Goal: Task Accomplishment & Management: Complete application form

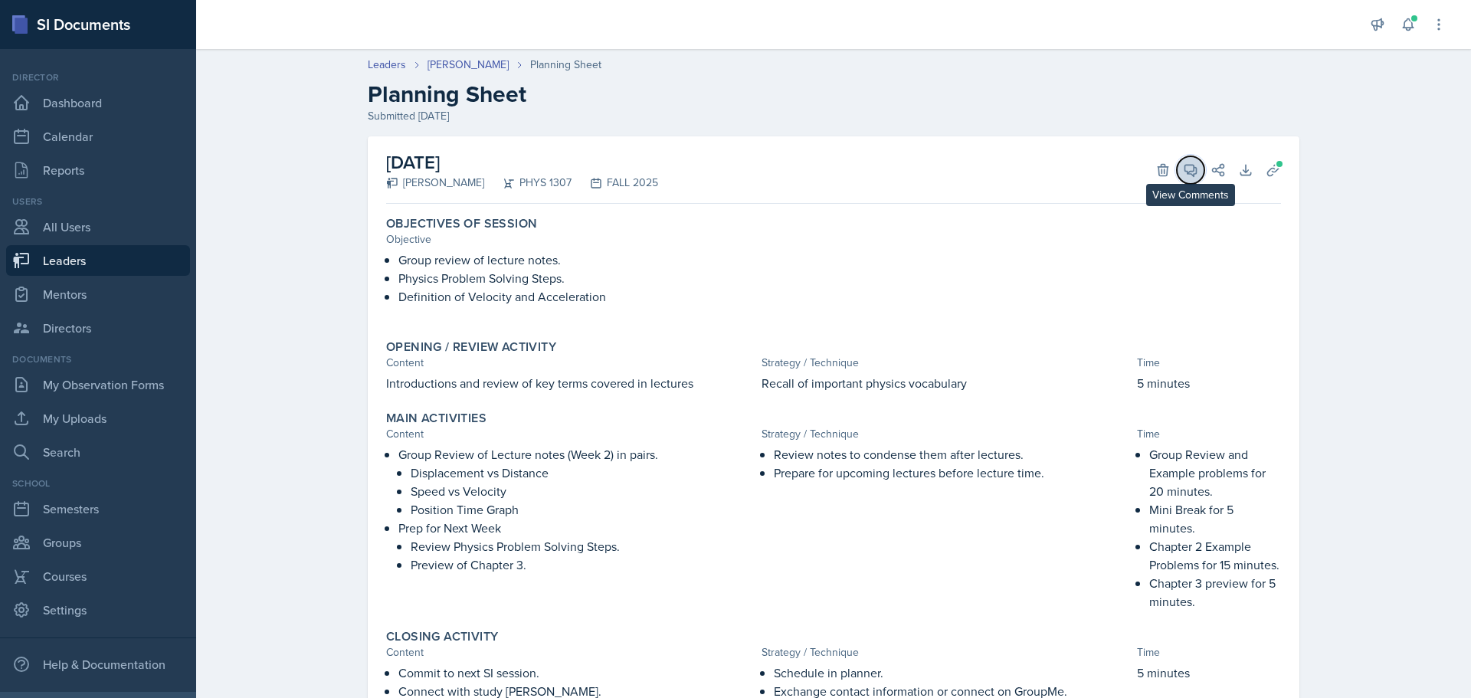
click at [1185, 171] on icon at bounding box center [1190, 170] width 11 height 11
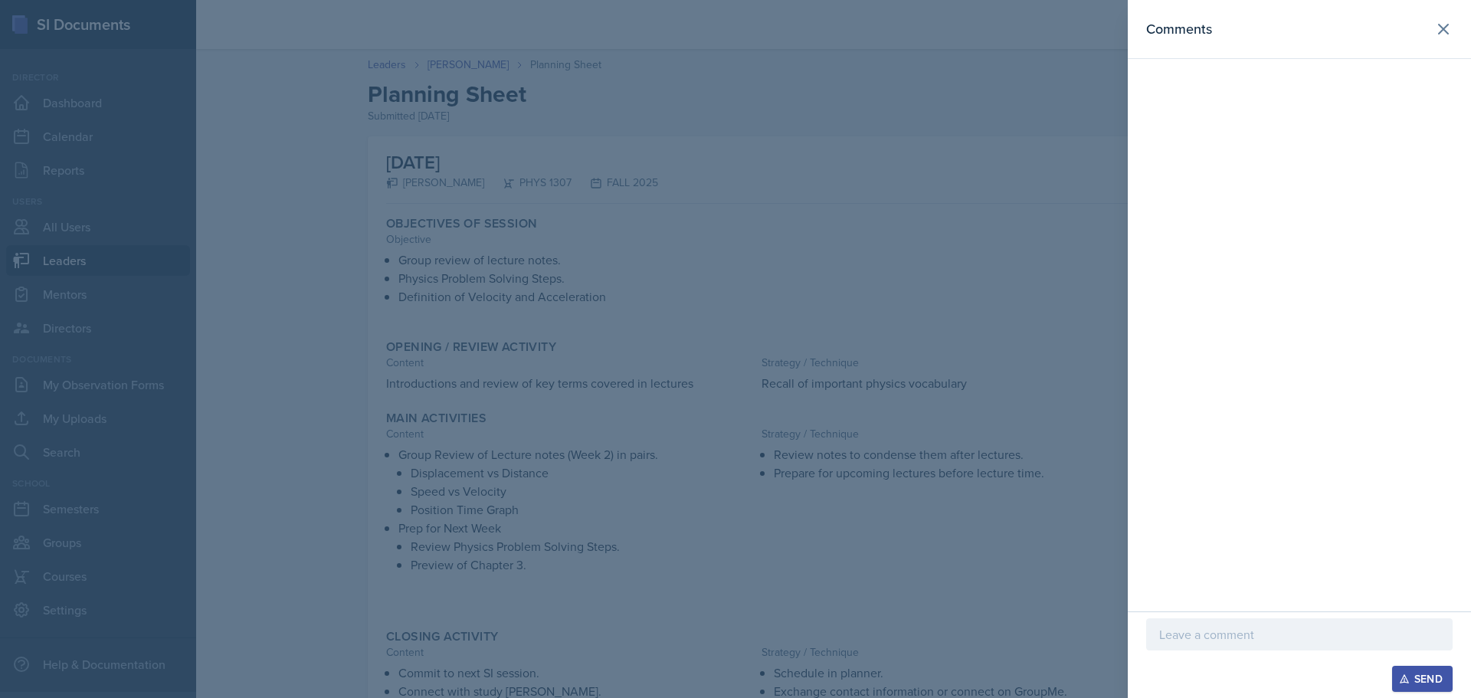
click at [1317, 644] on div at bounding box center [1299, 634] width 307 height 32
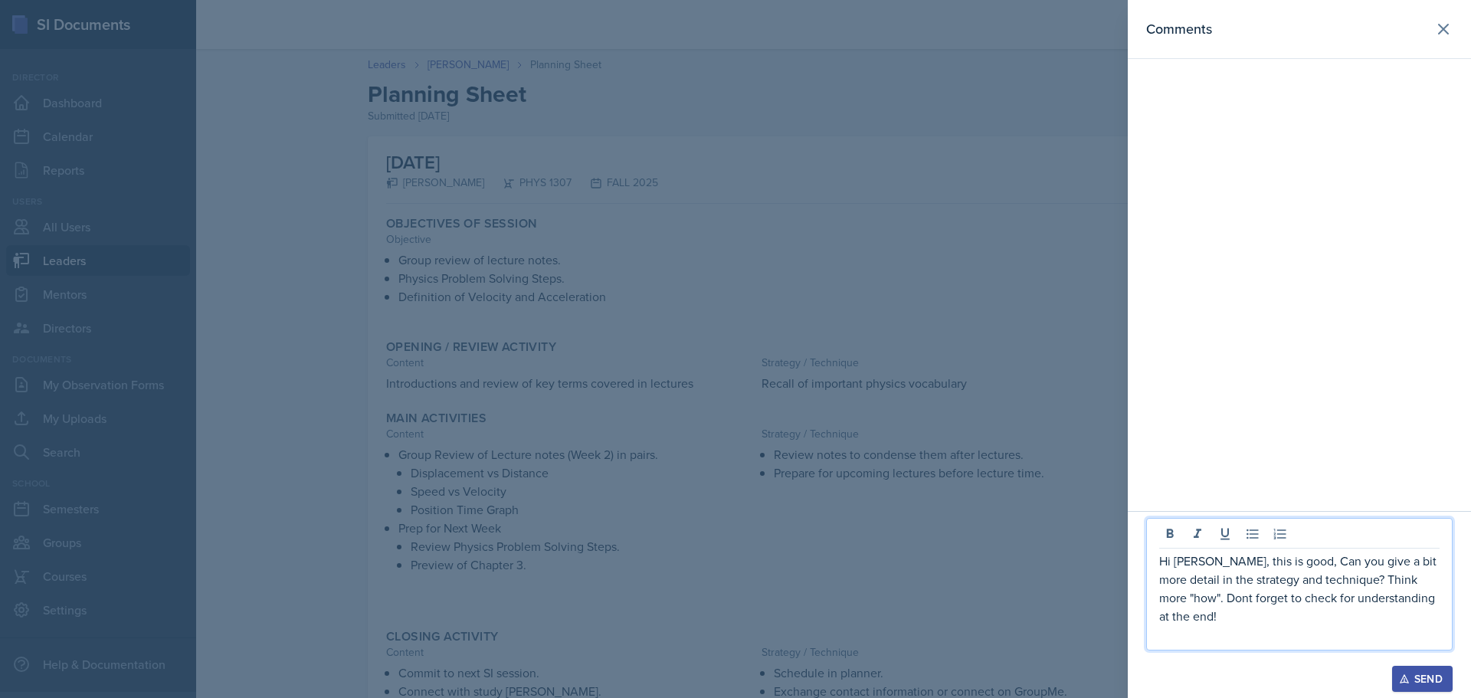
click at [1419, 670] on button "Send" at bounding box center [1422, 679] width 61 height 26
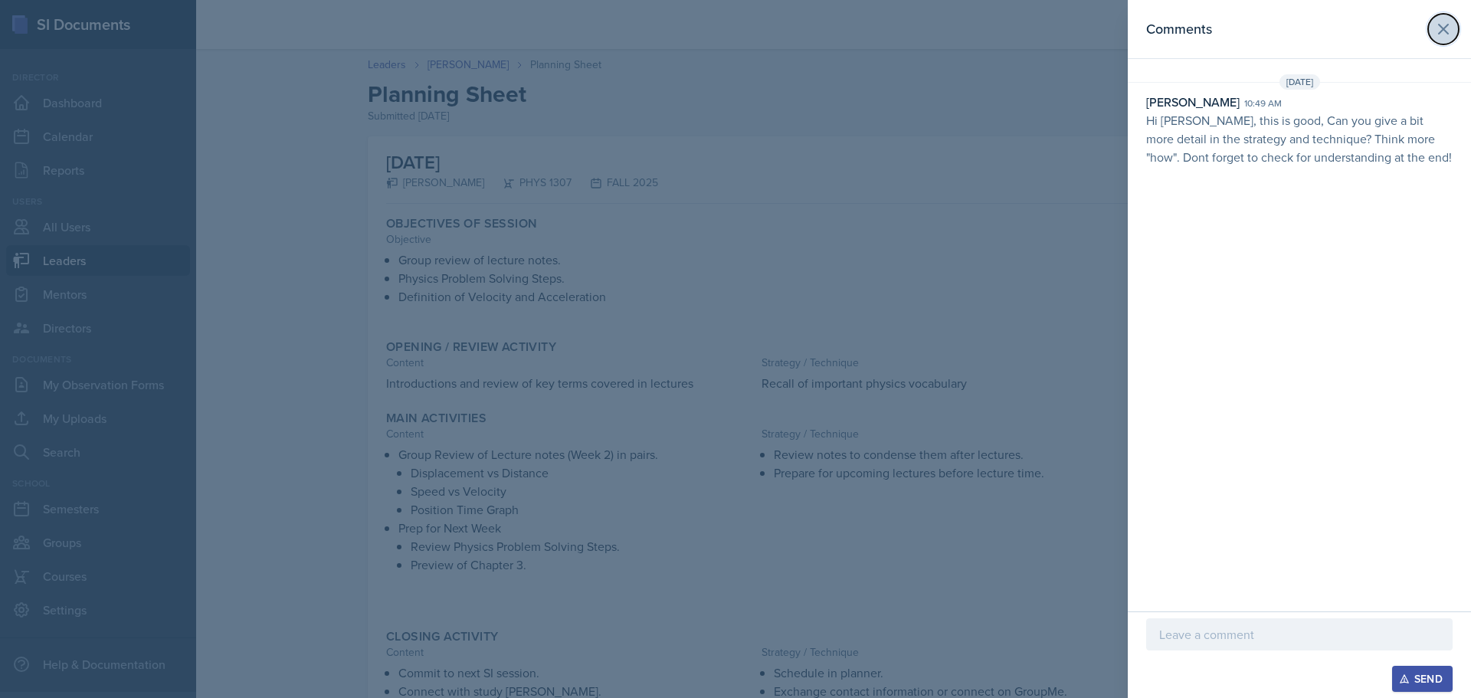
click at [1441, 27] on icon at bounding box center [1443, 29] width 9 height 9
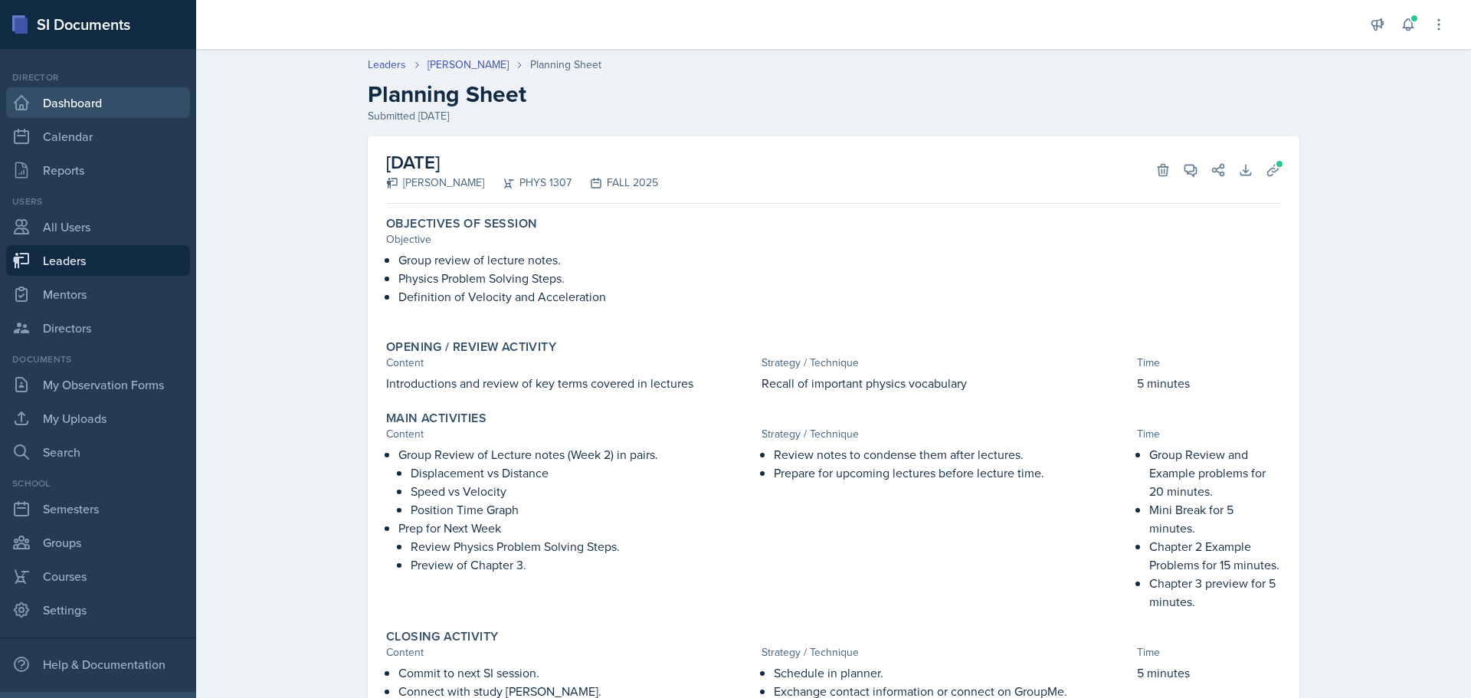
click at [77, 103] on link "Dashboard" at bounding box center [98, 102] width 184 height 31
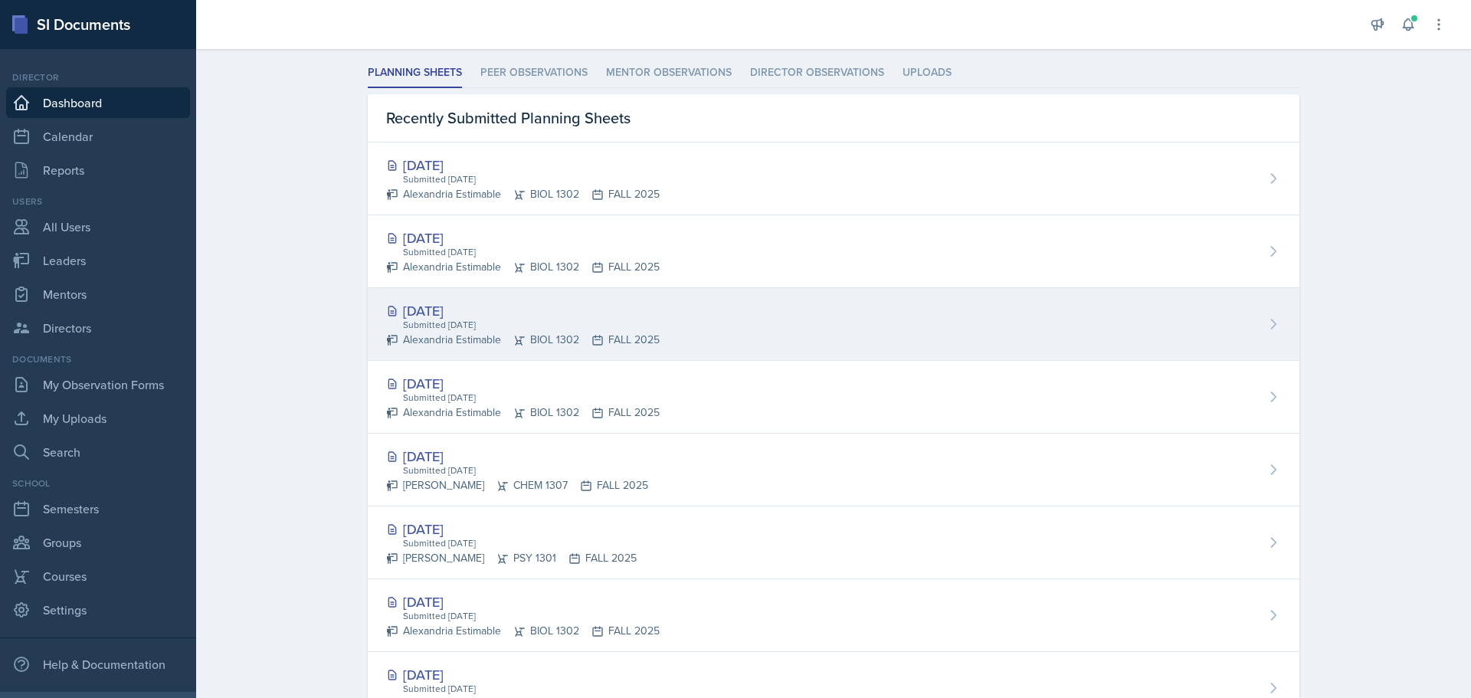
scroll to position [652, 0]
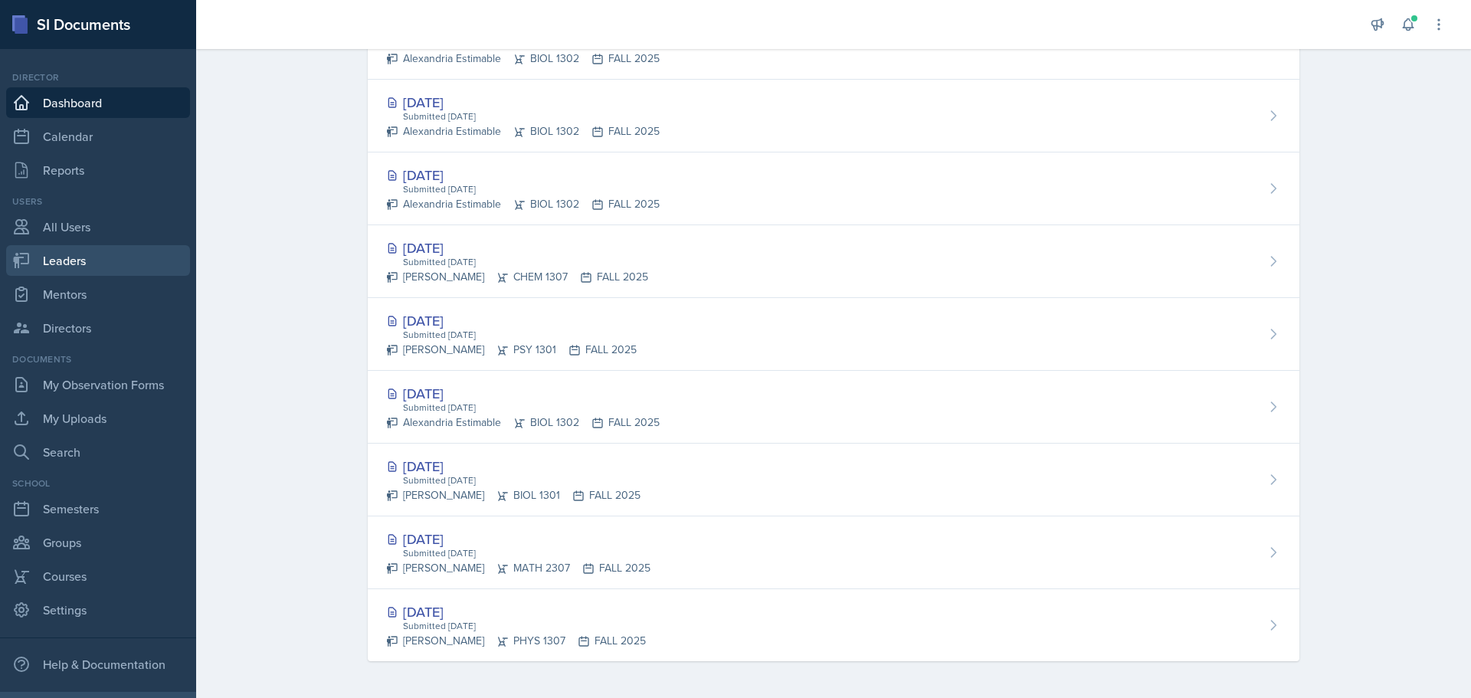
click at [86, 265] on link "Leaders" at bounding box center [98, 260] width 184 height 31
select select "0924c876-6fa7-4296-b593-7db6428ef465"
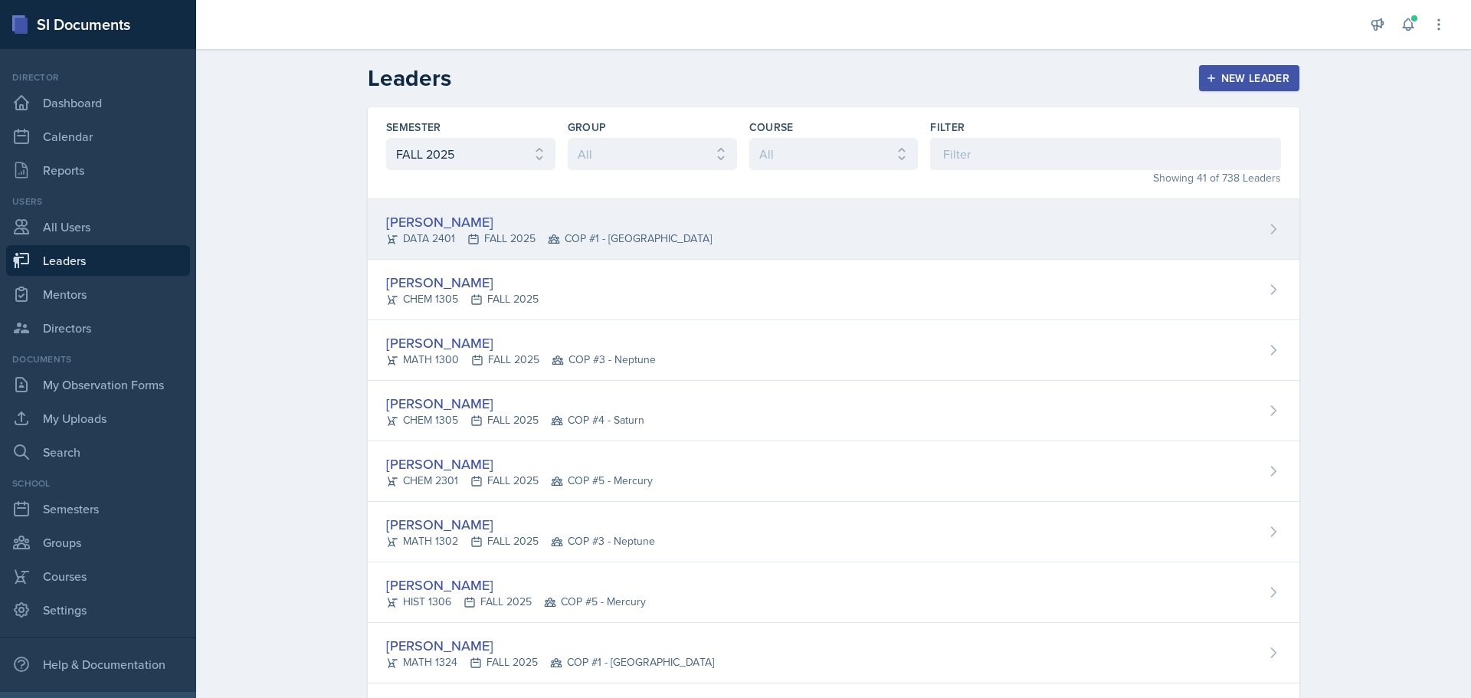
click at [431, 230] on div "[PERSON_NAME]" at bounding box center [549, 222] width 326 height 21
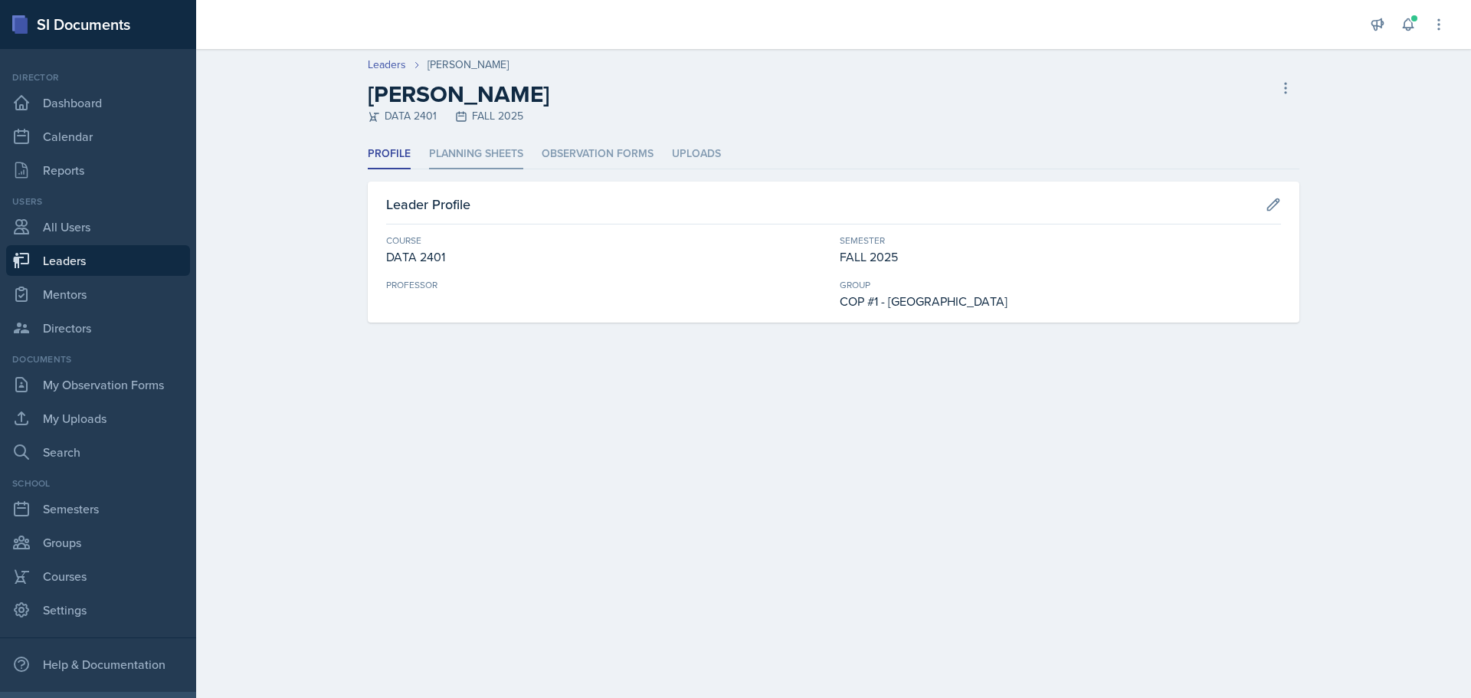
click at [483, 152] on li "Planning Sheets" at bounding box center [476, 154] width 94 height 30
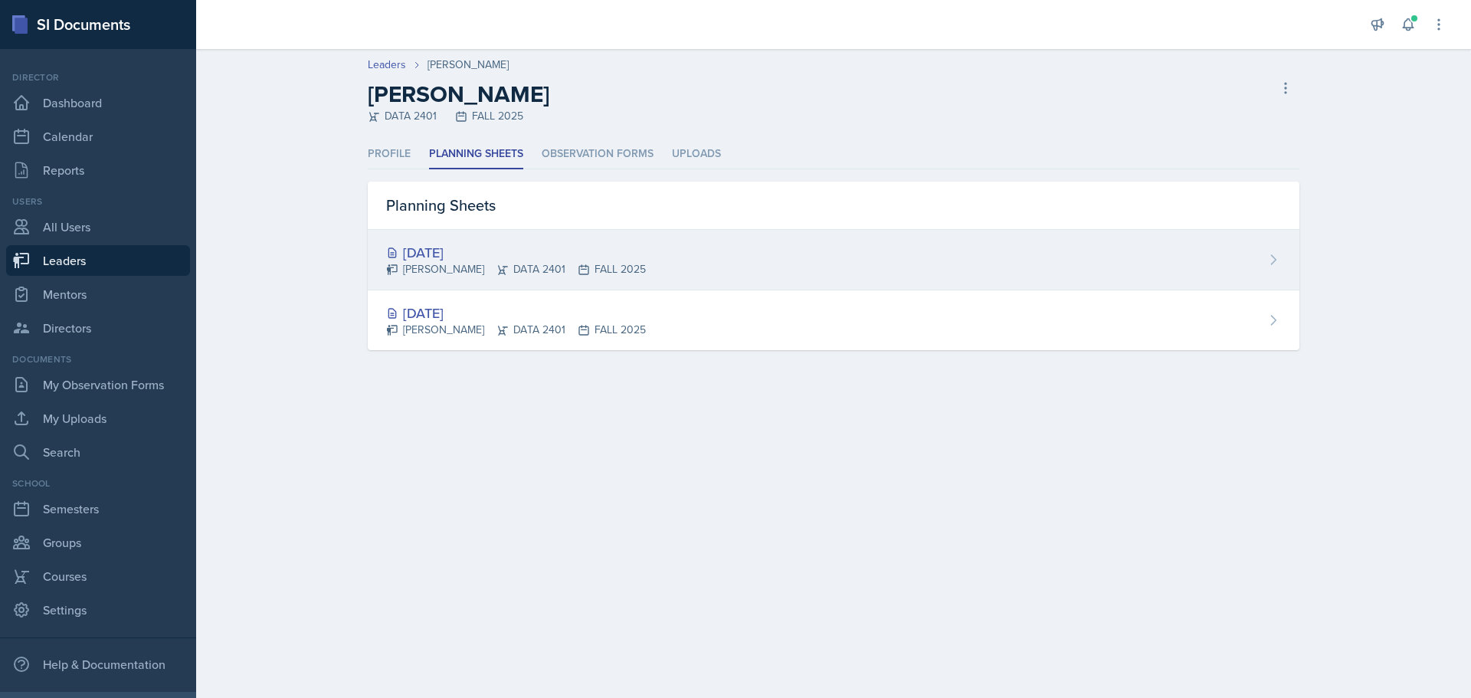
click at [457, 250] on div "[DATE]" at bounding box center [516, 252] width 260 height 21
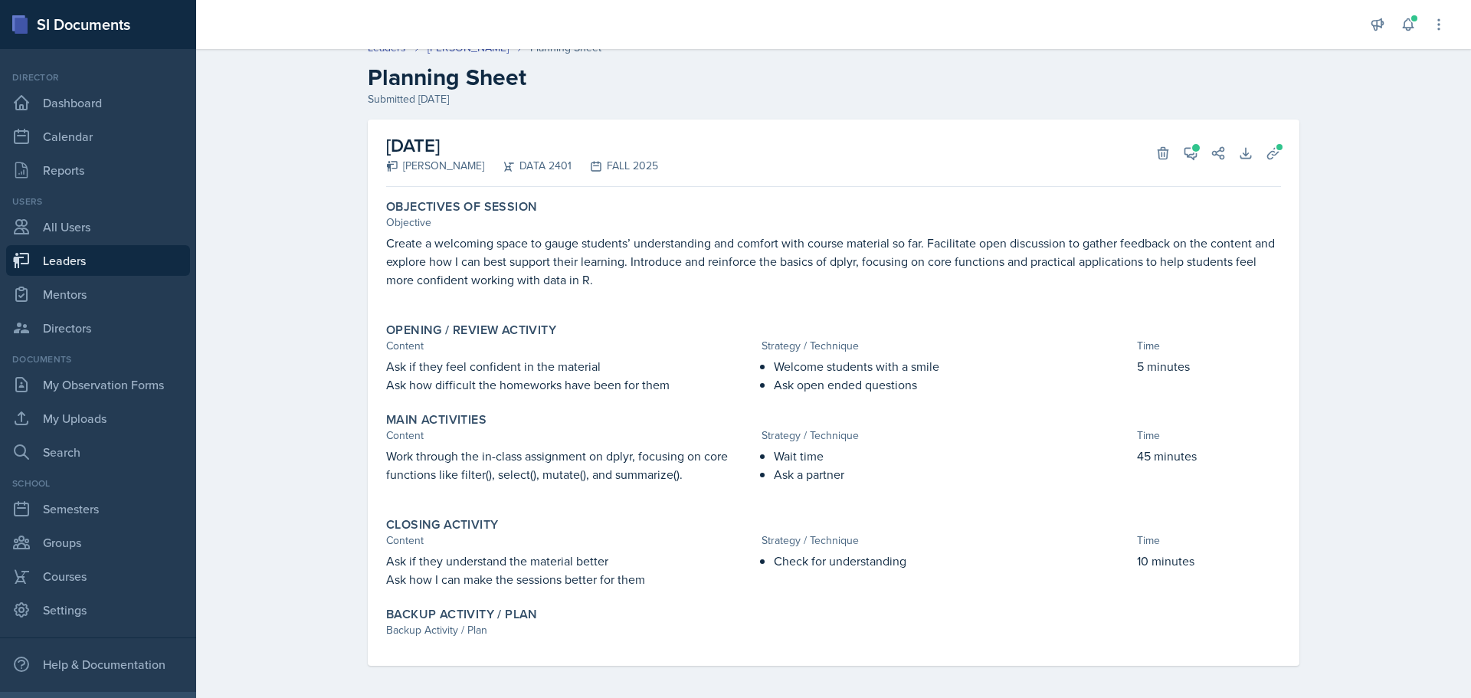
scroll to position [21, 0]
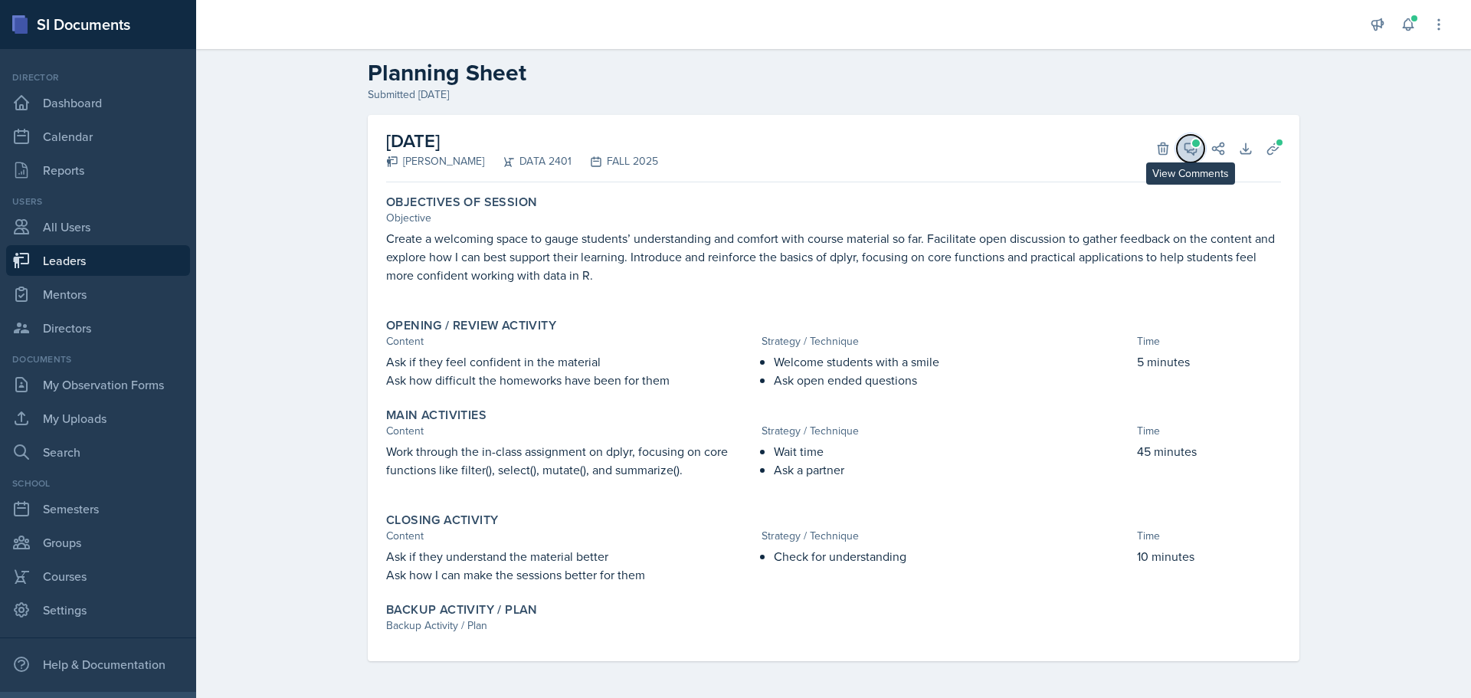
click at [1191, 151] on icon at bounding box center [1190, 148] width 11 height 11
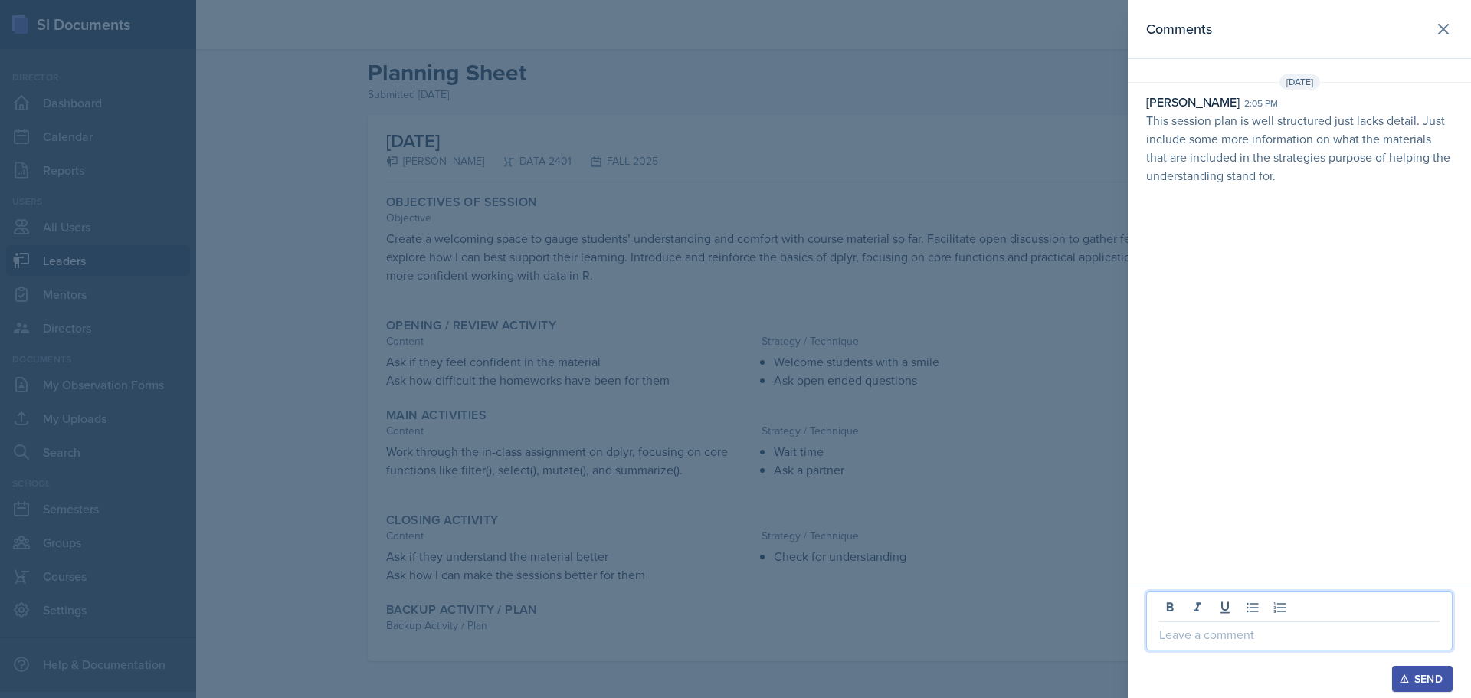
click at [1286, 629] on p at bounding box center [1299, 634] width 280 height 18
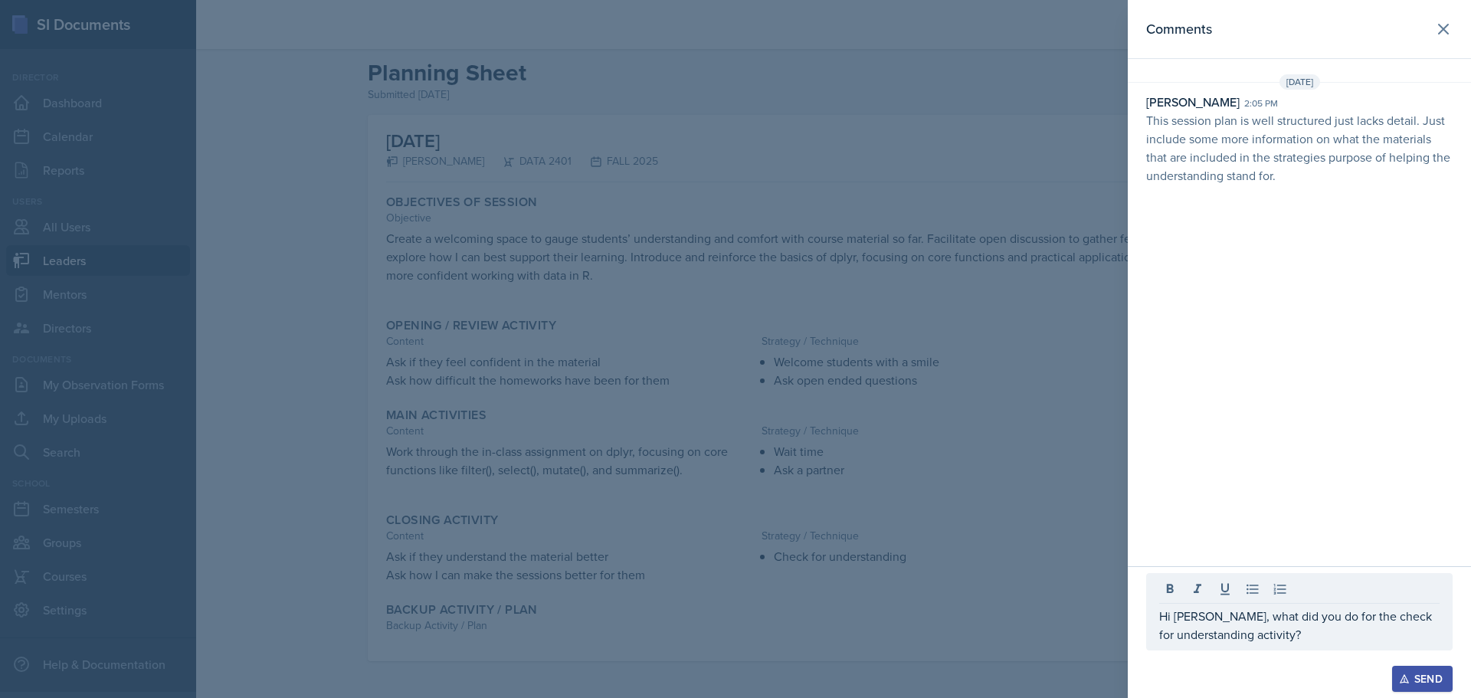
click at [1425, 674] on div "Send" at bounding box center [1422, 679] width 41 height 12
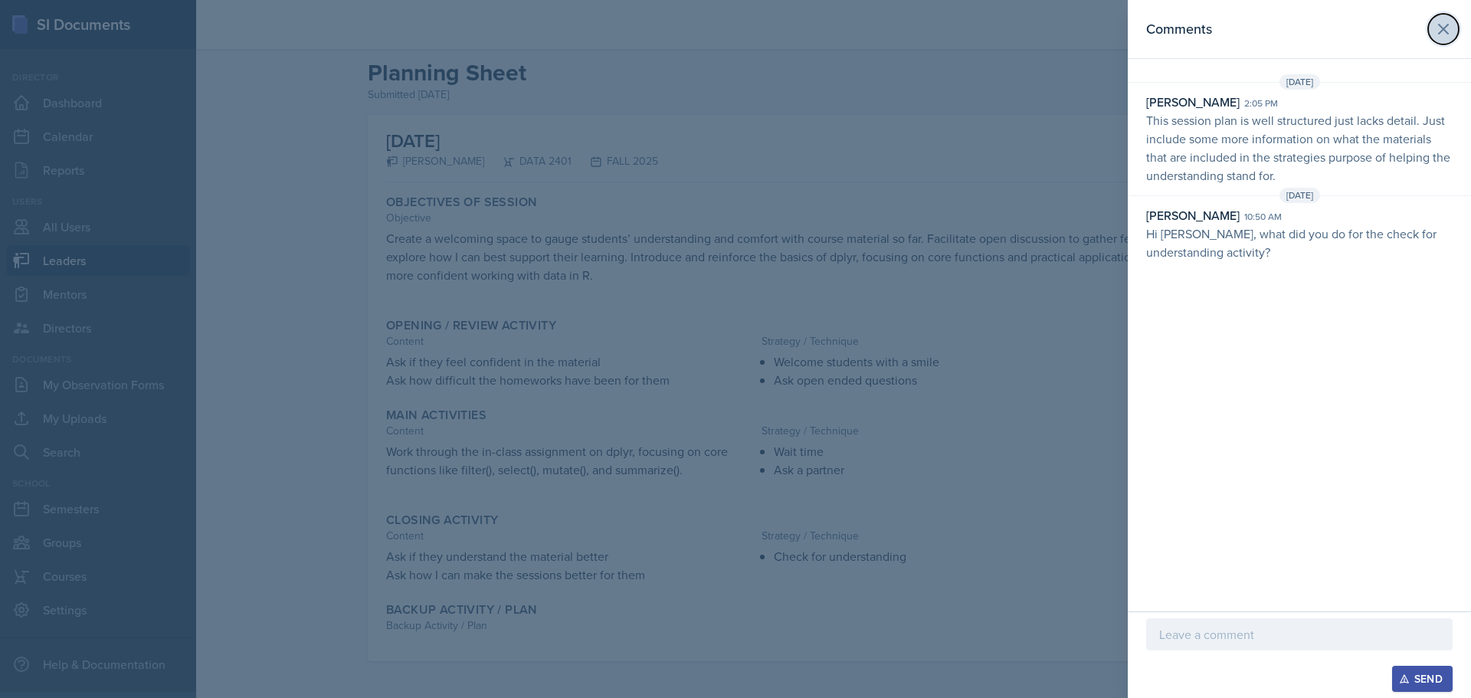
click at [1449, 30] on icon at bounding box center [1444, 29] width 18 height 18
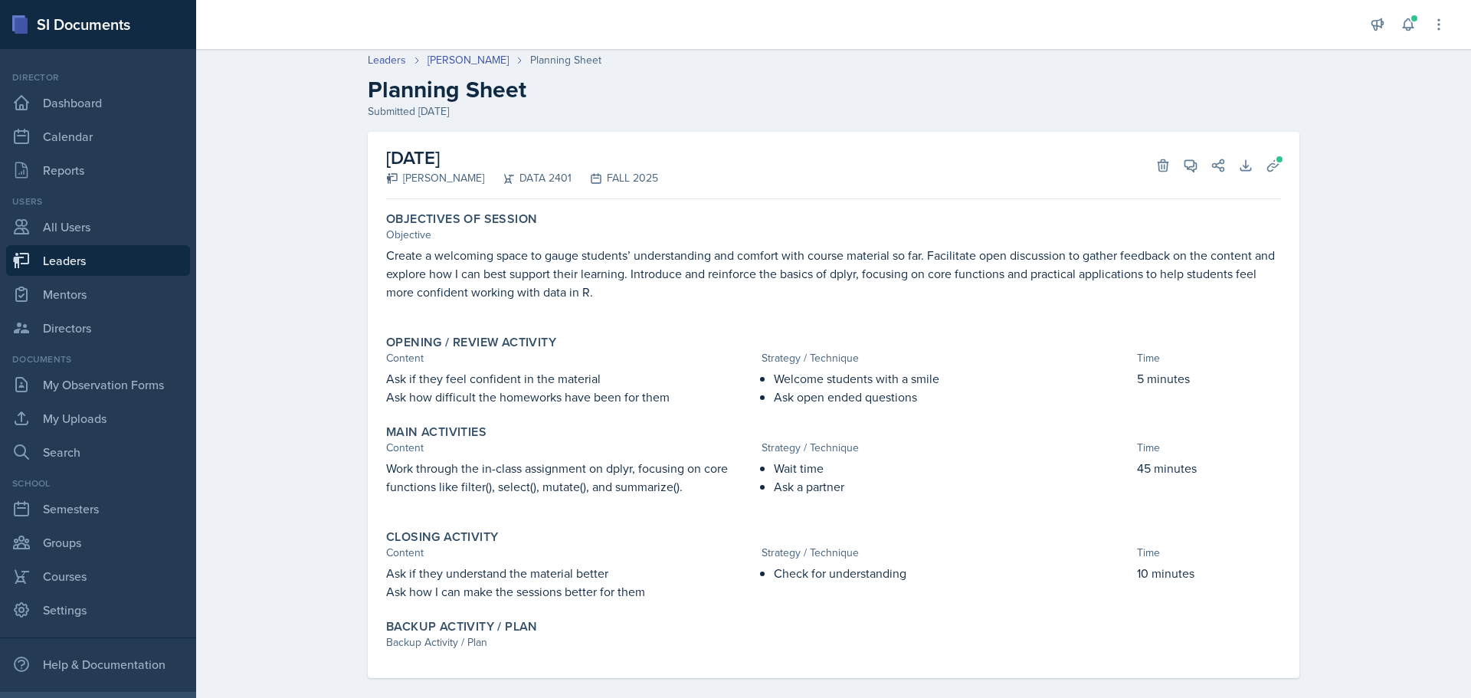
scroll to position [0, 0]
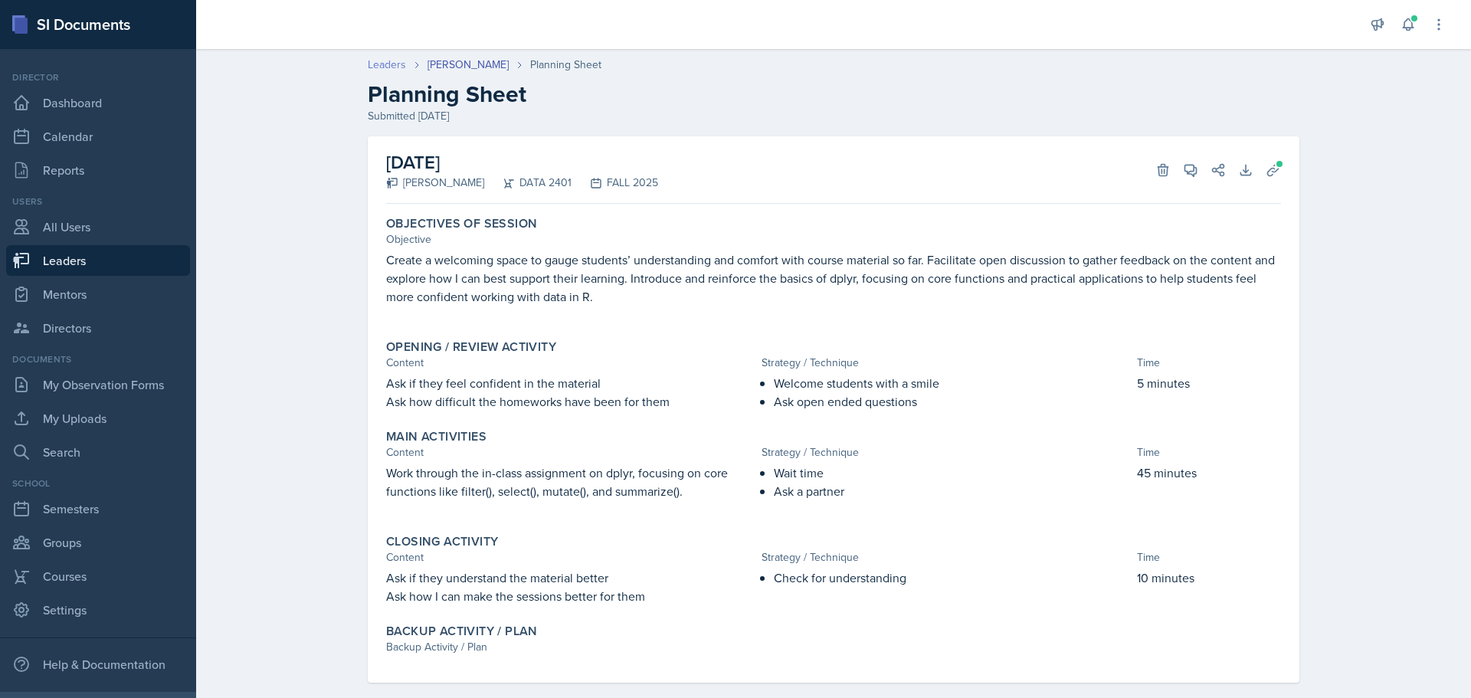
click at [391, 64] on link "Leaders" at bounding box center [387, 65] width 38 height 16
select select "0924c876-6fa7-4296-b593-7db6428ef465"
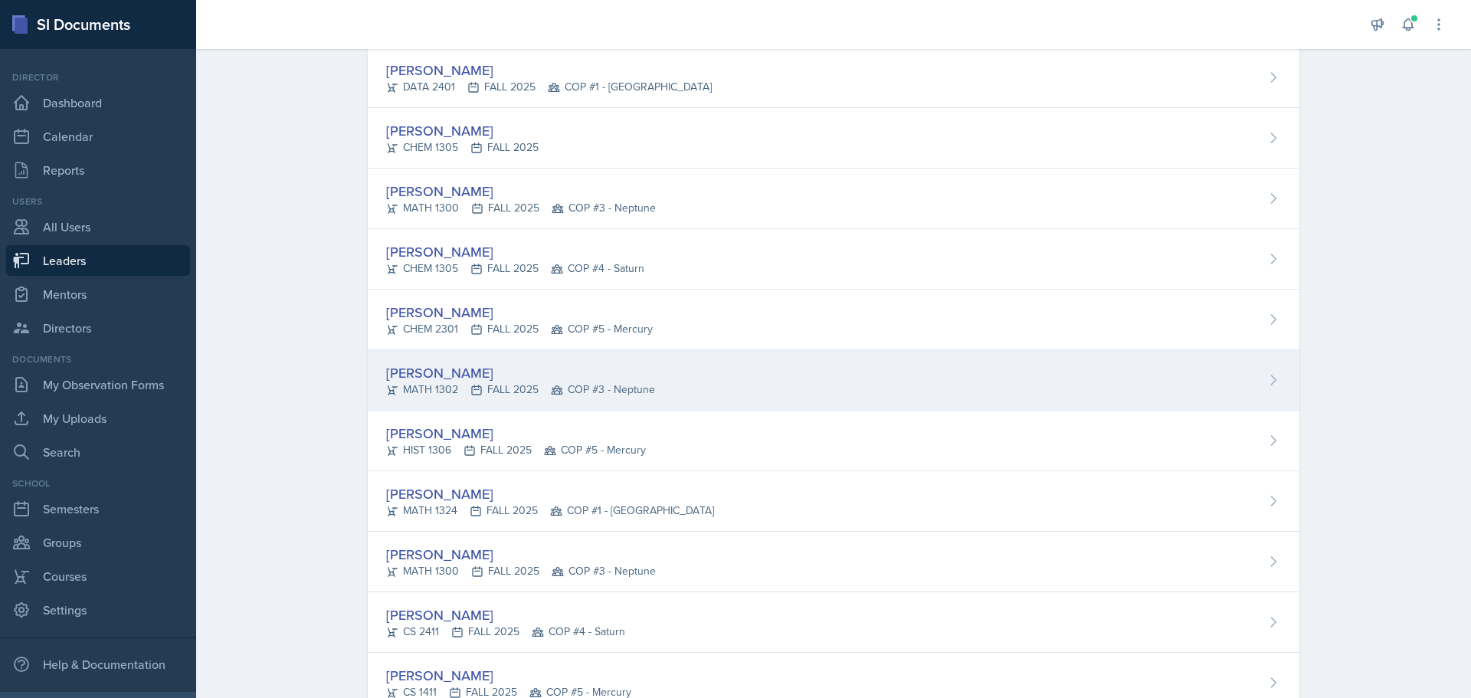
scroll to position [153, 0]
click at [463, 379] on div "[PERSON_NAME]" at bounding box center [520, 371] width 269 height 21
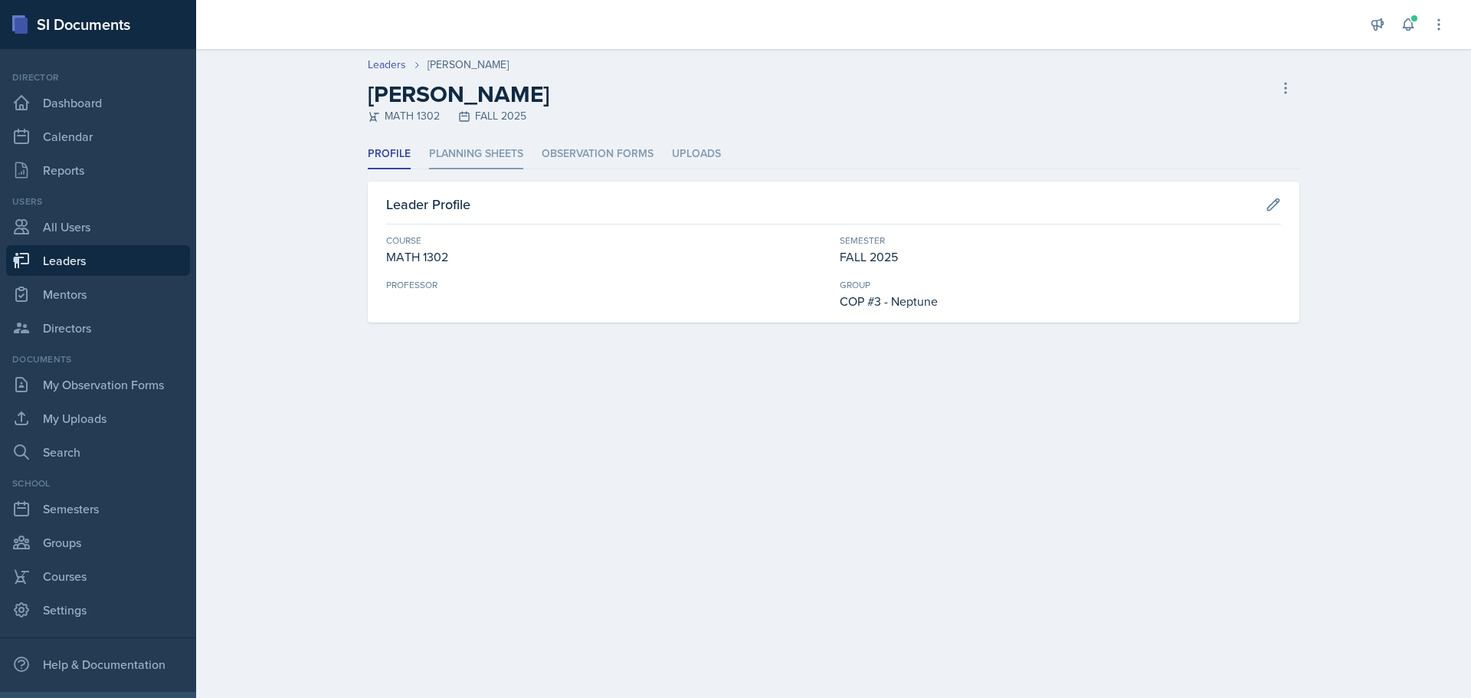
click at [461, 153] on li "Planning Sheets" at bounding box center [476, 154] width 94 height 30
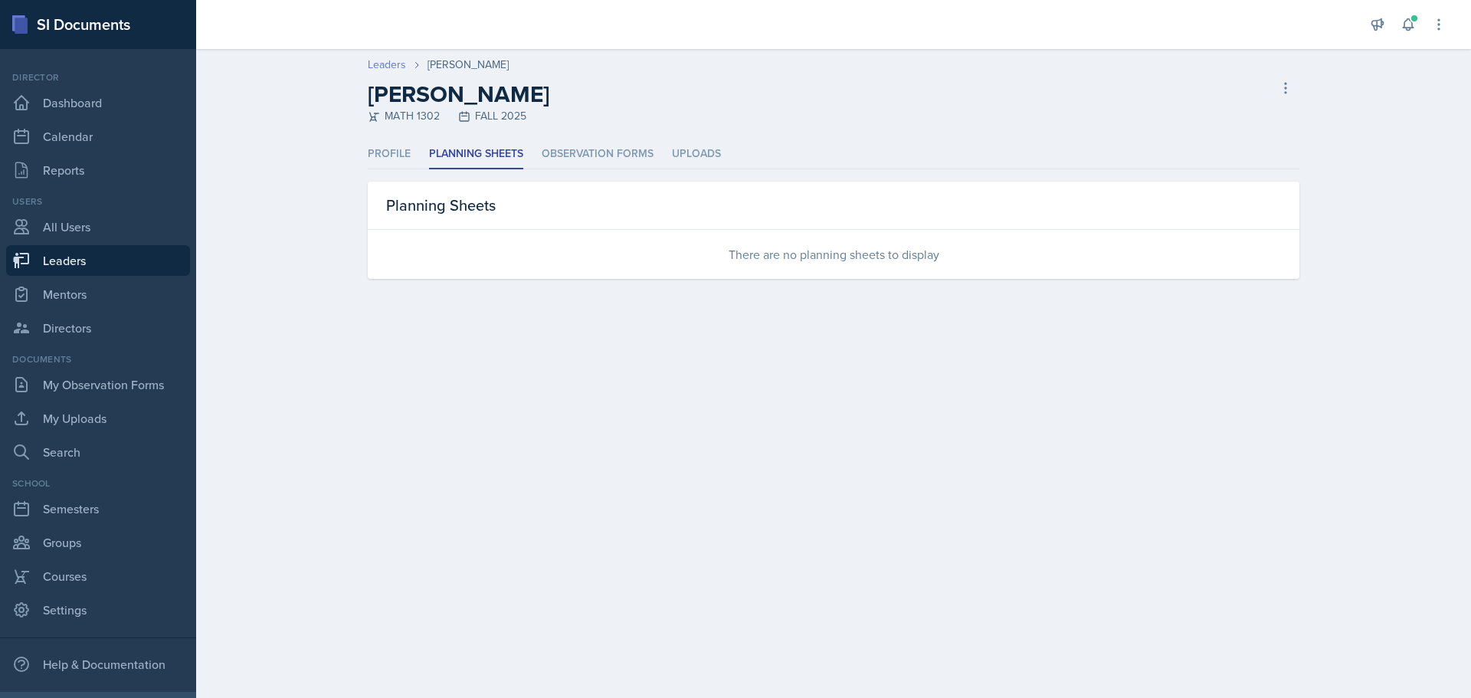
click at [392, 64] on link "Leaders" at bounding box center [387, 65] width 38 height 16
select select "0924c876-6fa7-4296-b593-7db6428ef465"
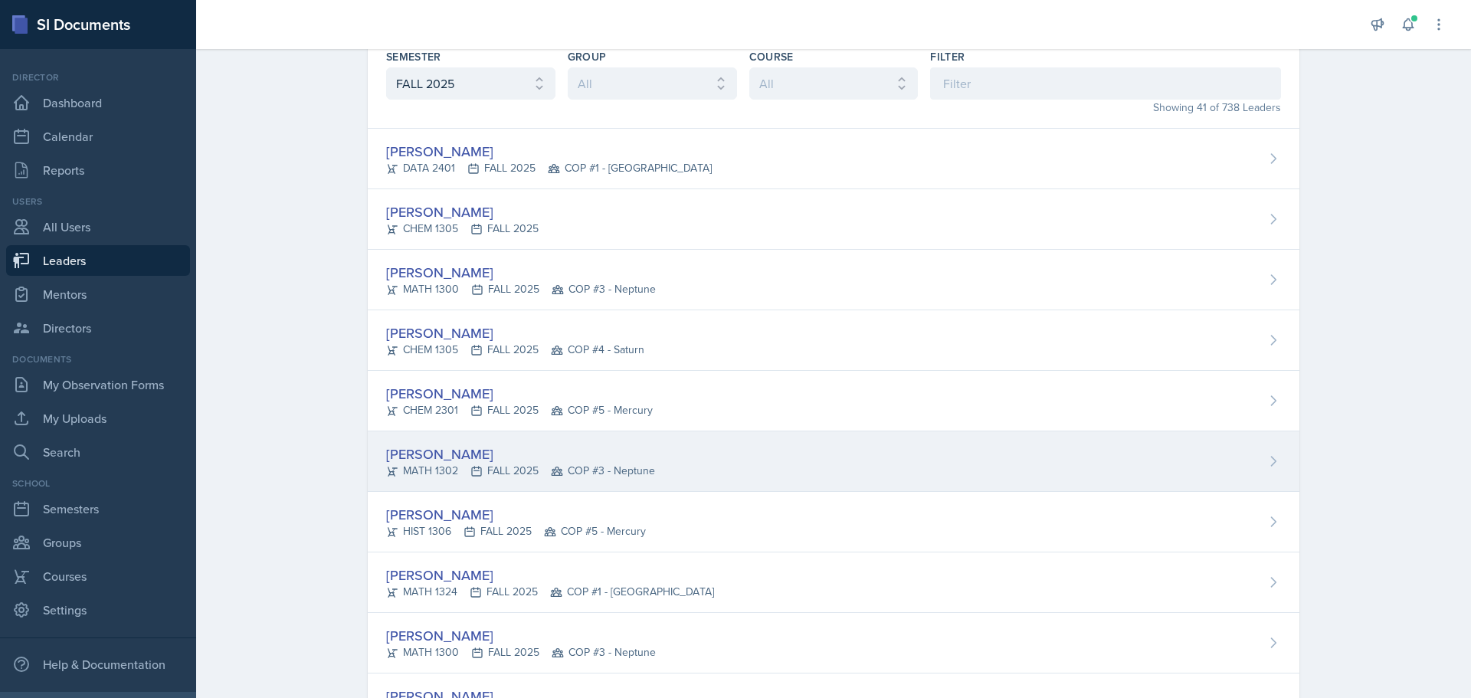
scroll to position [153, 0]
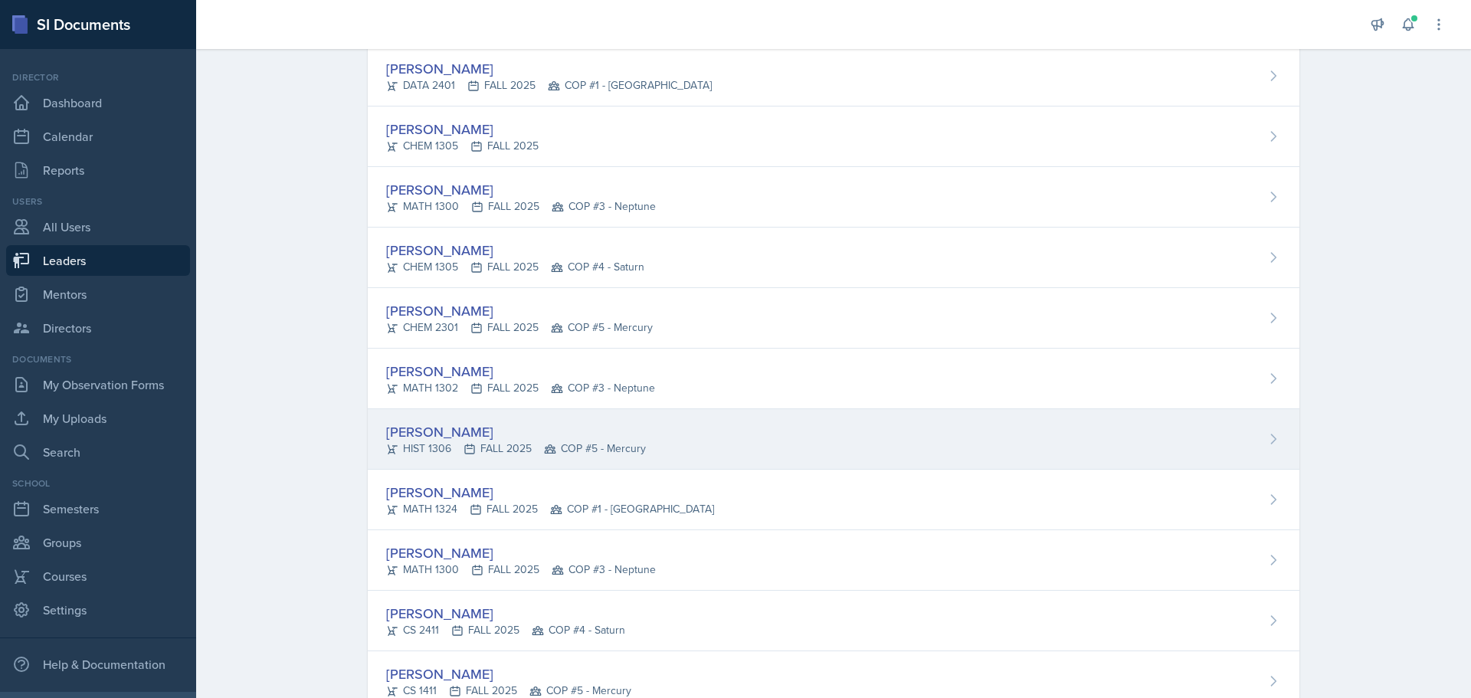
click at [428, 434] on div "[PERSON_NAME]" at bounding box center [516, 431] width 260 height 21
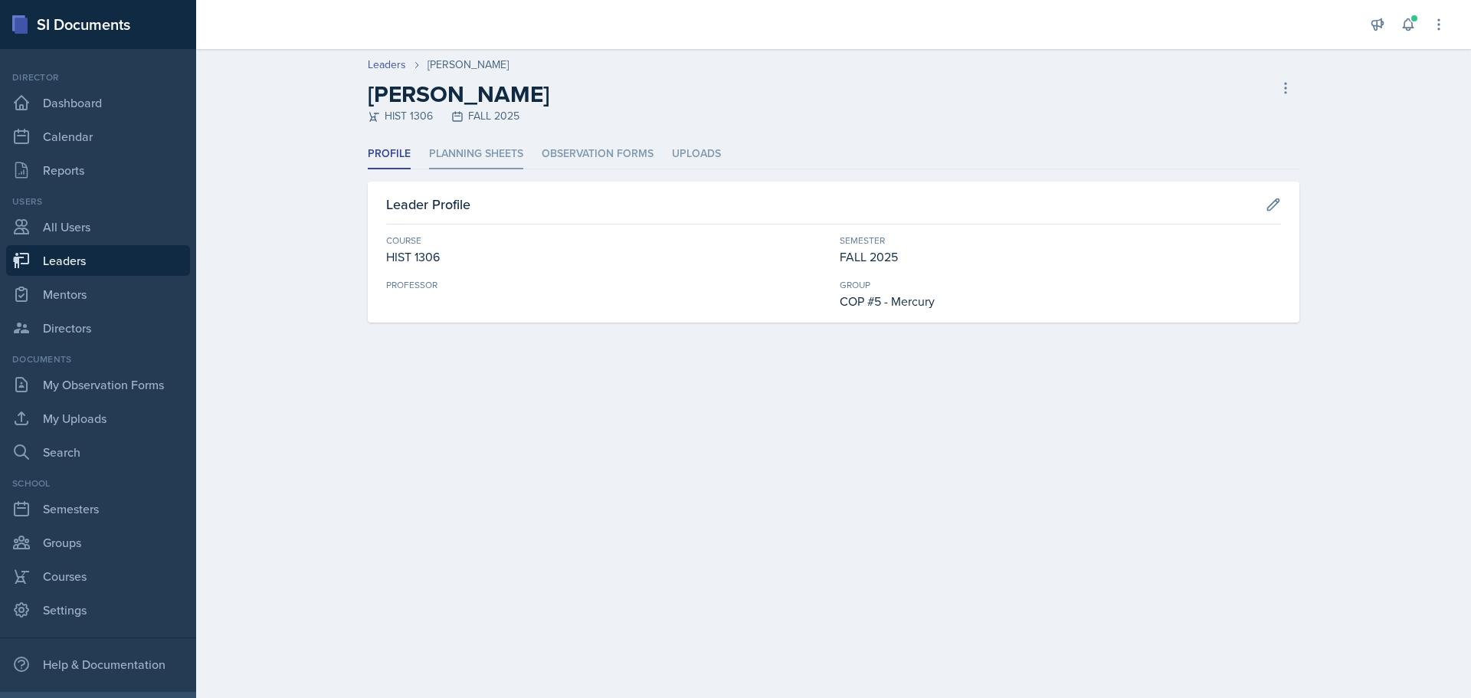
click at [497, 152] on li "Planning Sheets" at bounding box center [476, 154] width 94 height 30
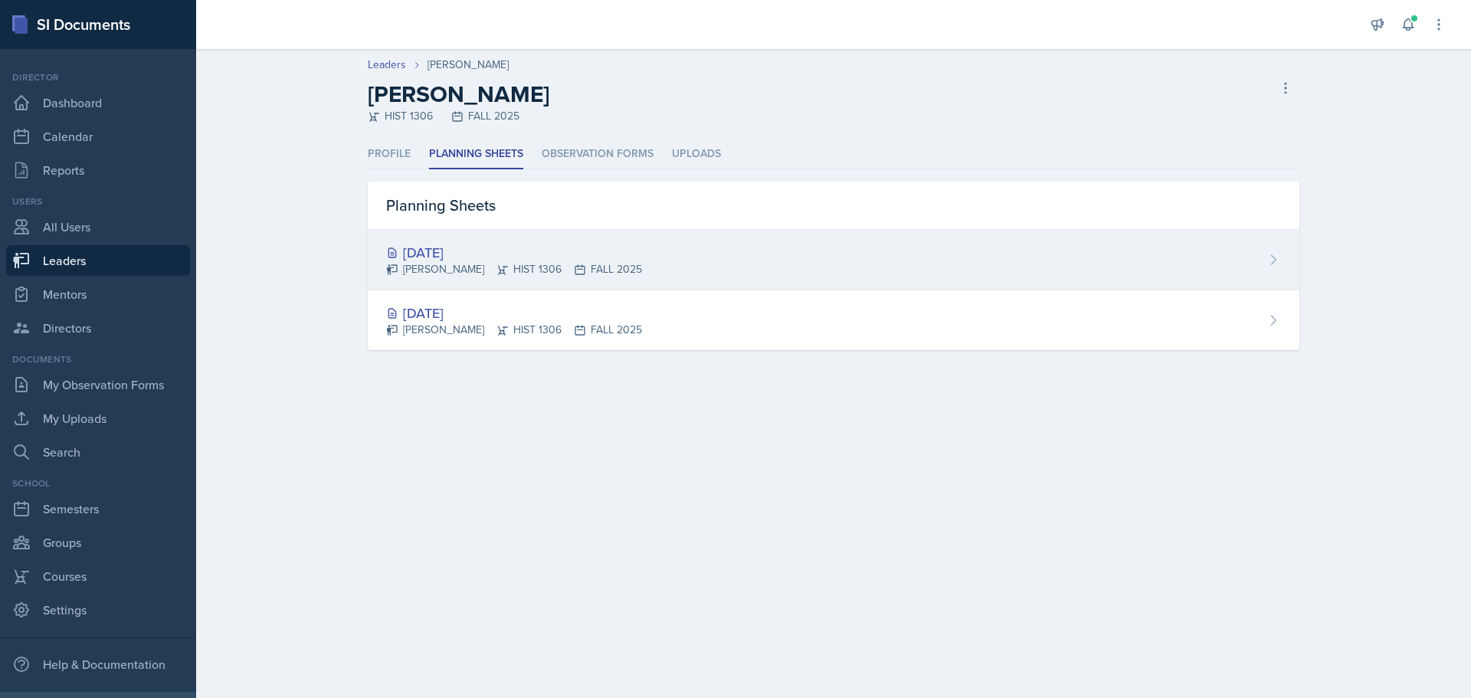
click at [461, 246] on div "[DATE]" at bounding box center [514, 252] width 256 height 21
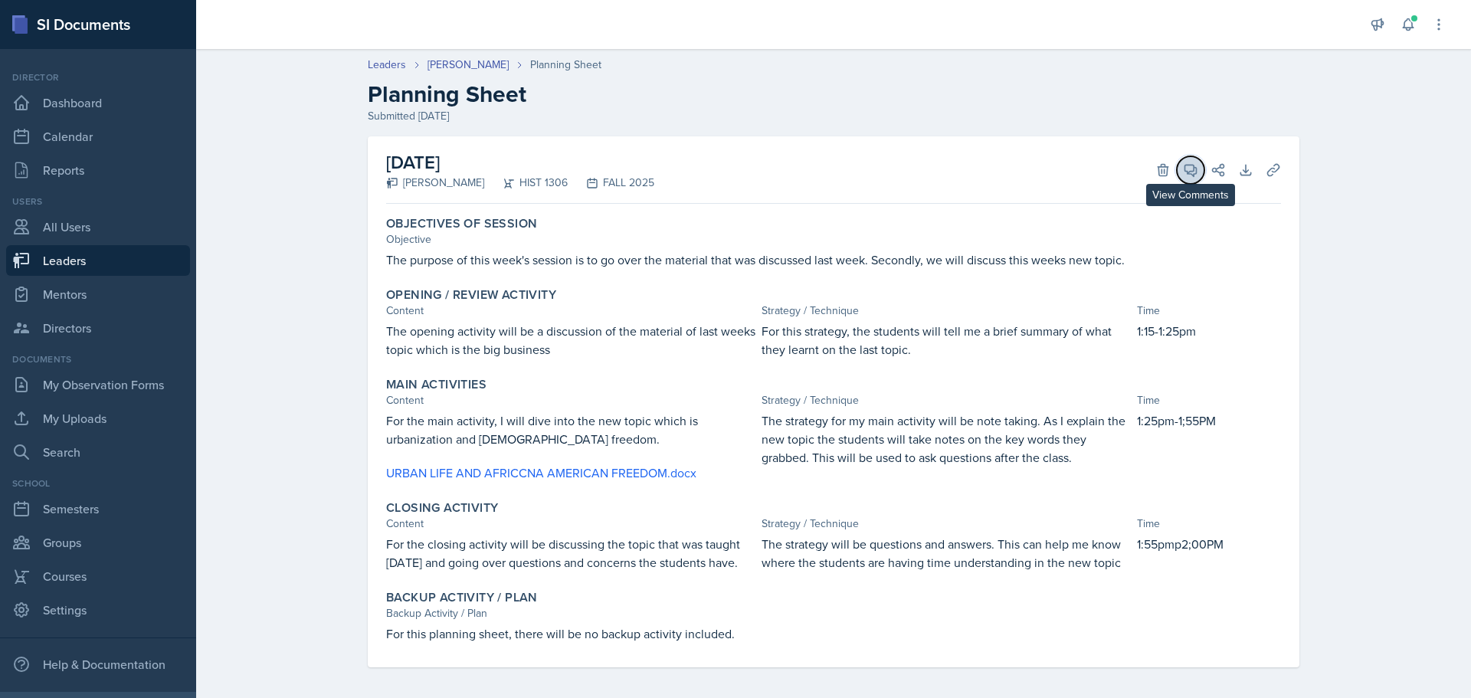
click at [1192, 174] on icon at bounding box center [1190, 169] width 15 height 15
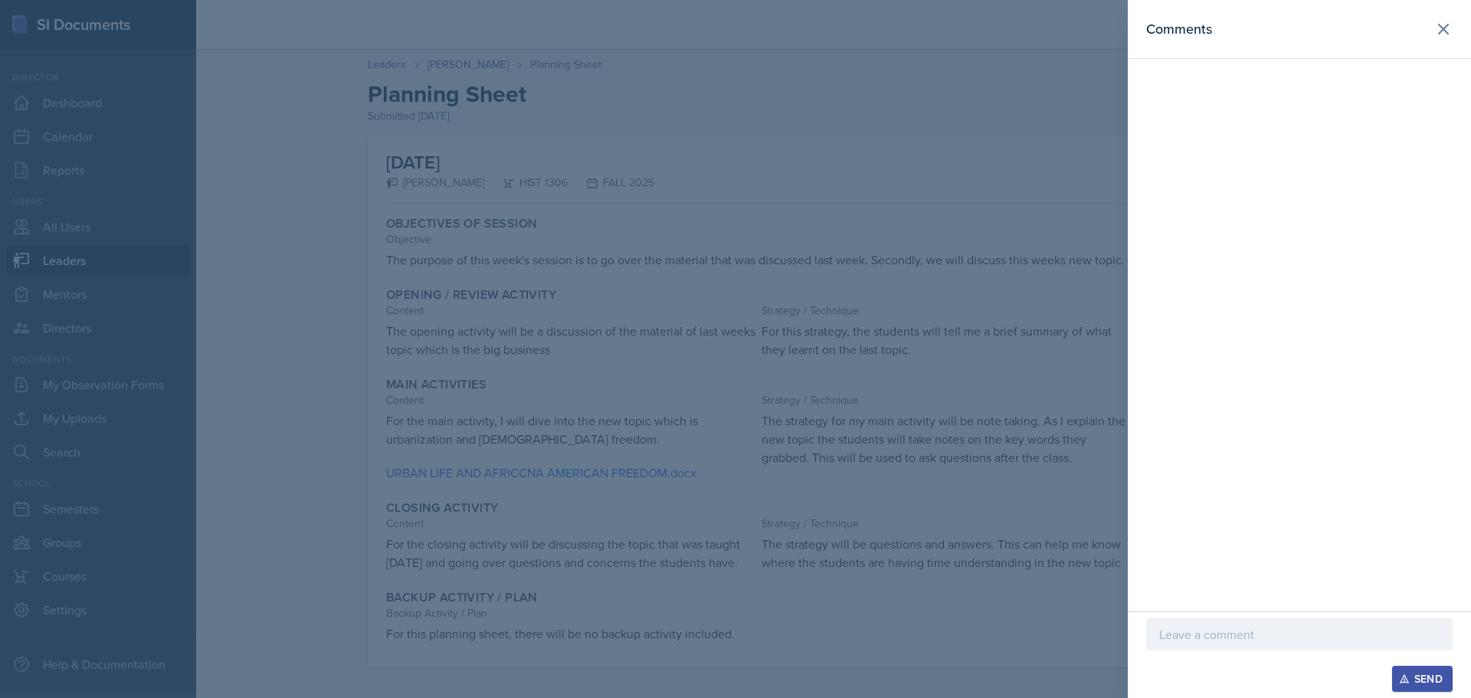
click at [1306, 630] on p at bounding box center [1299, 634] width 280 height 18
click at [1439, 676] on div "Send" at bounding box center [1422, 679] width 41 height 12
click at [1439, 29] on icon at bounding box center [1444, 29] width 18 height 18
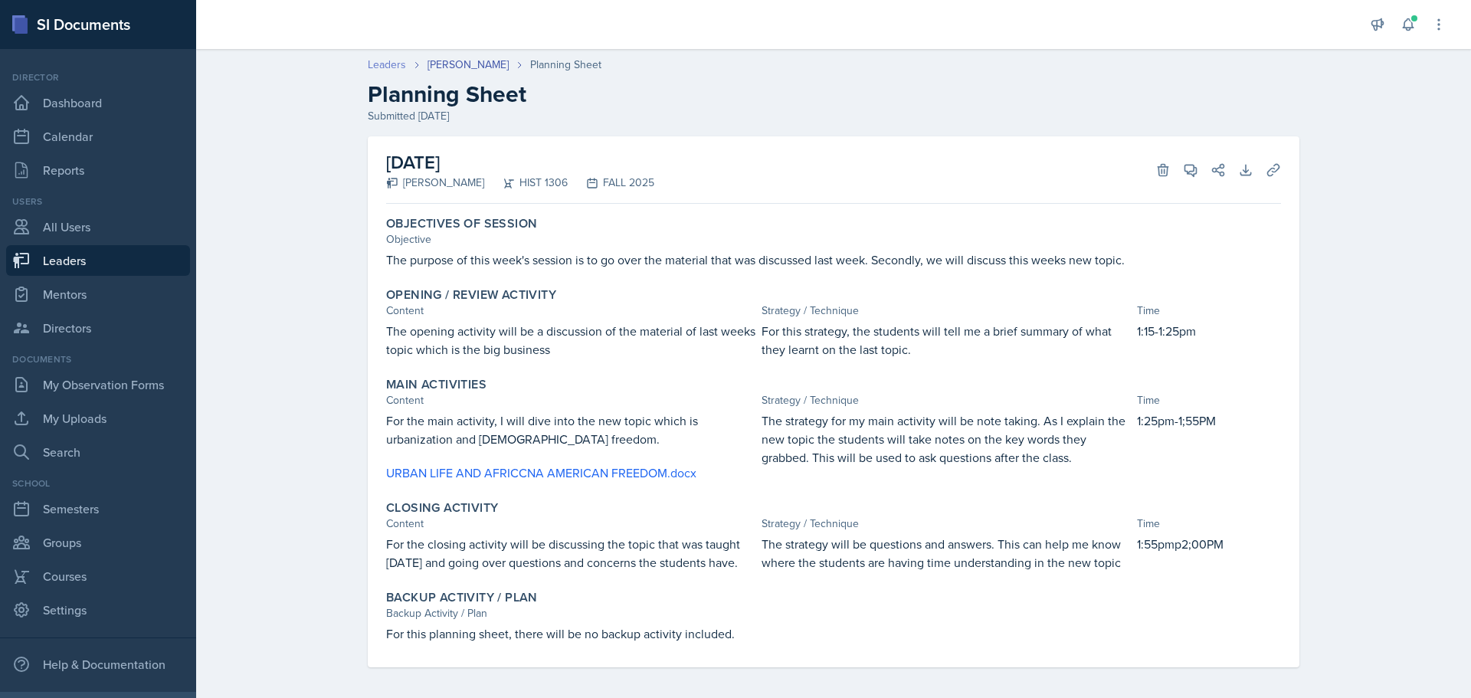
click at [388, 66] on link "Leaders" at bounding box center [387, 65] width 38 height 16
select select "0924c876-6fa7-4296-b593-7db6428ef465"
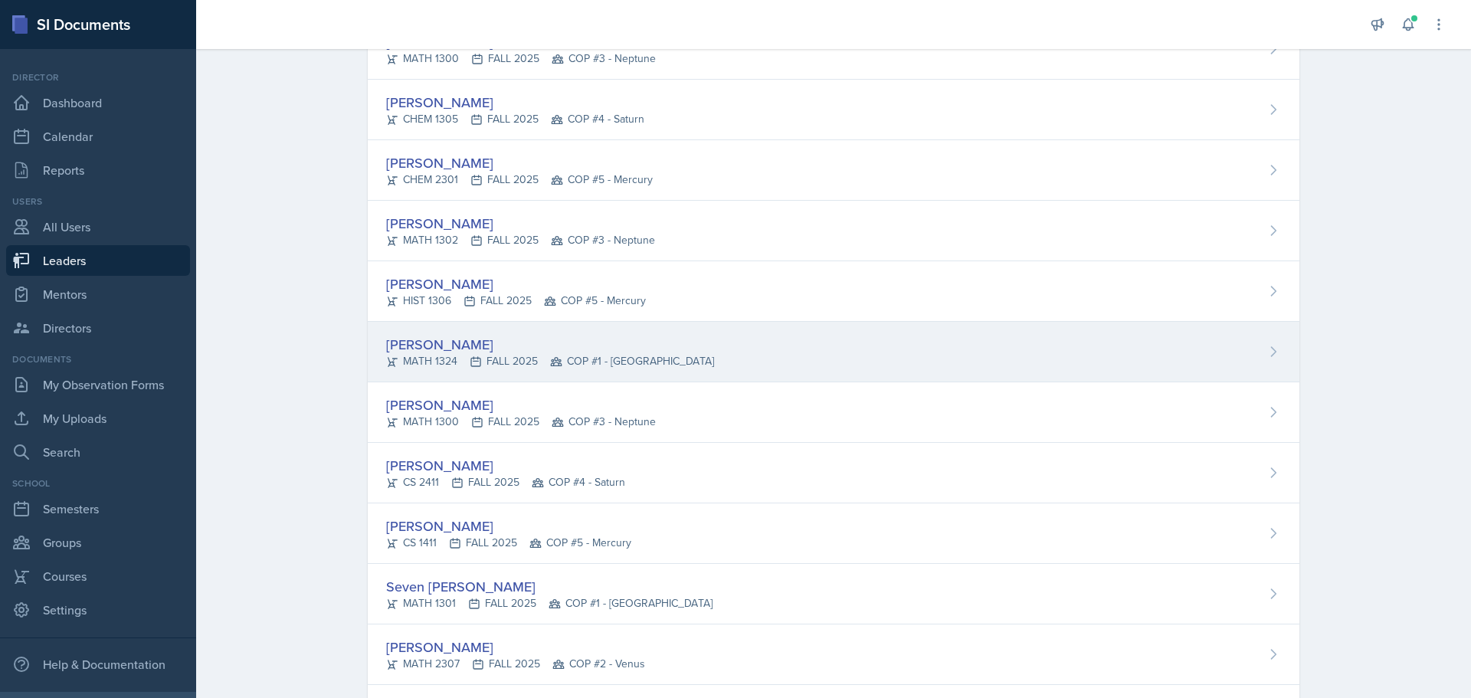
scroll to position [307, 0]
click at [438, 333] on div "[PERSON_NAME]" at bounding box center [550, 339] width 328 height 21
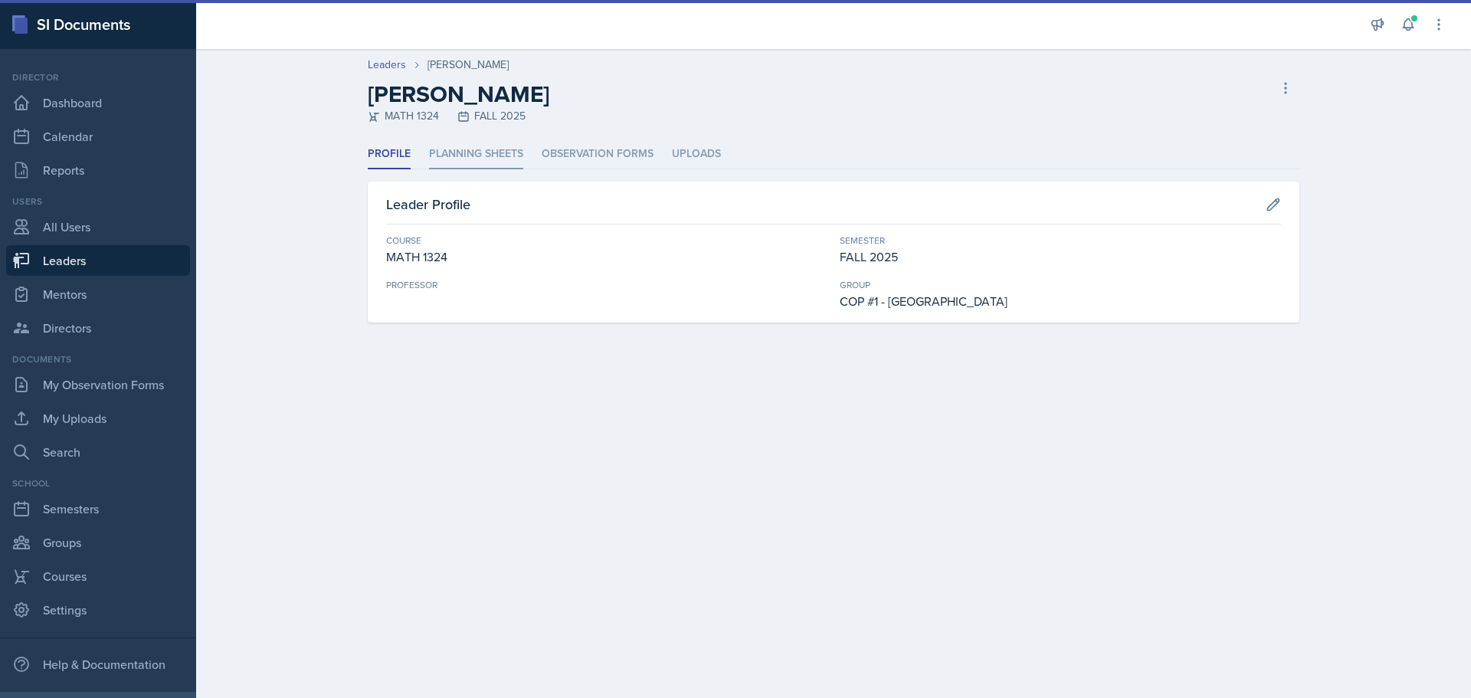
click at [478, 154] on li "Planning Sheets" at bounding box center [476, 154] width 94 height 30
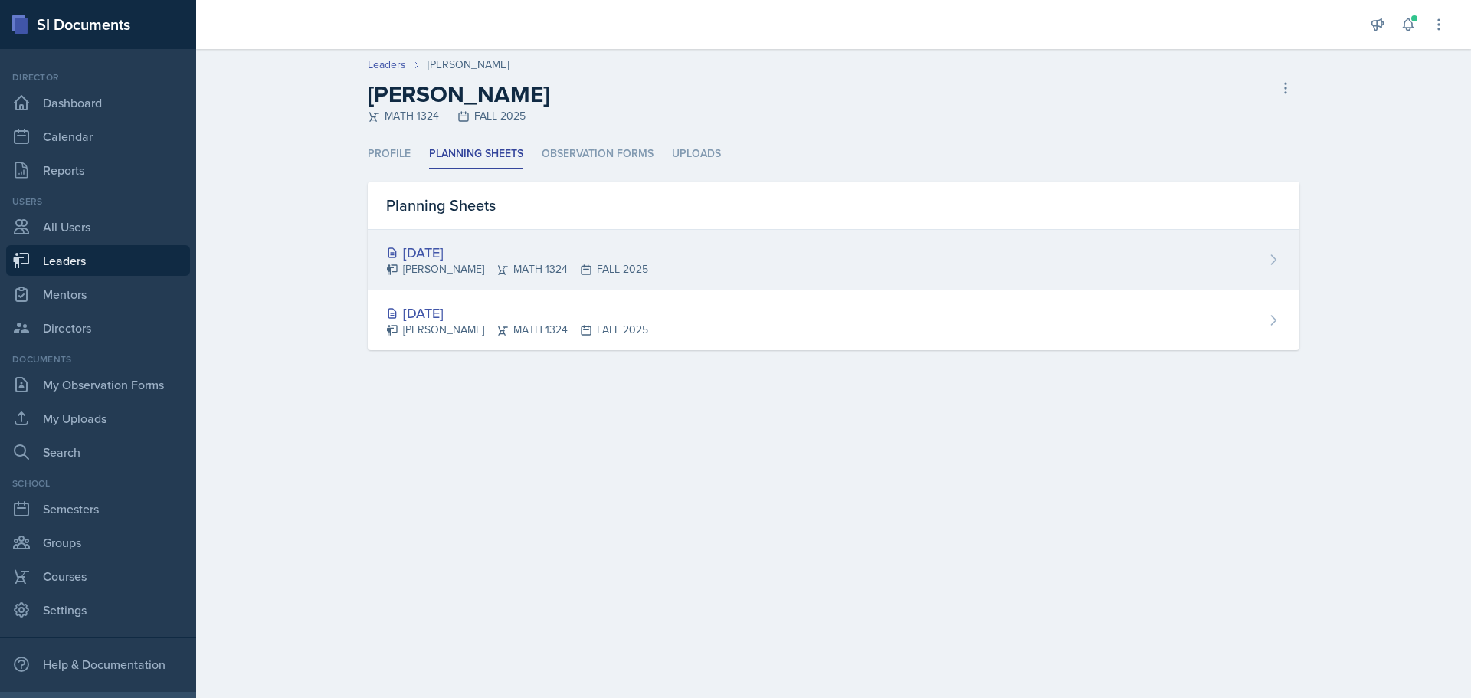
click at [440, 247] on div "[DATE]" at bounding box center [517, 252] width 262 height 21
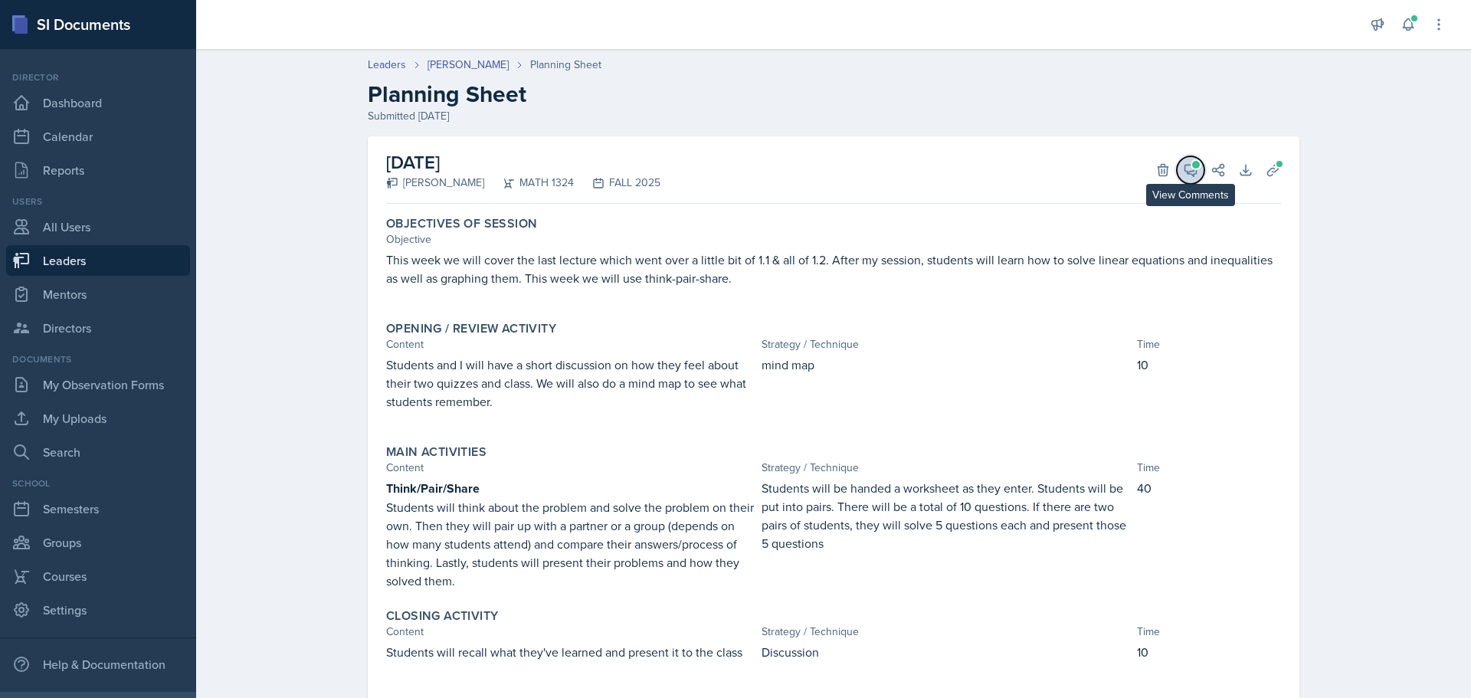
click at [1189, 172] on icon at bounding box center [1190, 169] width 15 height 15
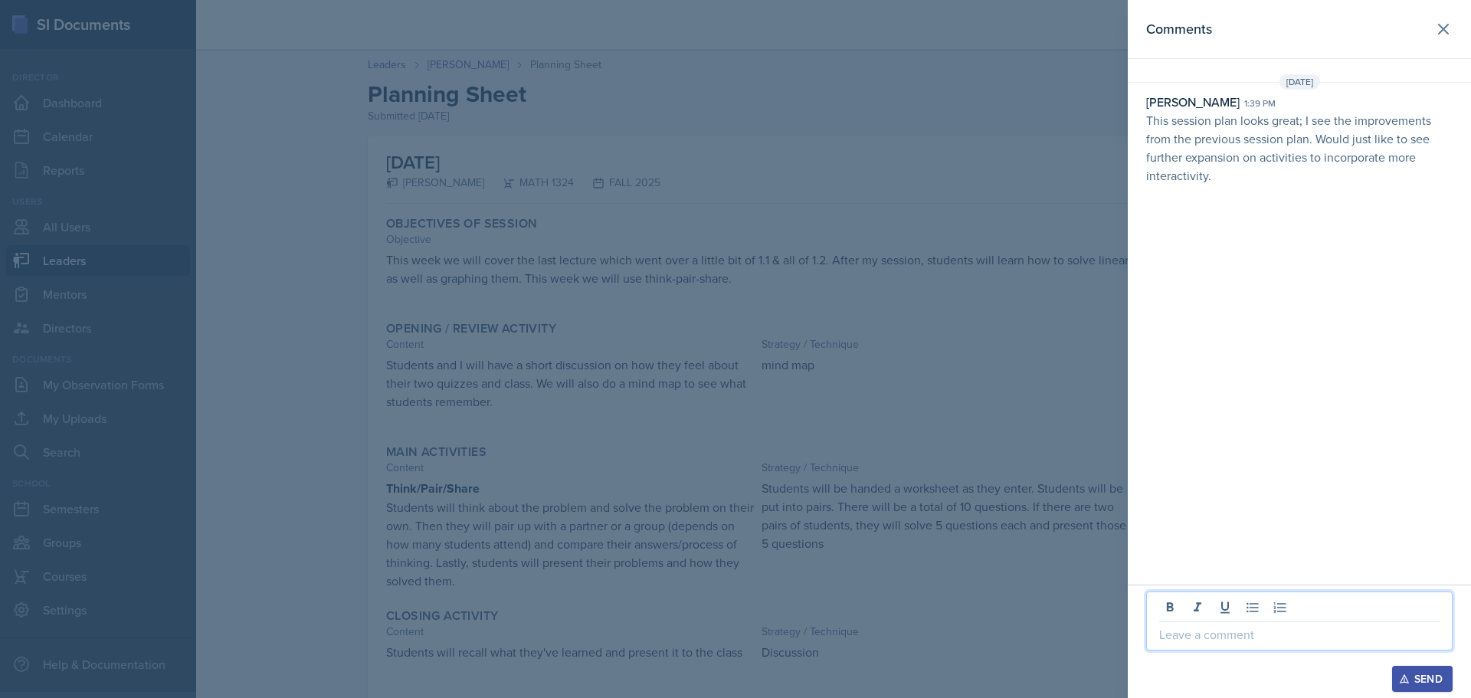
click at [1217, 638] on p at bounding box center [1299, 634] width 280 height 18
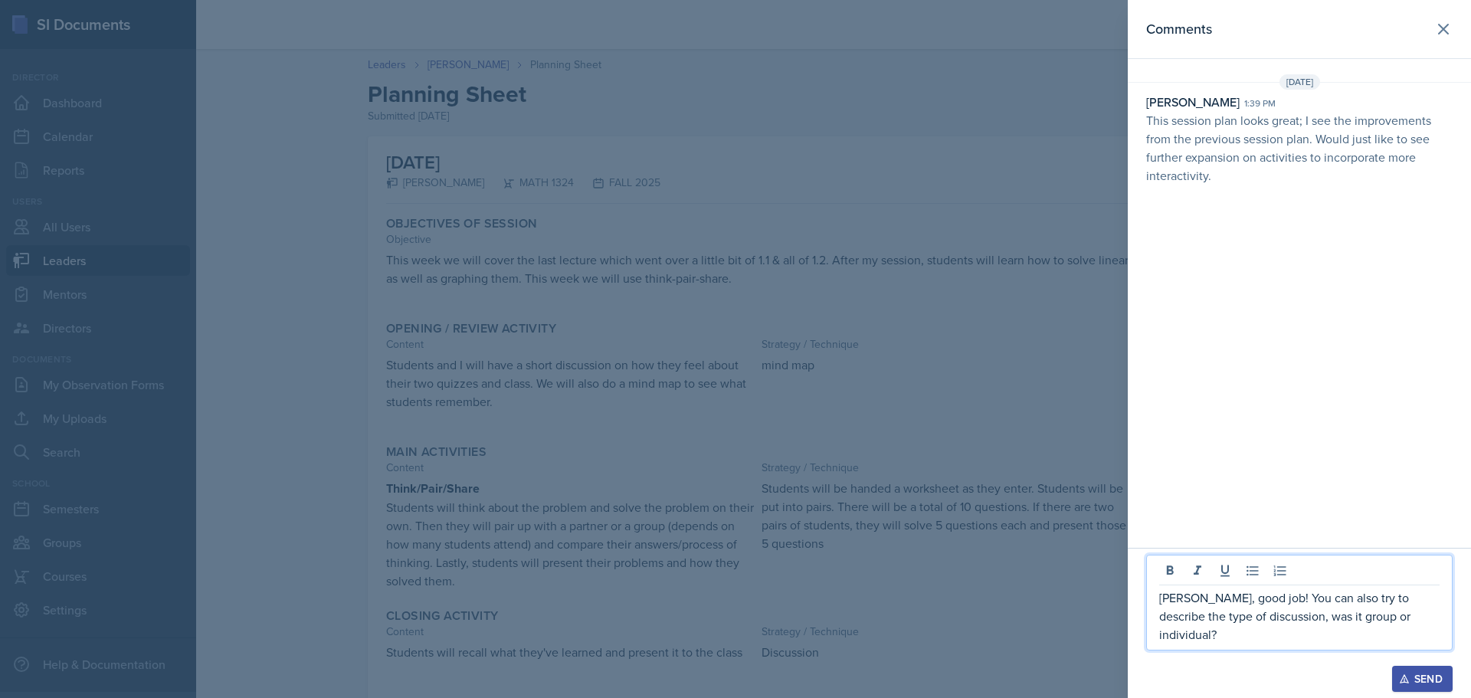
click at [1420, 680] on div "Send" at bounding box center [1422, 679] width 41 height 12
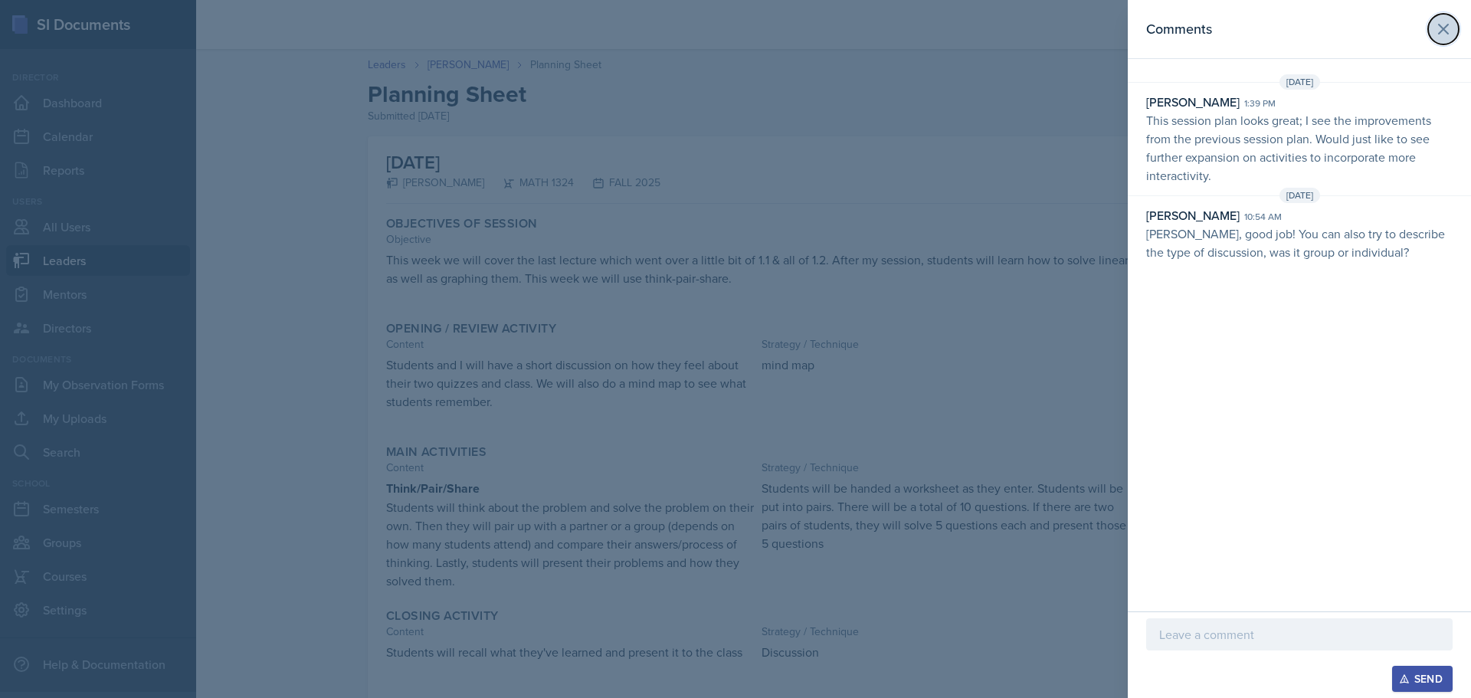
click at [1441, 29] on icon at bounding box center [1444, 29] width 18 height 18
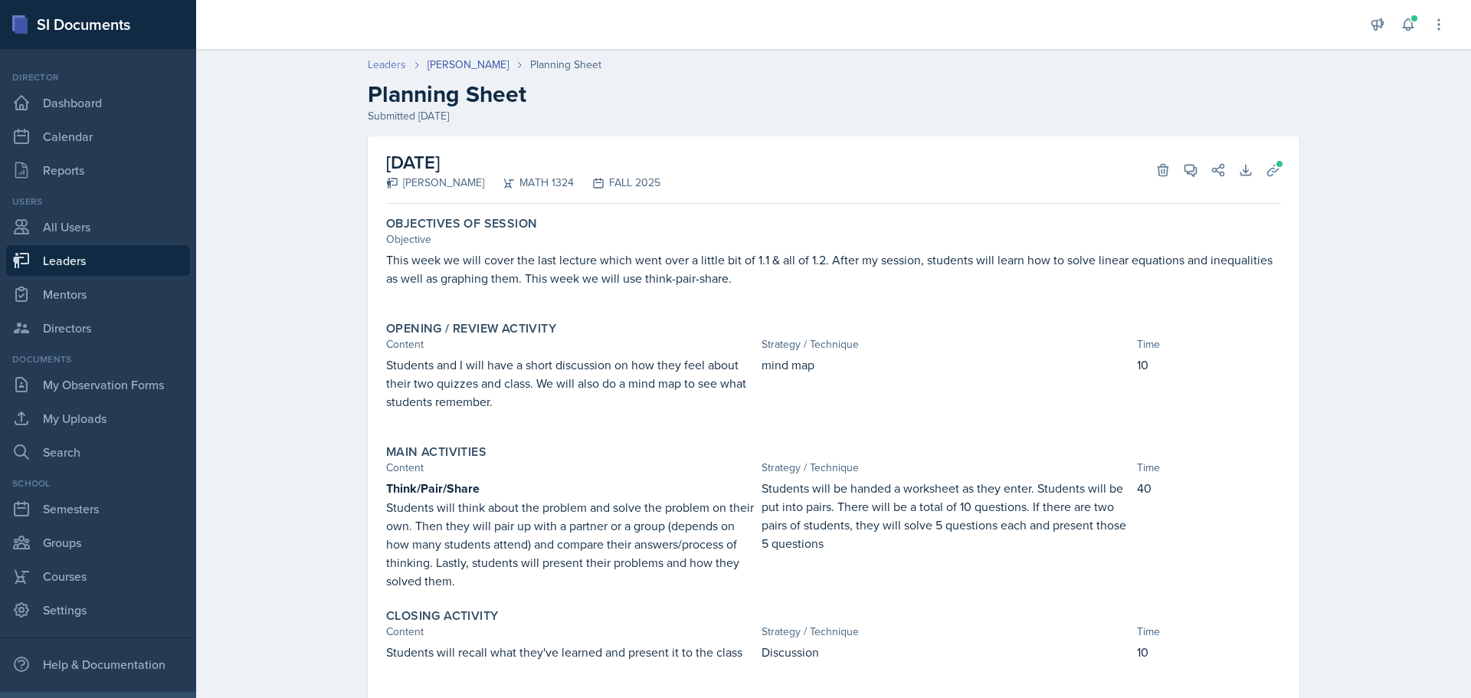
click at [378, 64] on link "Leaders" at bounding box center [387, 65] width 38 height 16
select select "0924c876-6fa7-4296-b593-7db6428ef465"
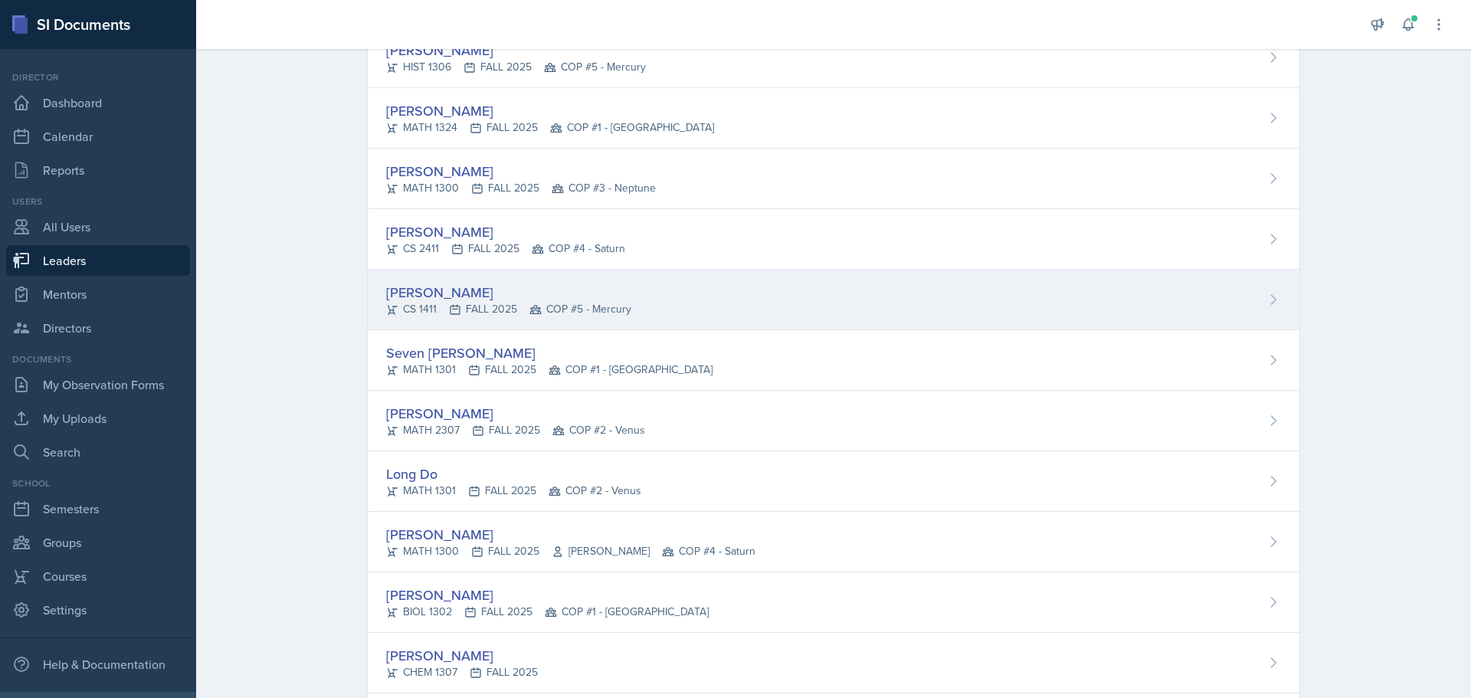
scroll to position [536, 0]
click at [484, 297] on div "[PERSON_NAME]" at bounding box center [508, 290] width 245 height 21
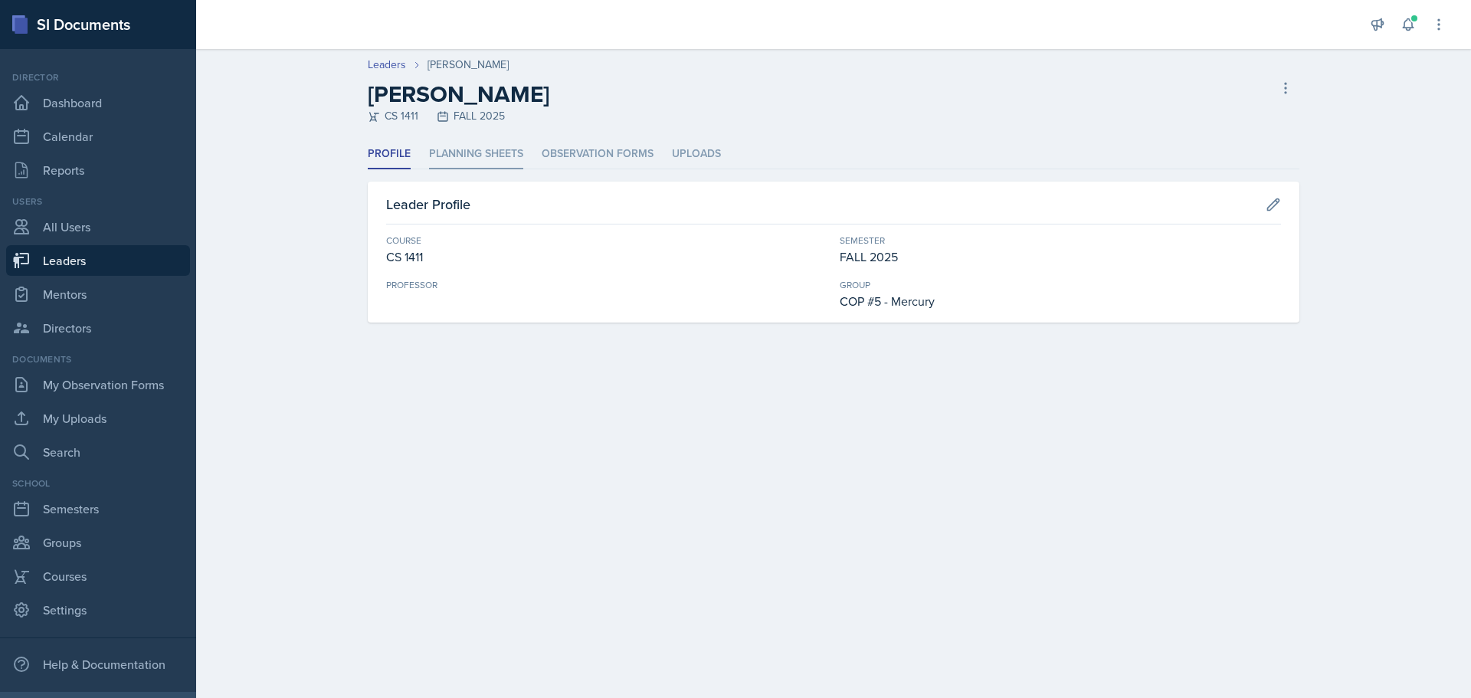
click at [465, 152] on li "Planning Sheets" at bounding box center [476, 154] width 94 height 30
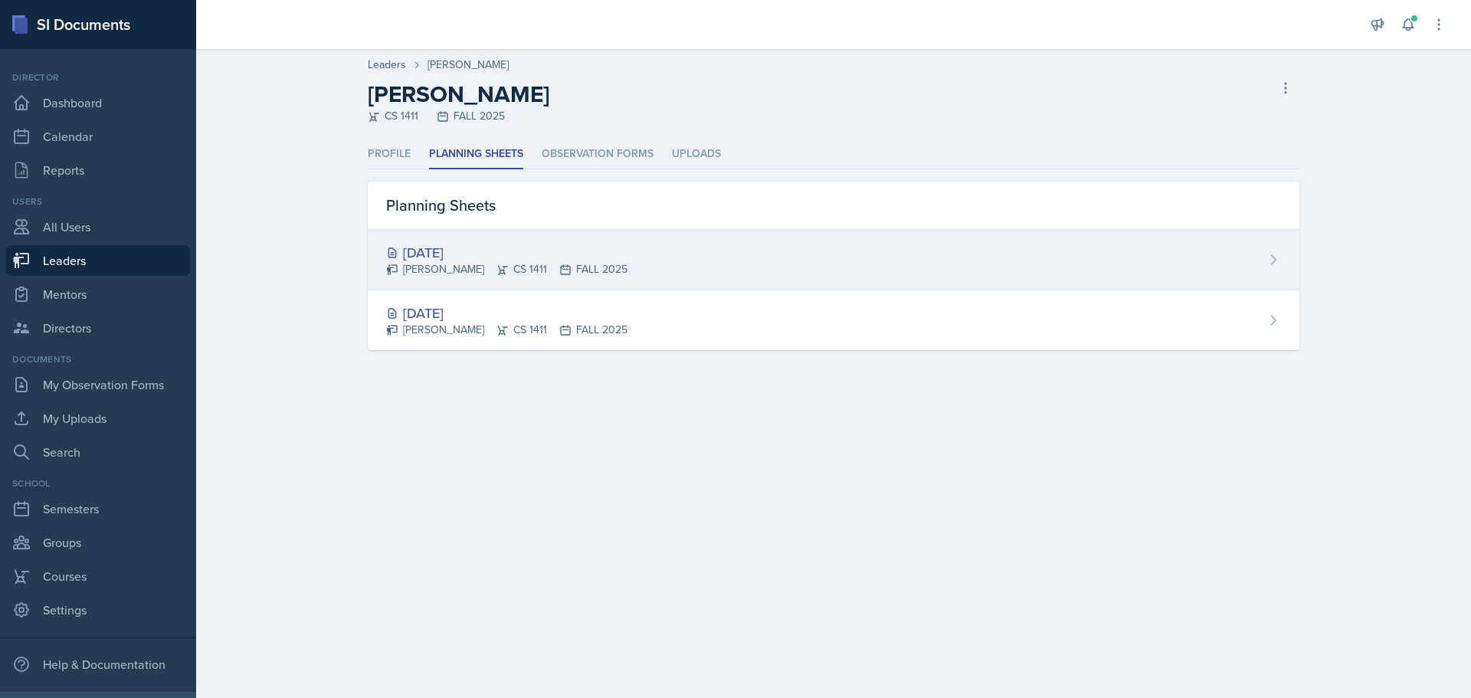
click at [453, 254] on div "[DATE]" at bounding box center [506, 252] width 241 height 21
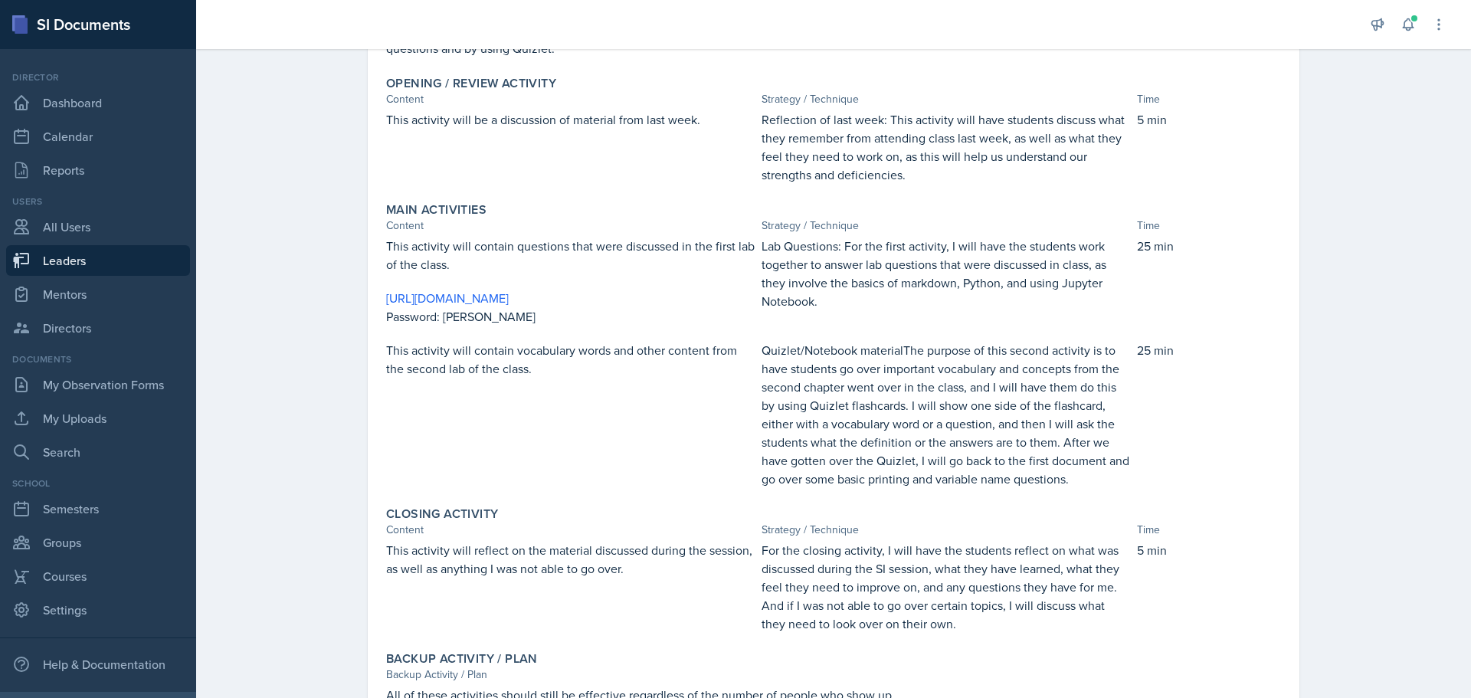
scroll to position [153, 0]
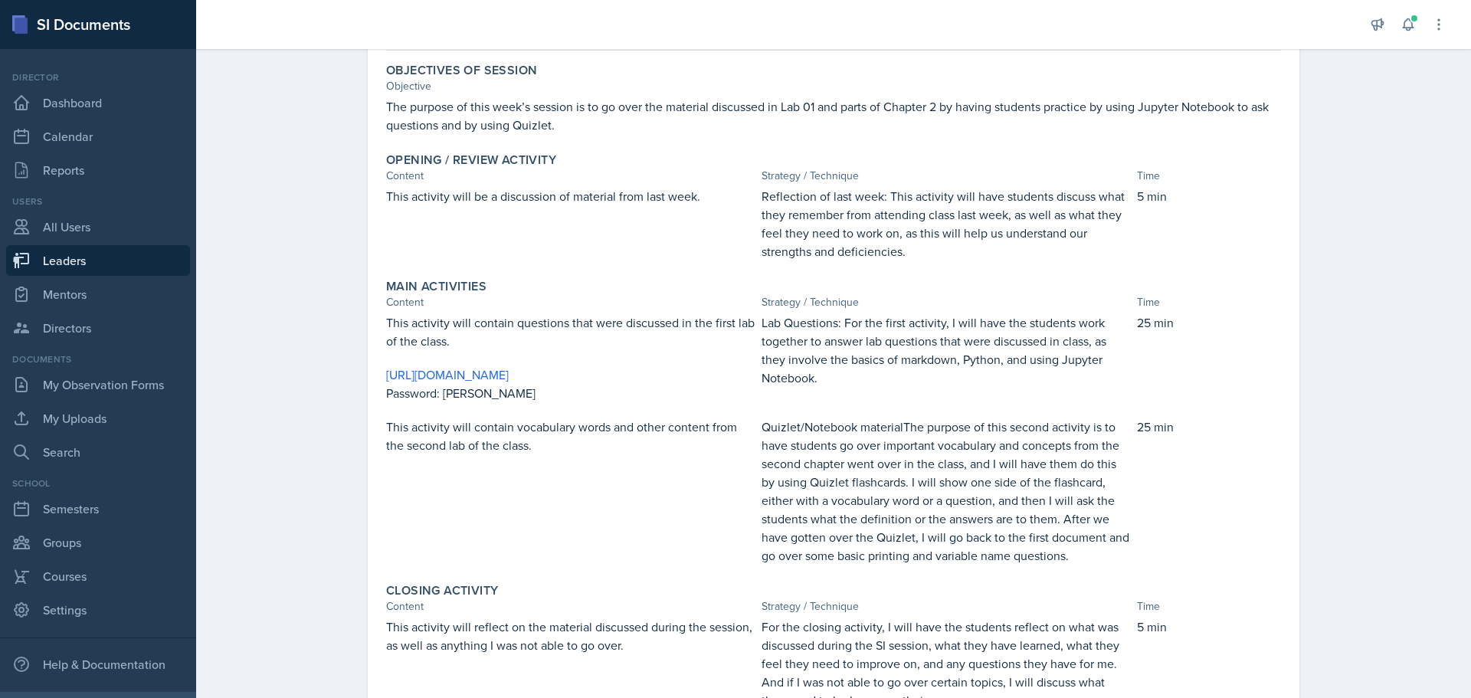
click at [102, 267] on link "Leaders" at bounding box center [98, 260] width 184 height 31
select select "0924c876-6fa7-4296-b593-7db6428ef465"
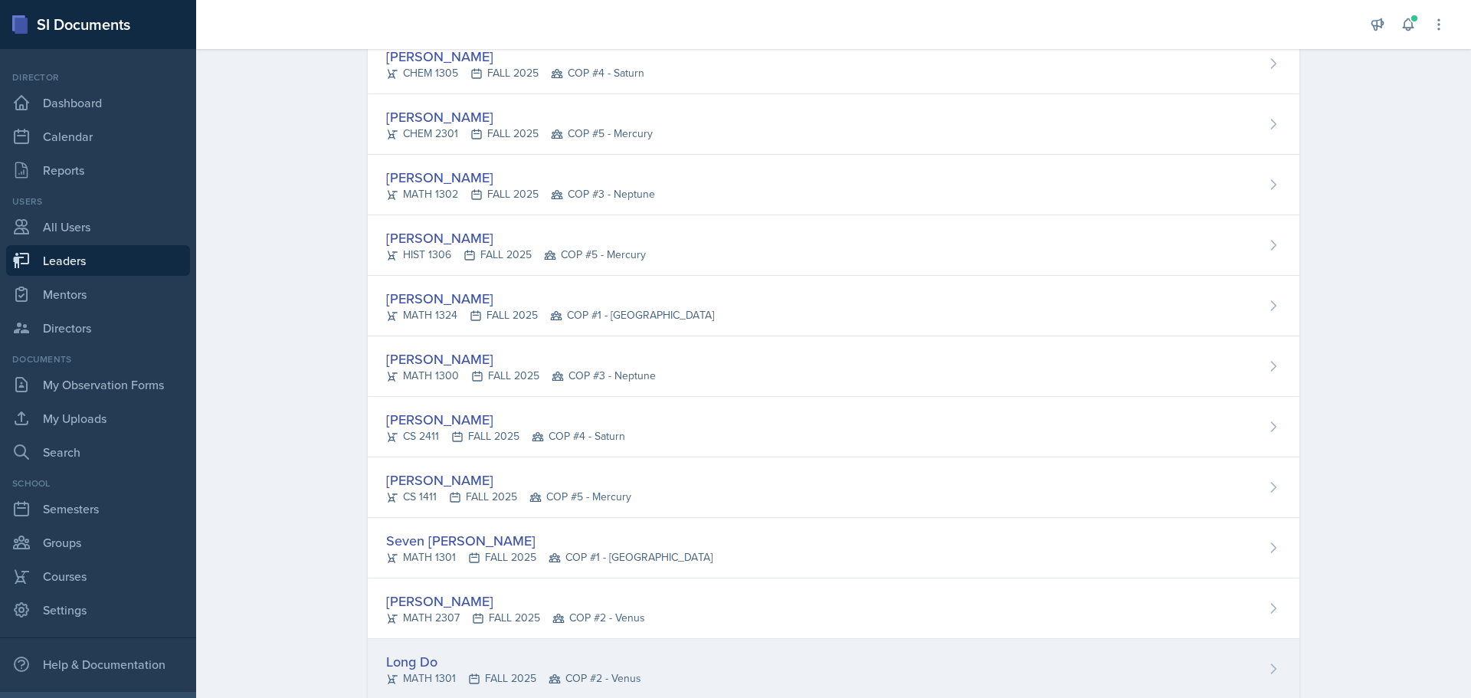
scroll to position [460, 0]
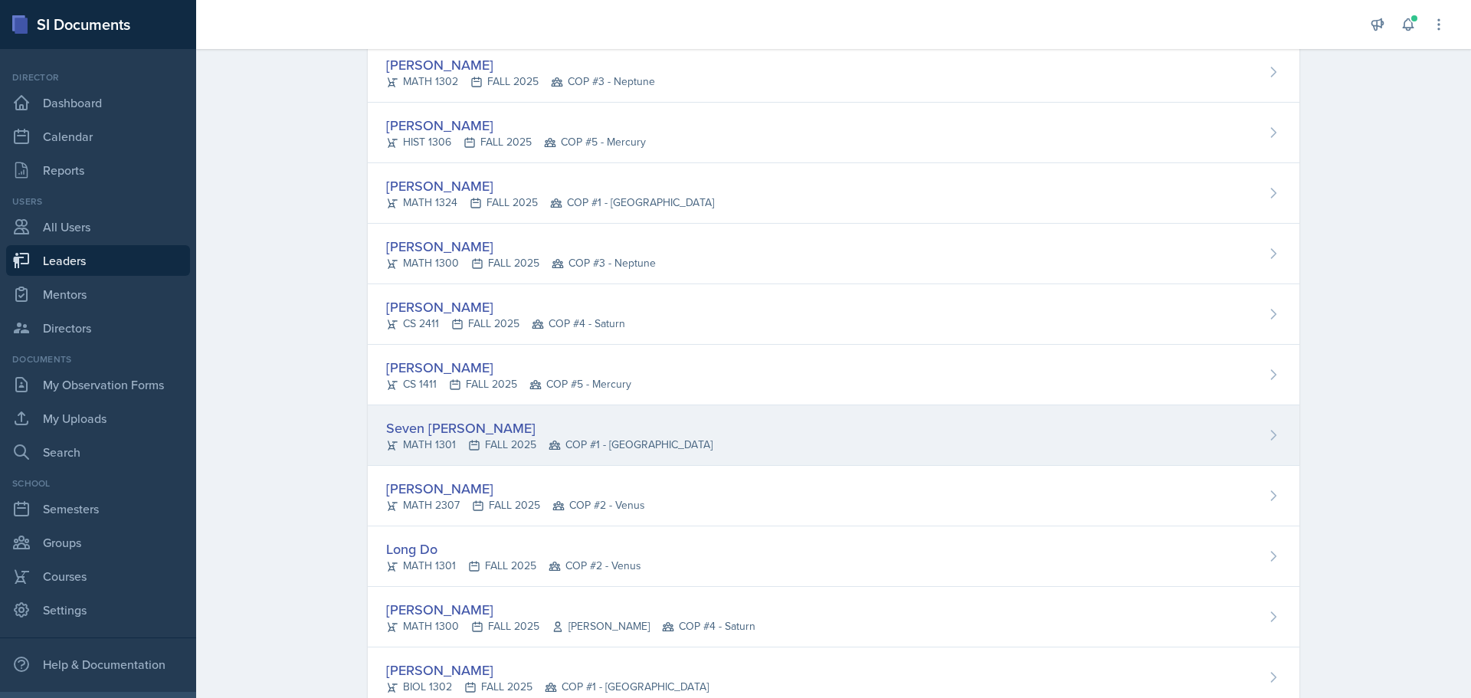
click at [446, 428] on div "Seven [PERSON_NAME]" at bounding box center [549, 428] width 326 height 21
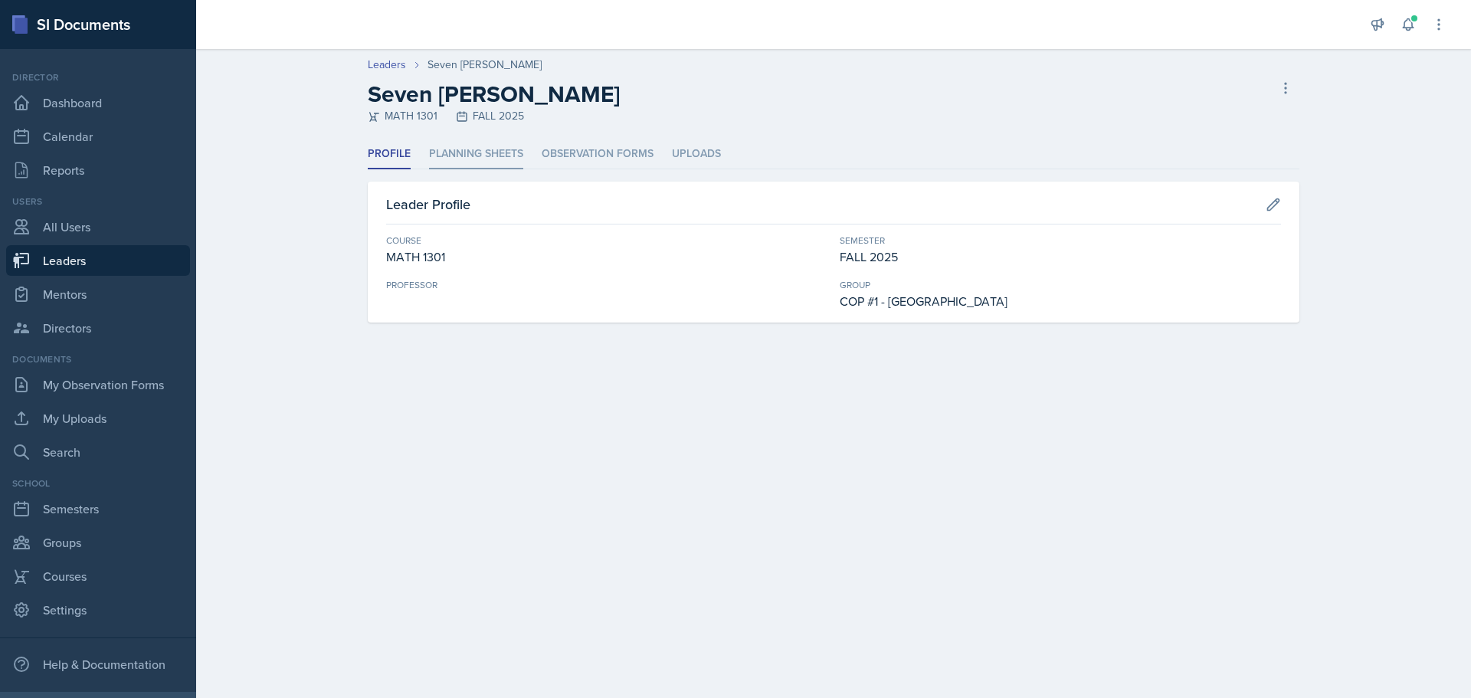
click at [505, 159] on li "Planning Sheets" at bounding box center [476, 154] width 94 height 30
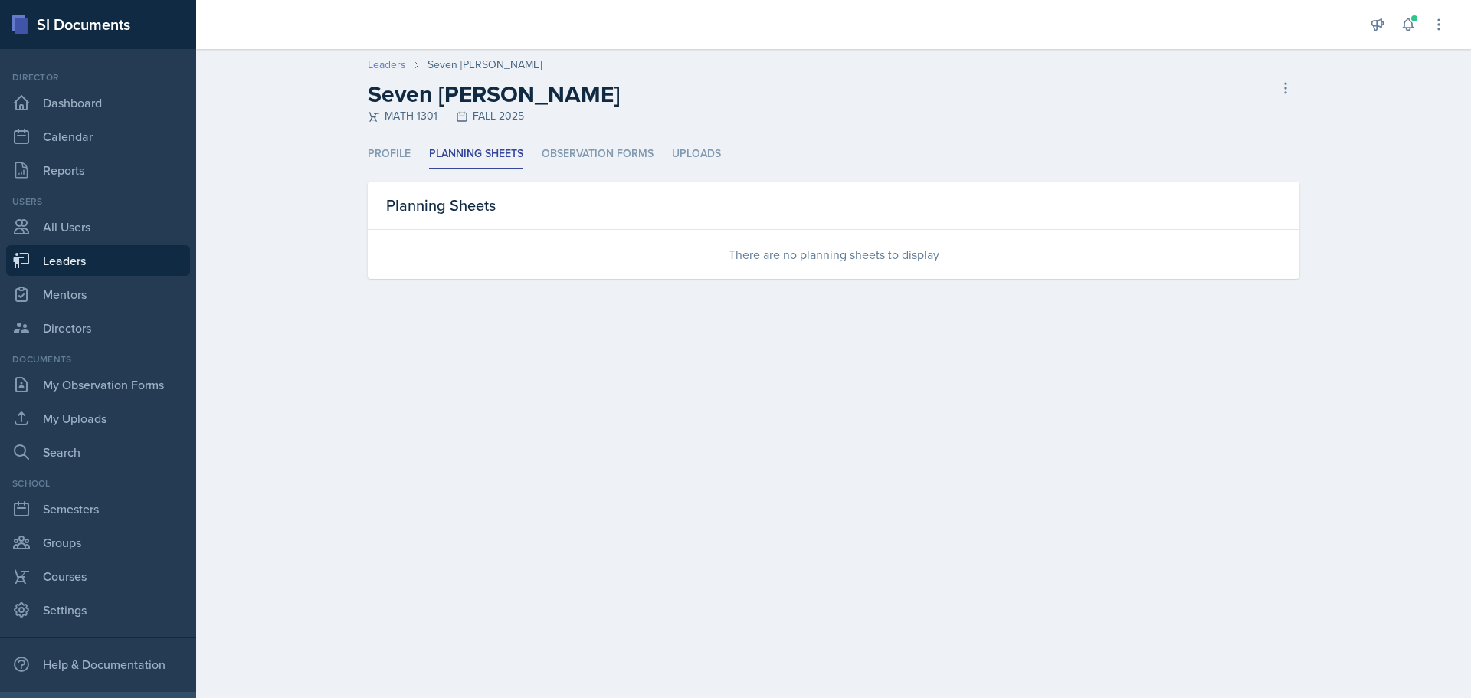
click at [384, 61] on link "Leaders" at bounding box center [387, 65] width 38 height 16
select select "0924c876-6fa7-4296-b593-7db6428ef465"
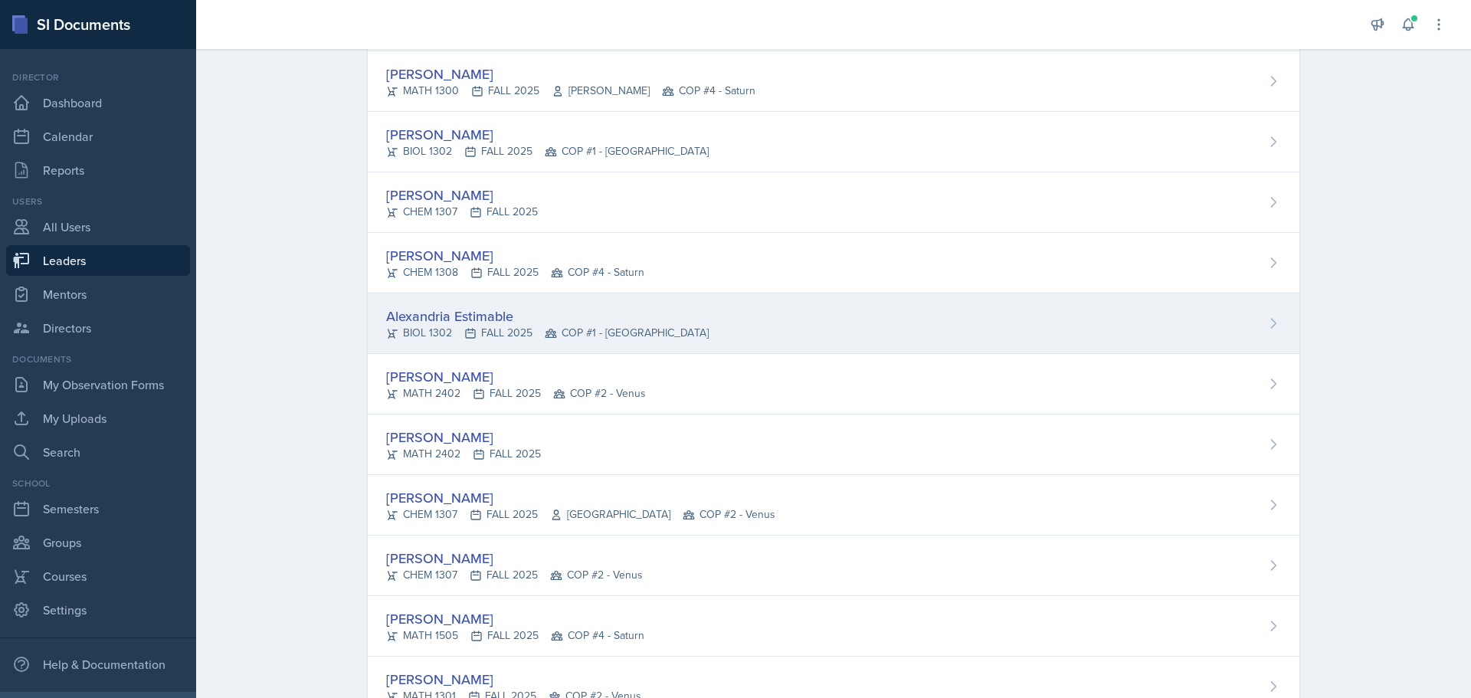
scroll to position [996, 0]
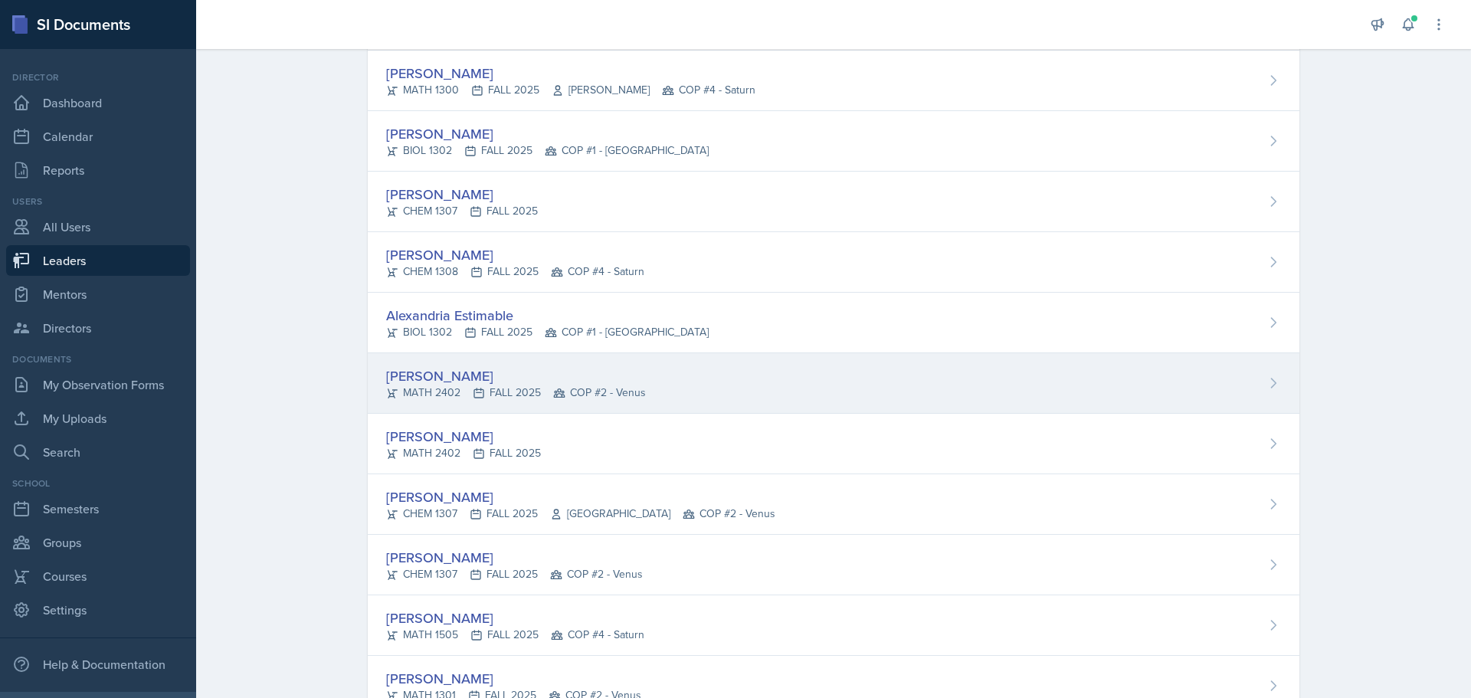
click at [422, 390] on div "MATH 2402 FALL 2025 COP #2 - Venus" at bounding box center [516, 393] width 260 height 16
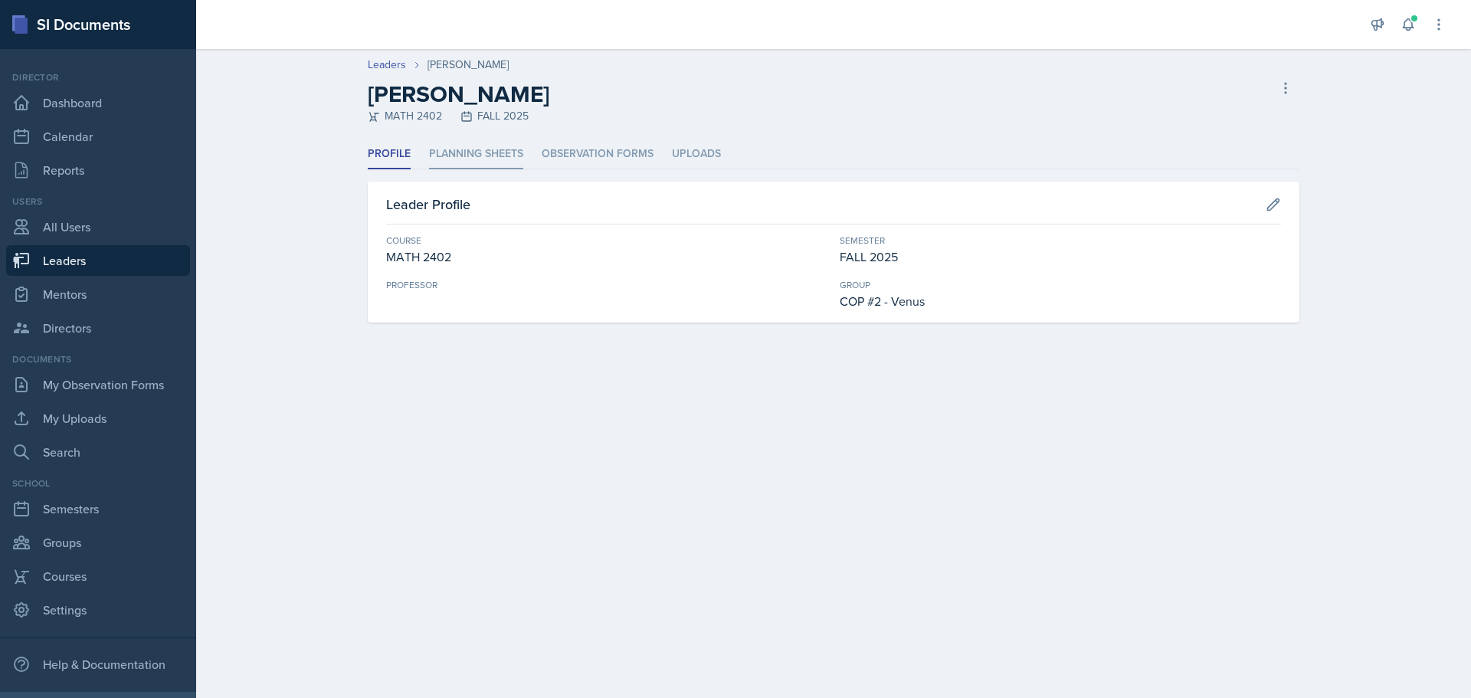
click at [471, 149] on li "Planning Sheets" at bounding box center [476, 154] width 94 height 30
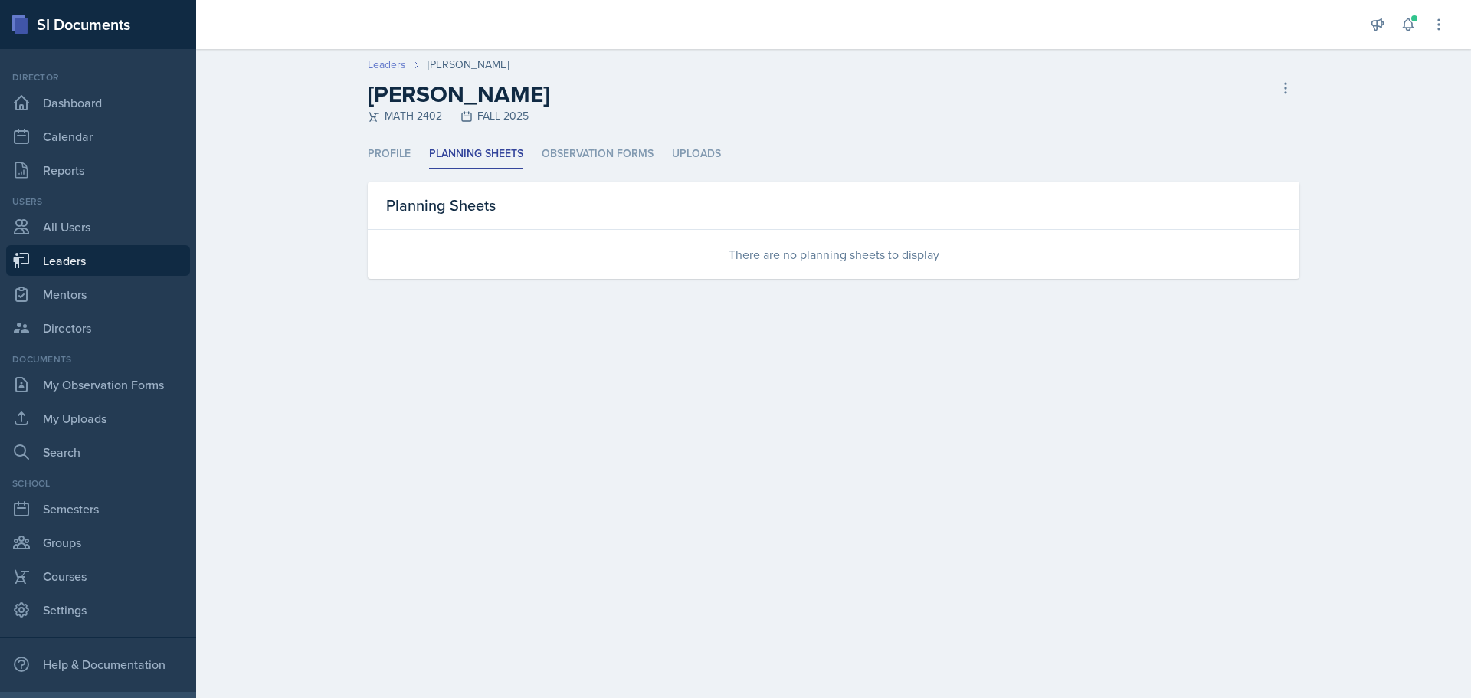
click at [393, 64] on link "Leaders" at bounding box center [387, 65] width 38 height 16
select select "0924c876-6fa7-4296-b593-7db6428ef465"
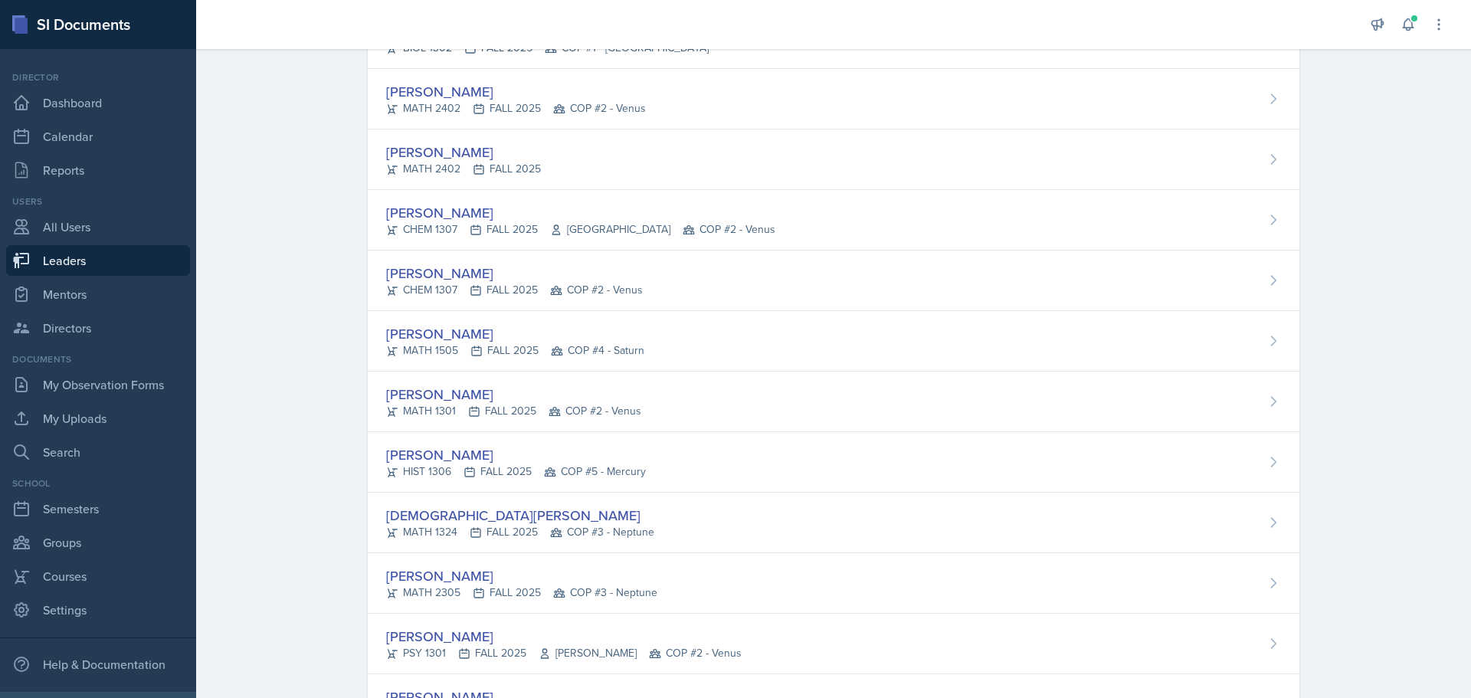
scroll to position [1254, 0]
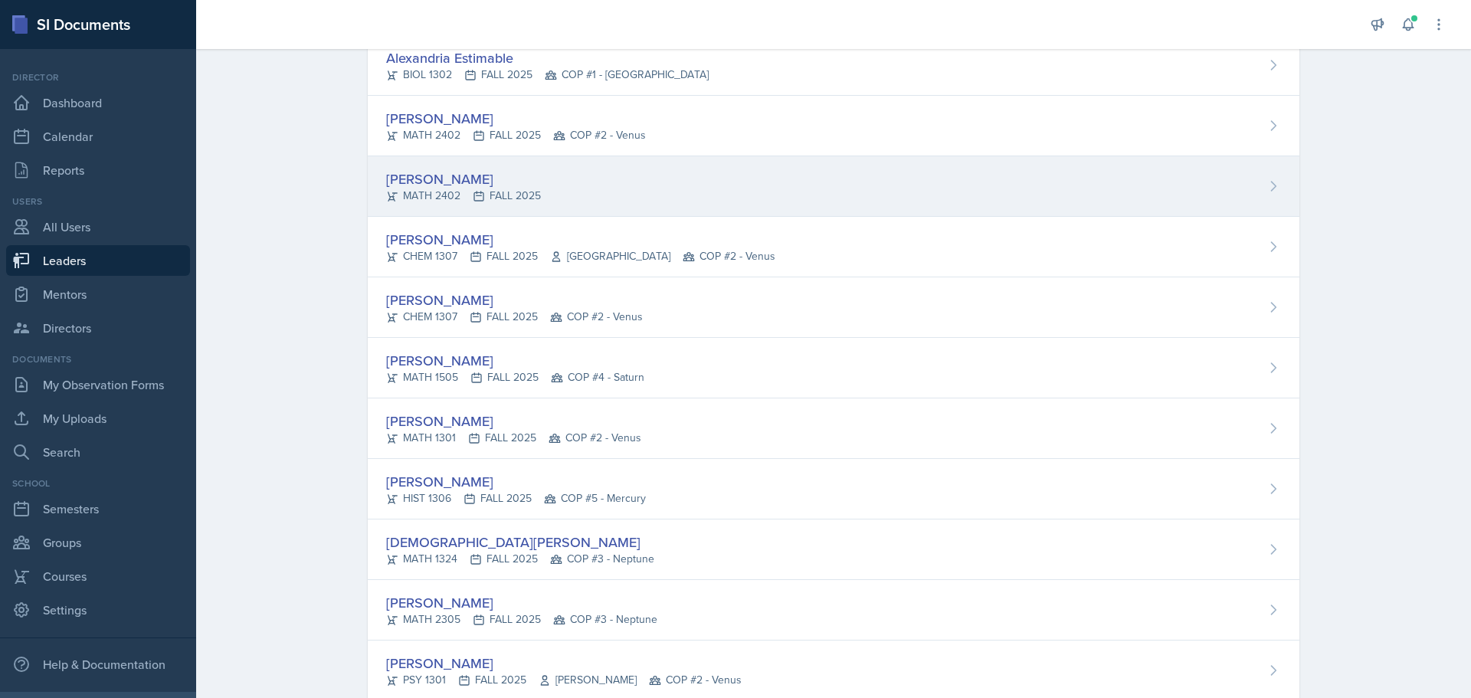
click at [405, 180] on div "[PERSON_NAME]" at bounding box center [463, 179] width 155 height 21
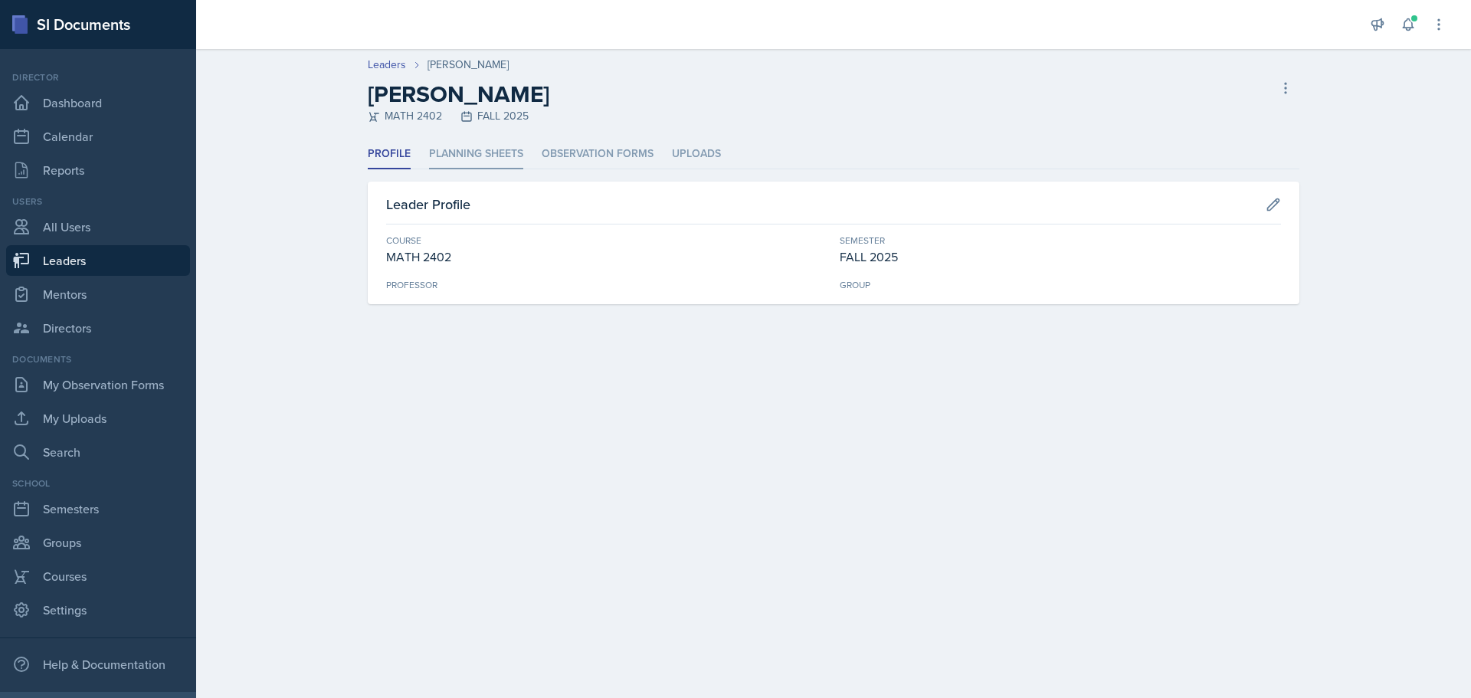
click at [461, 152] on li "Planning Sheets" at bounding box center [476, 154] width 94 height 30
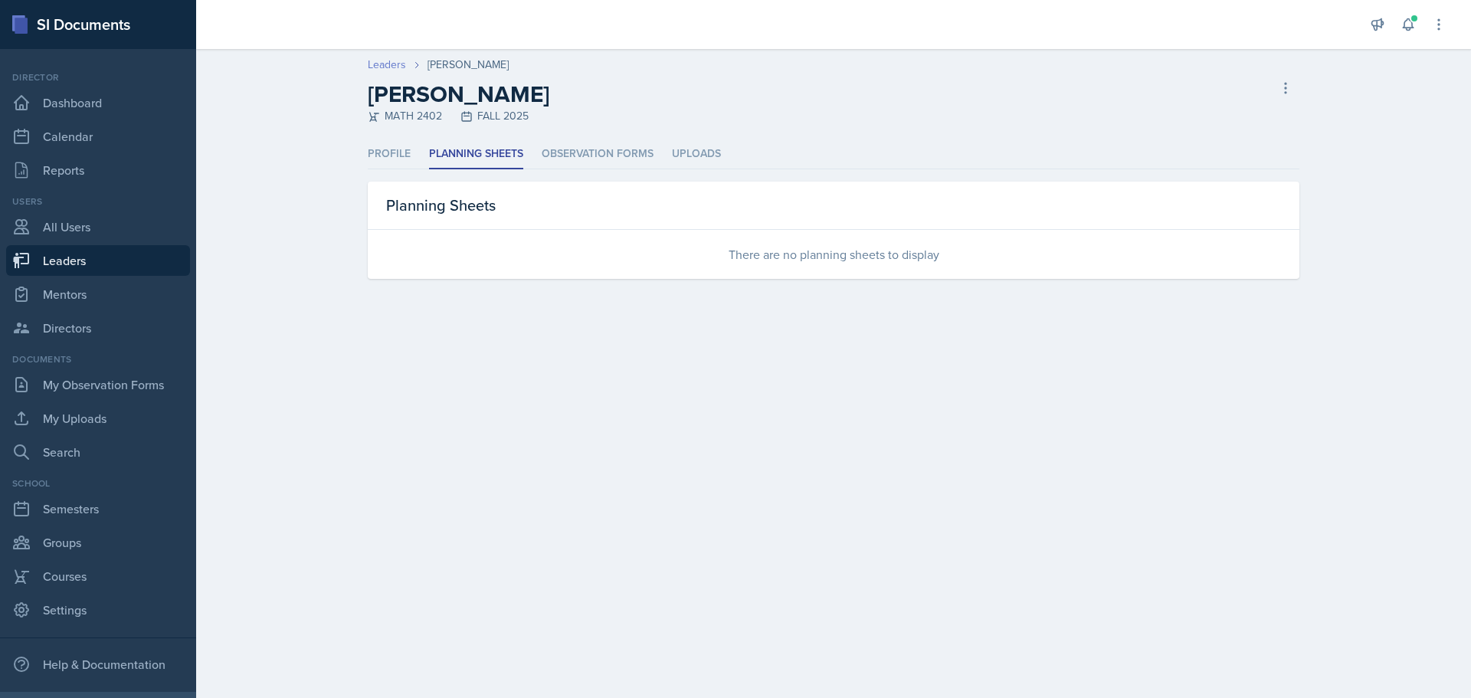
click at [393, 67] on link "Leaders" at bounding box center [387, 65] width 38 height 16
select select "0924c876-6fa7-4296-b593-7db6428ef465"
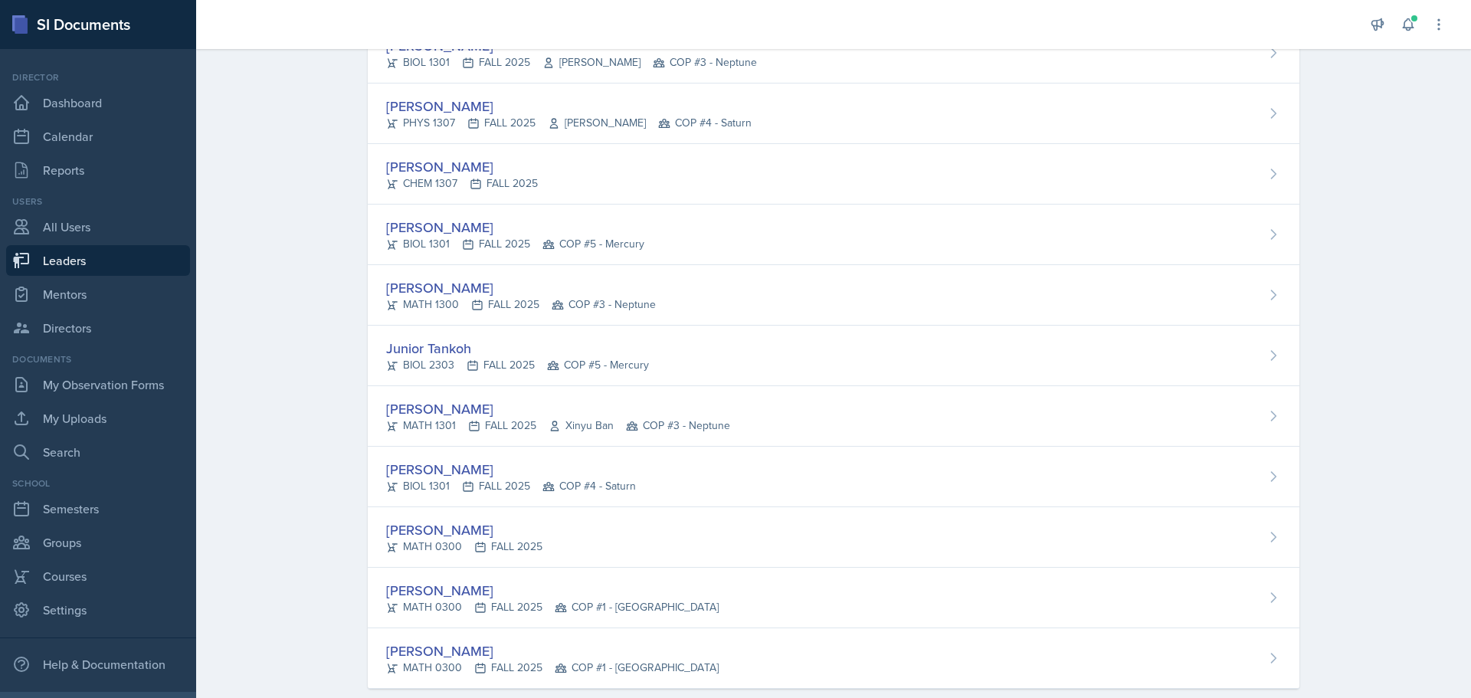
scroll to position [2020, 0]
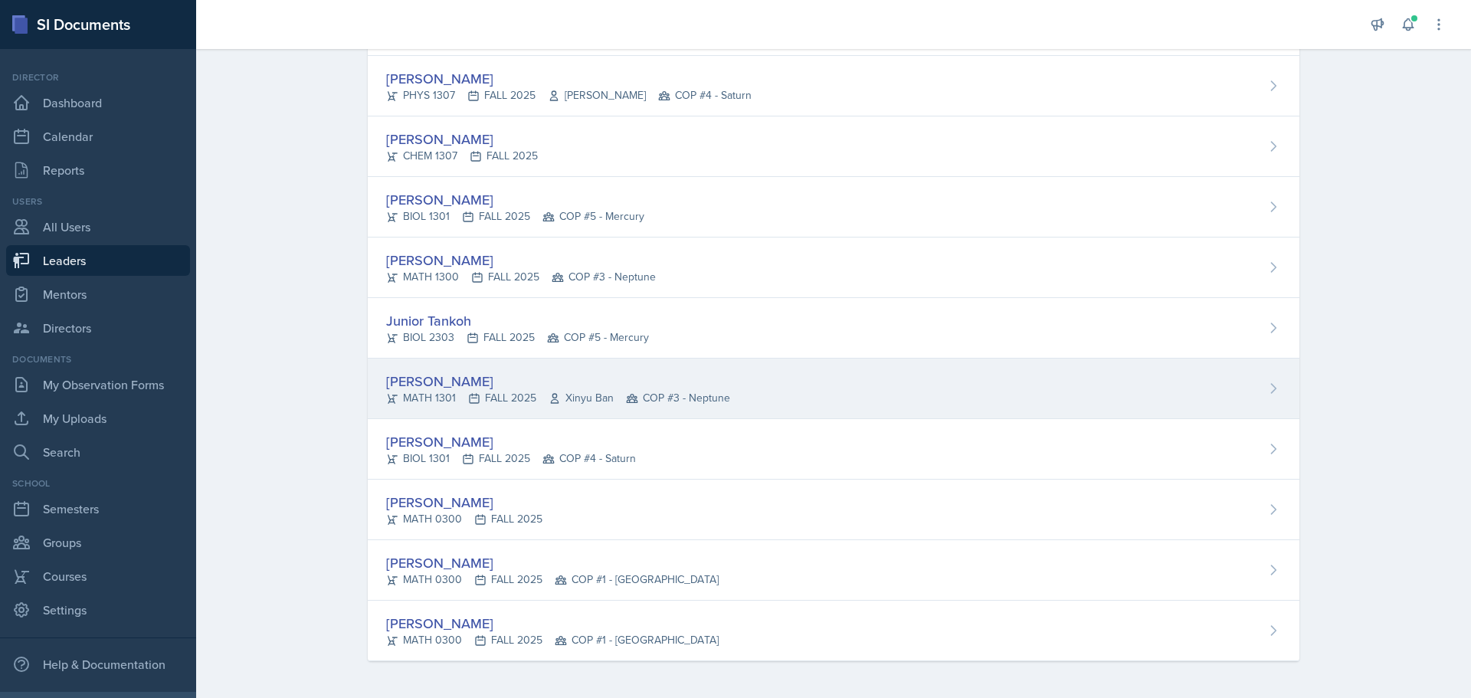
click at [451, 382] on div "[PERSON_NAME]" at bounding box center [558, 381] width 344 height 21
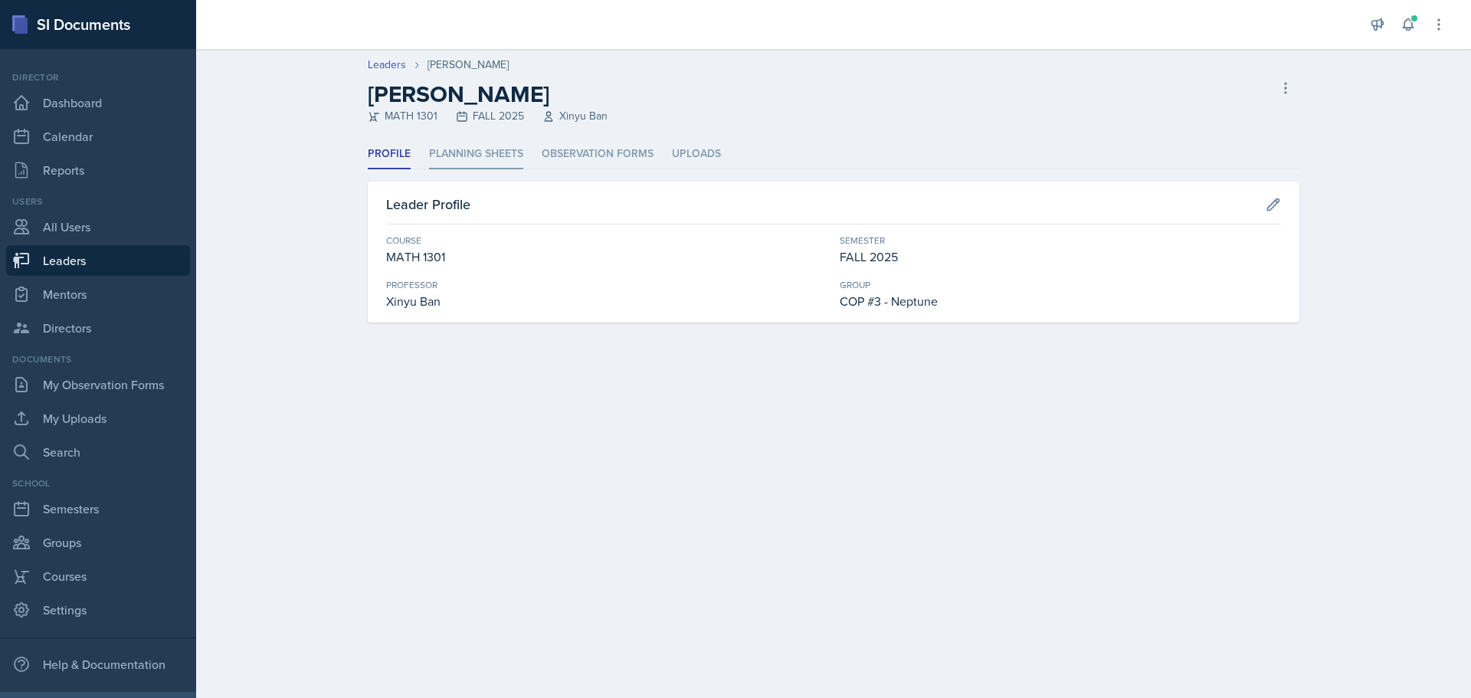
click at [469, 156] on li "Planning Sheets" at bounding box center [476, 154] width 94 height 30
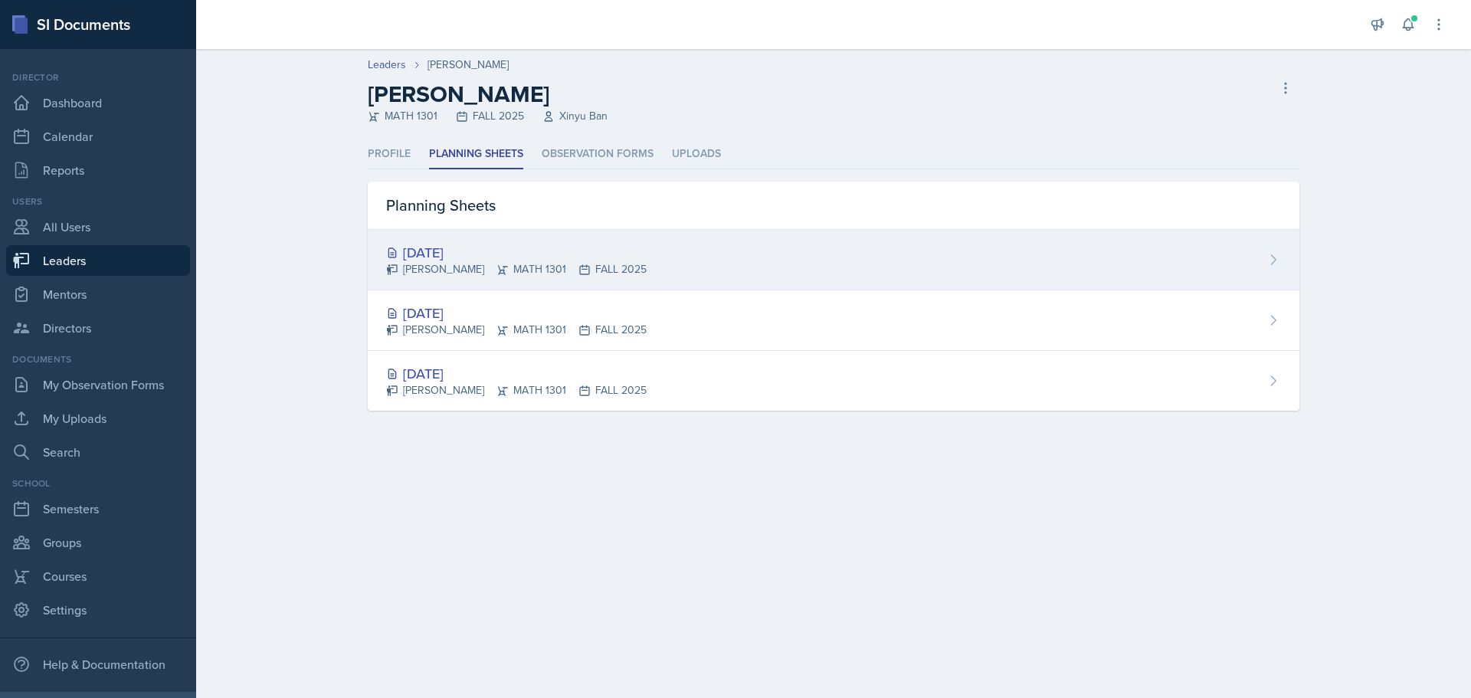
click at [440, 248] on div "[DATE]" at bounding box center [516, 252] width 261 height 21
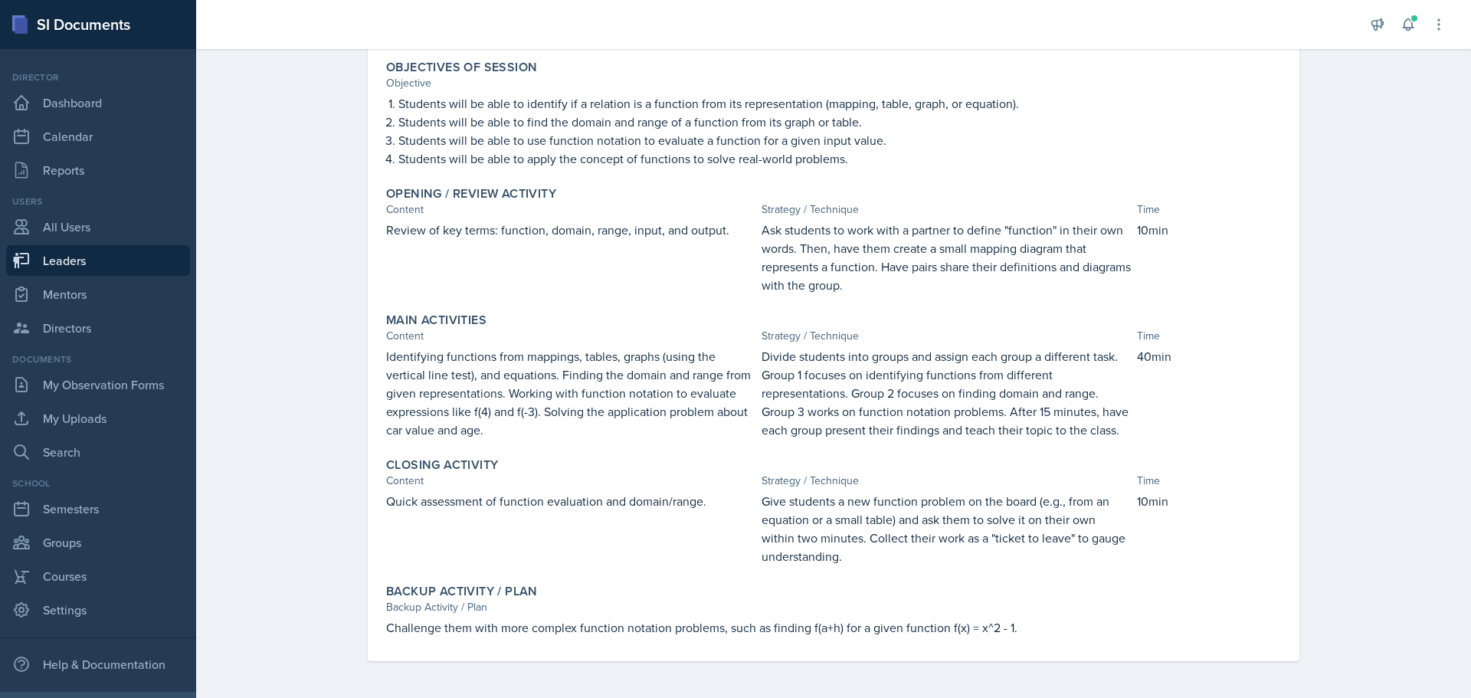
scroll to position [80, 0]
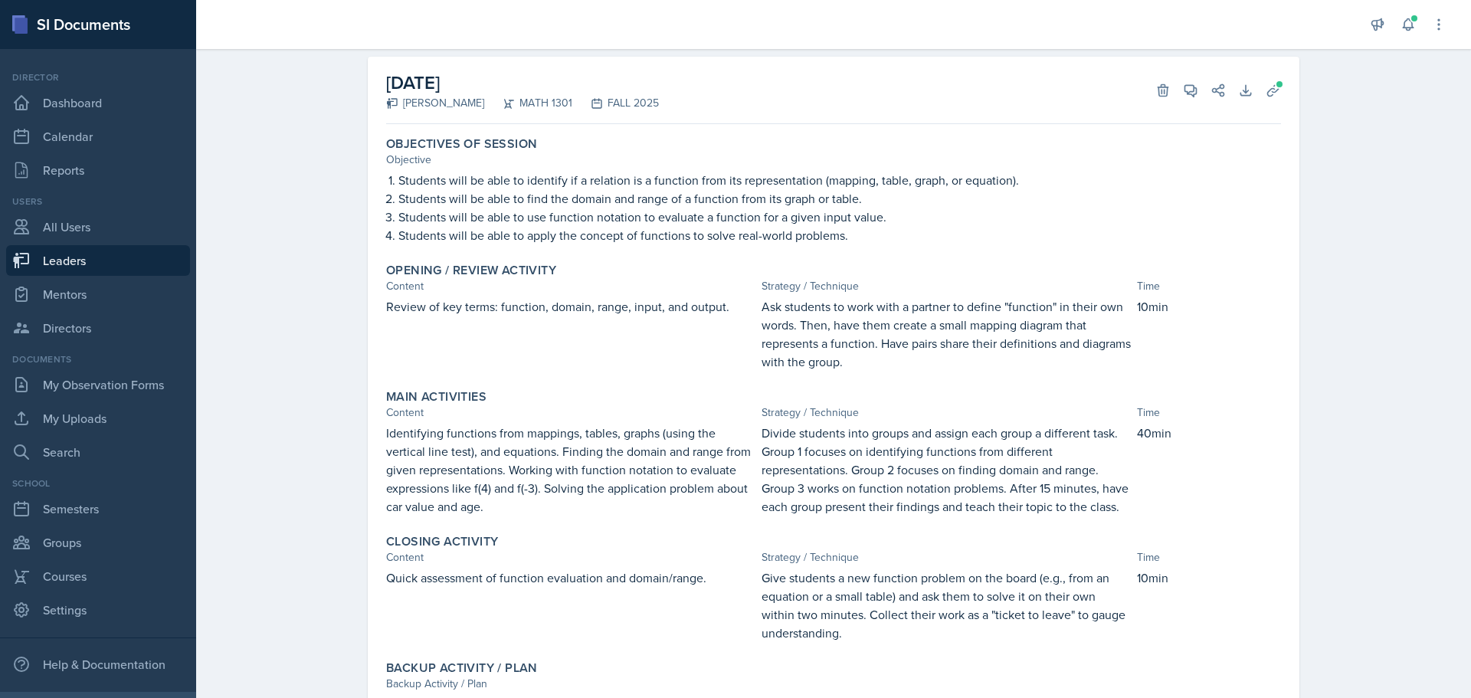
click at [257, 681] on div "Leaders [PERSON_NAME] Planning Sheet Planning Sheet Submitted [DATE] [DATE] [PE…" at bounding box center [833, 368] width 1275 height 813
click at [82, 260] on link "Leaders" at bounding box center [98, 260] width 184 height 31
select select "0924c876-6fa7-4296-b593-7db6428ef465"
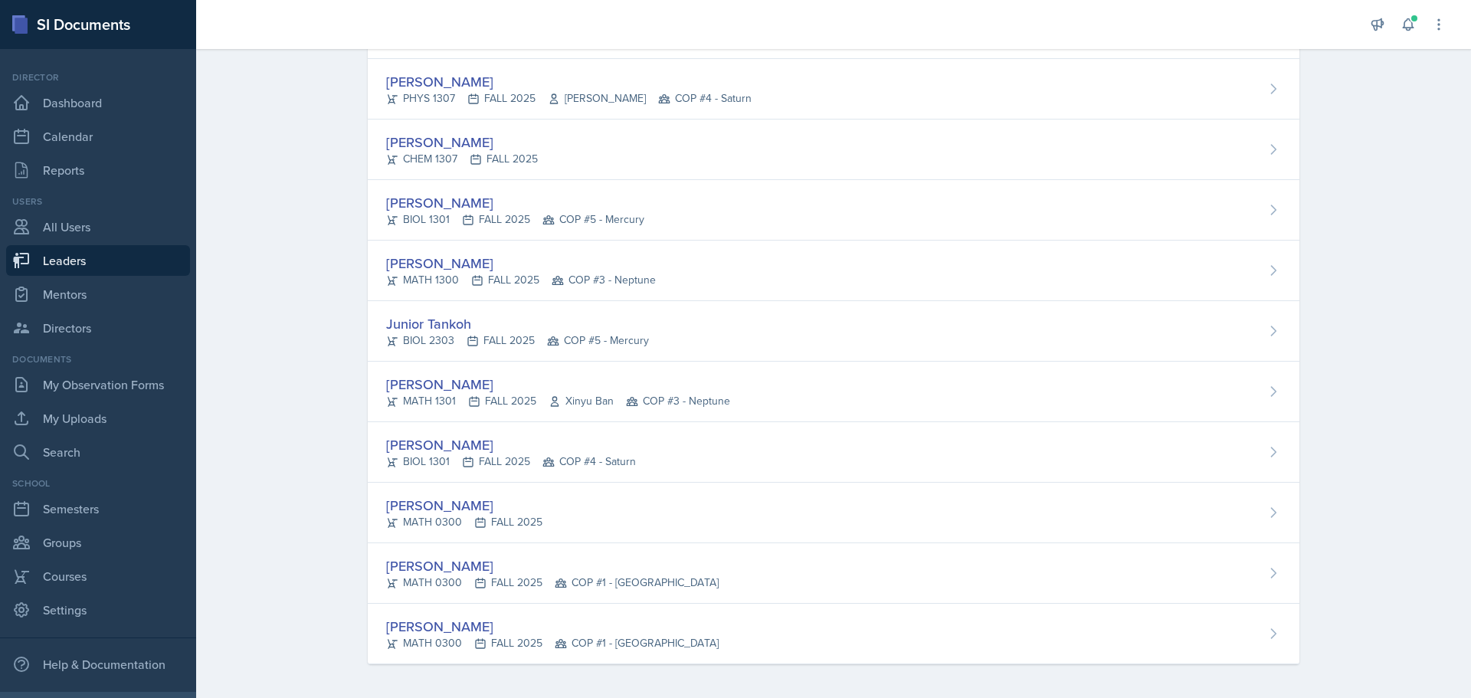
scroll to position [2020, 0]
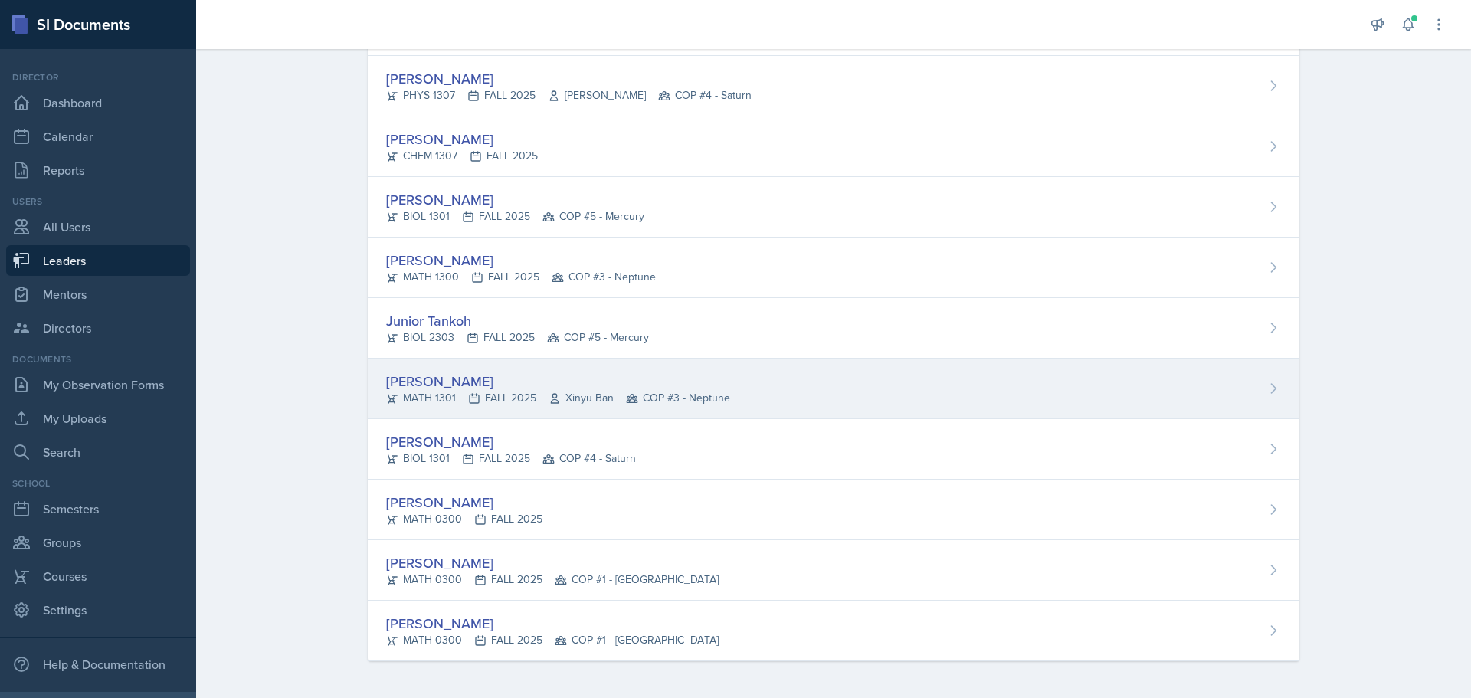
click at [412, 383] on div "[PERSON_NAME]" at bounding box center [558, 381] width 344 height 21
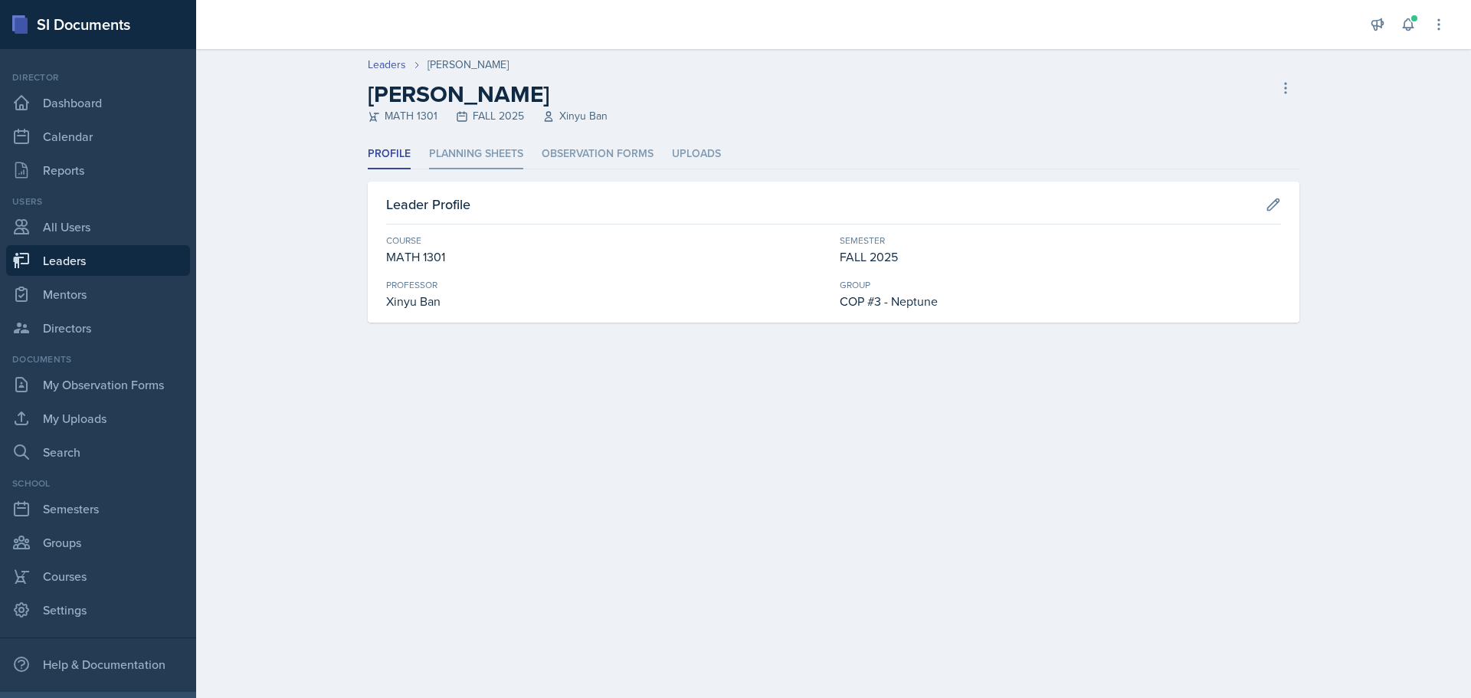
click at [480, 154] on li "Planning Sheets" at bounding box center [476, 154] width 94 height 30
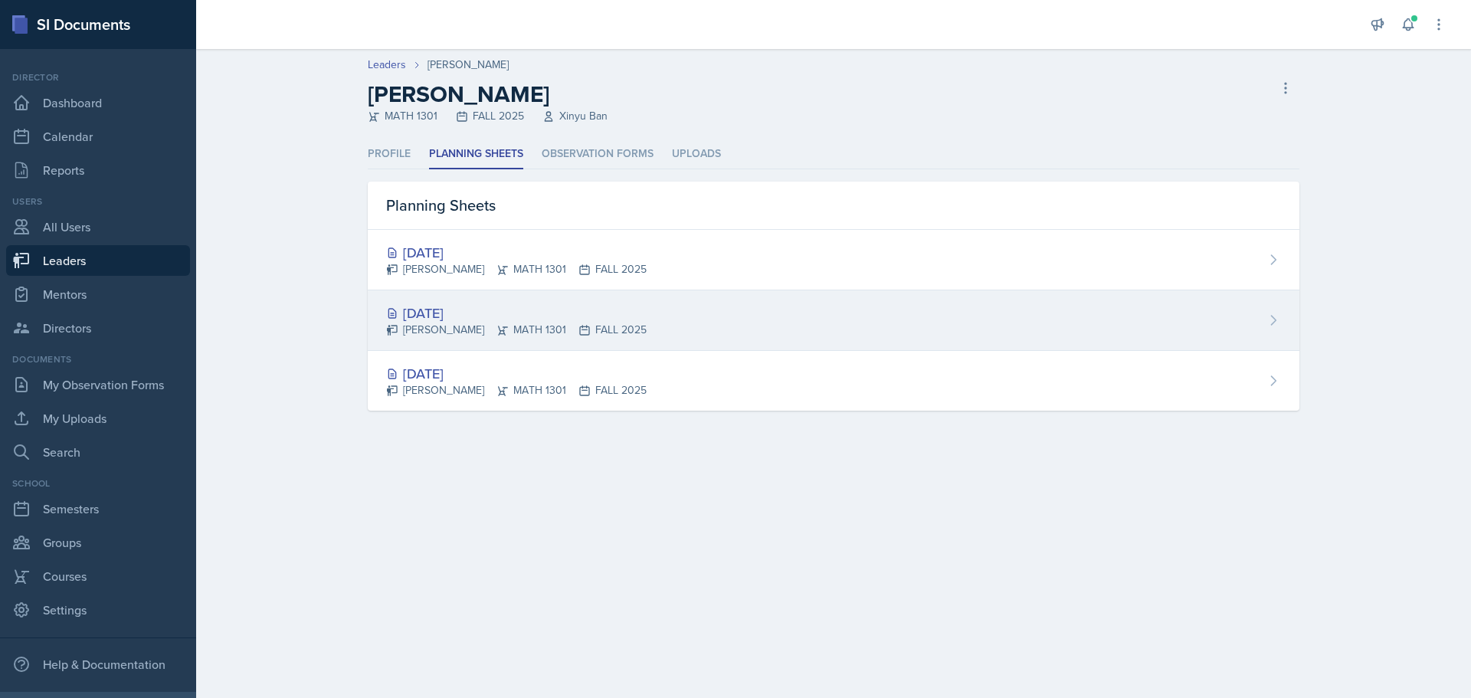
click at [415, 311] on div "[DATE]" at bounding box center [516, 313] width 261 height 21
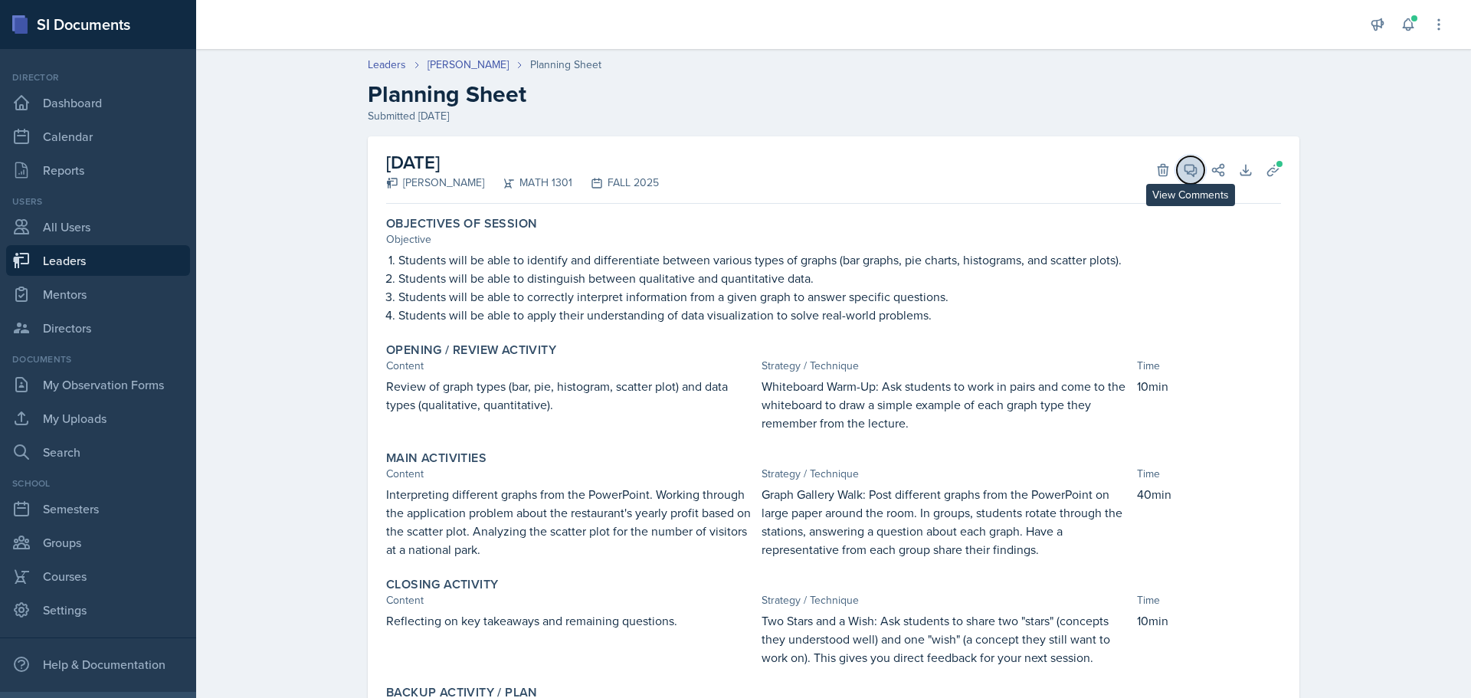
click at [1185, 167] on icon at bounding box center [1190, 169] width 15 height 15
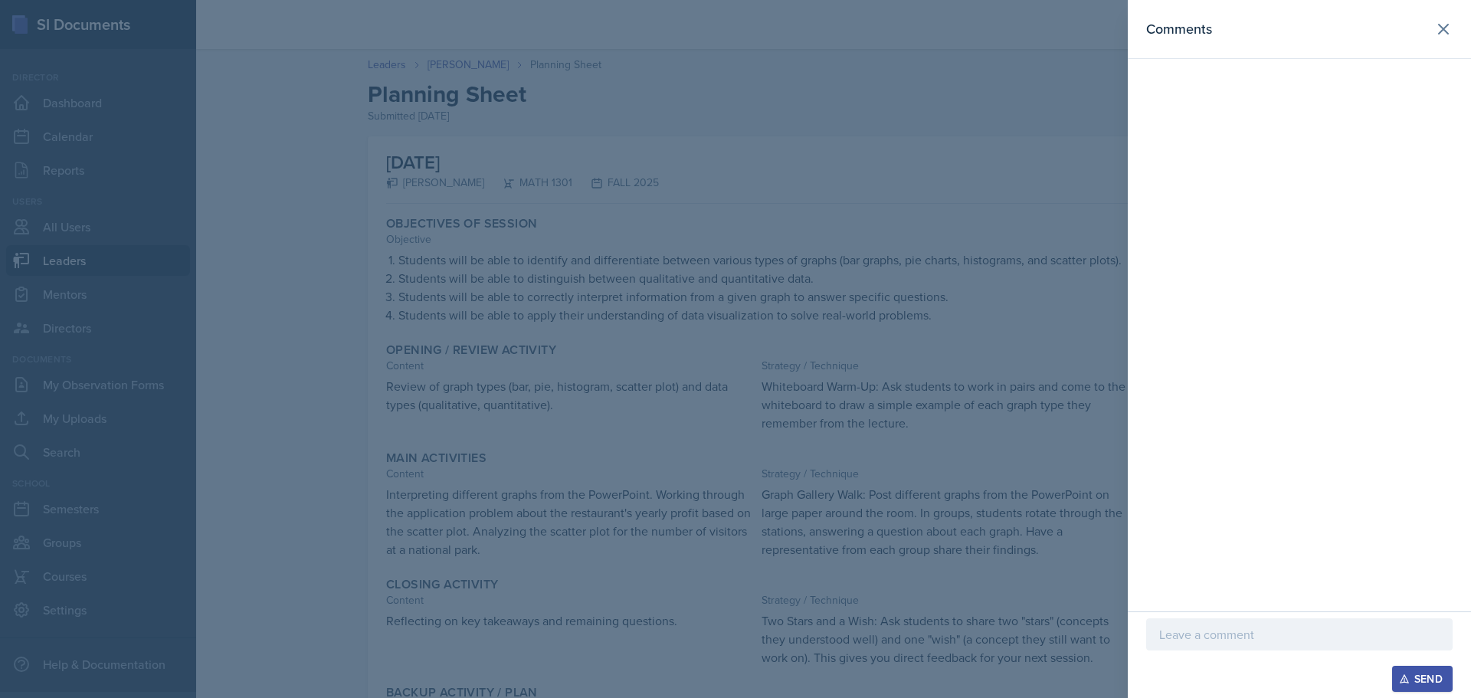
click at [1264, 644] on div at bounding box center [1299, 634] width 307 height 32
click at [1416, 676] on div "Send" at bounding box center [1422, 679] width 41 height 12
click at [1446, 30] on icon at bounding box center [1444, 29] width 18 height 18
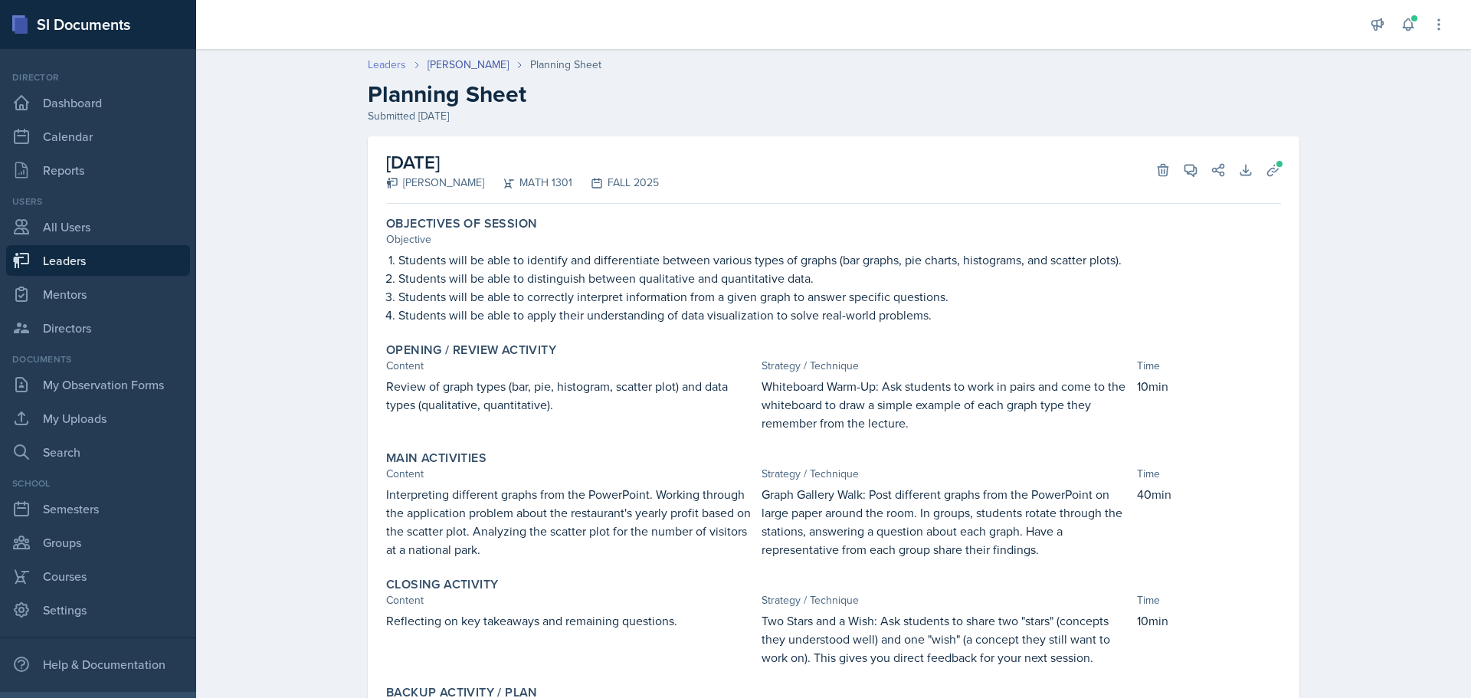
click at [377, 60] on link "Leaders" at bounding box center [387, 65] width 38 height 16
select select "0924c876-6fa7-4296-b593-7db6428ef465"
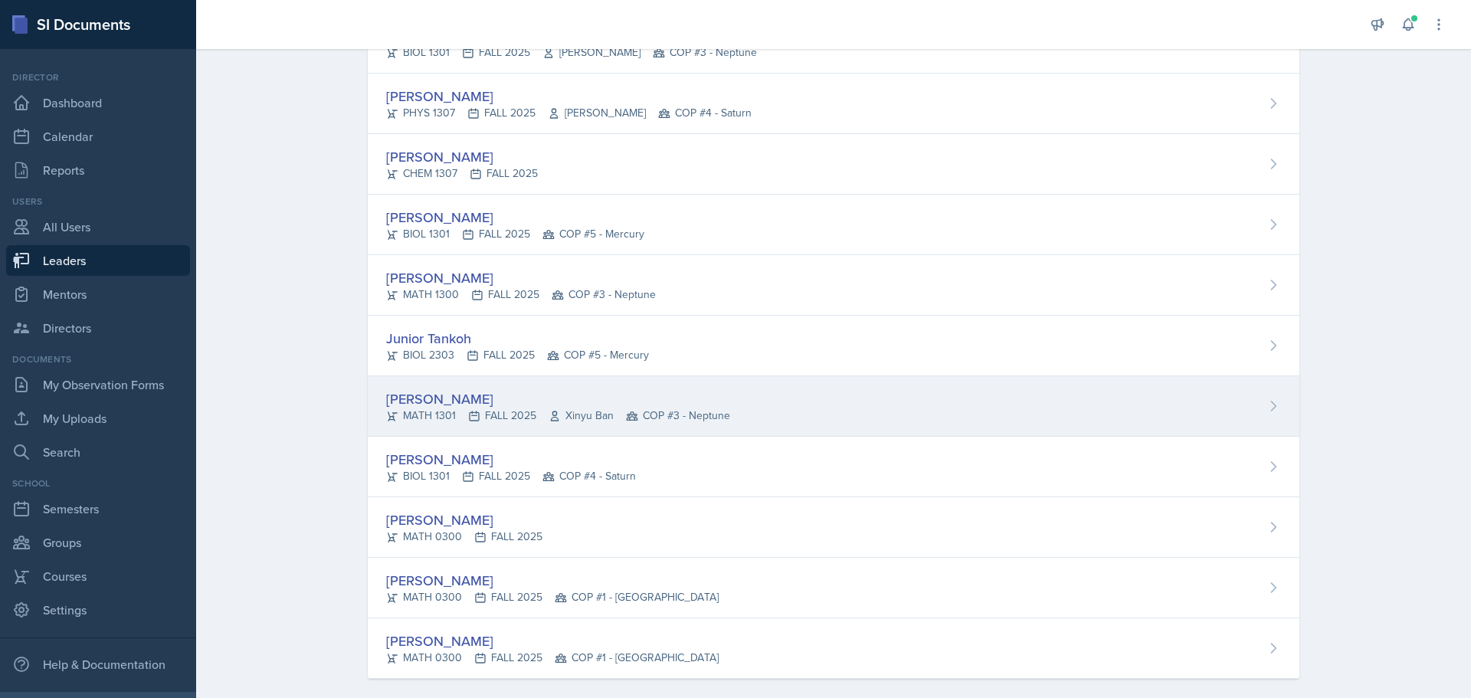
scroll to position [2020, 0]
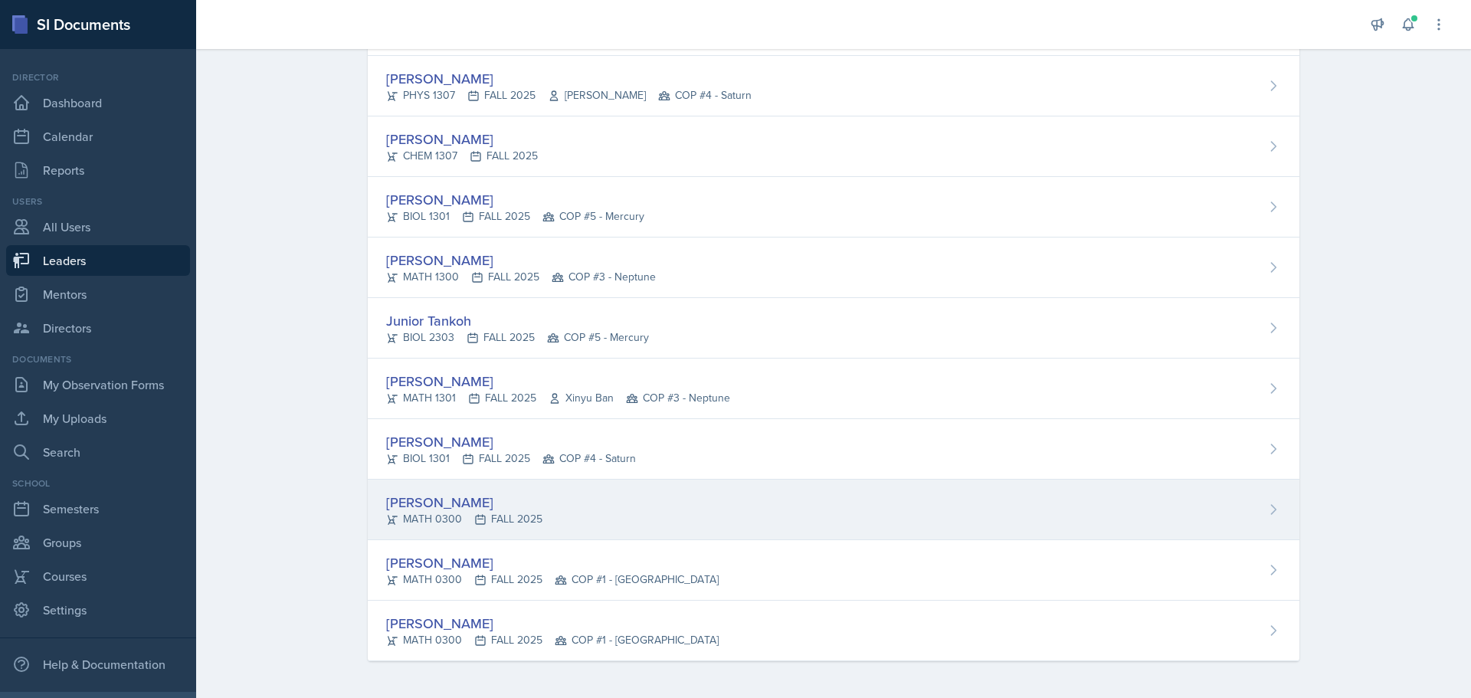
click at [454, 504] on div "[PERSON_NAME]" at bounding box center [464, 502] width 156 height 21
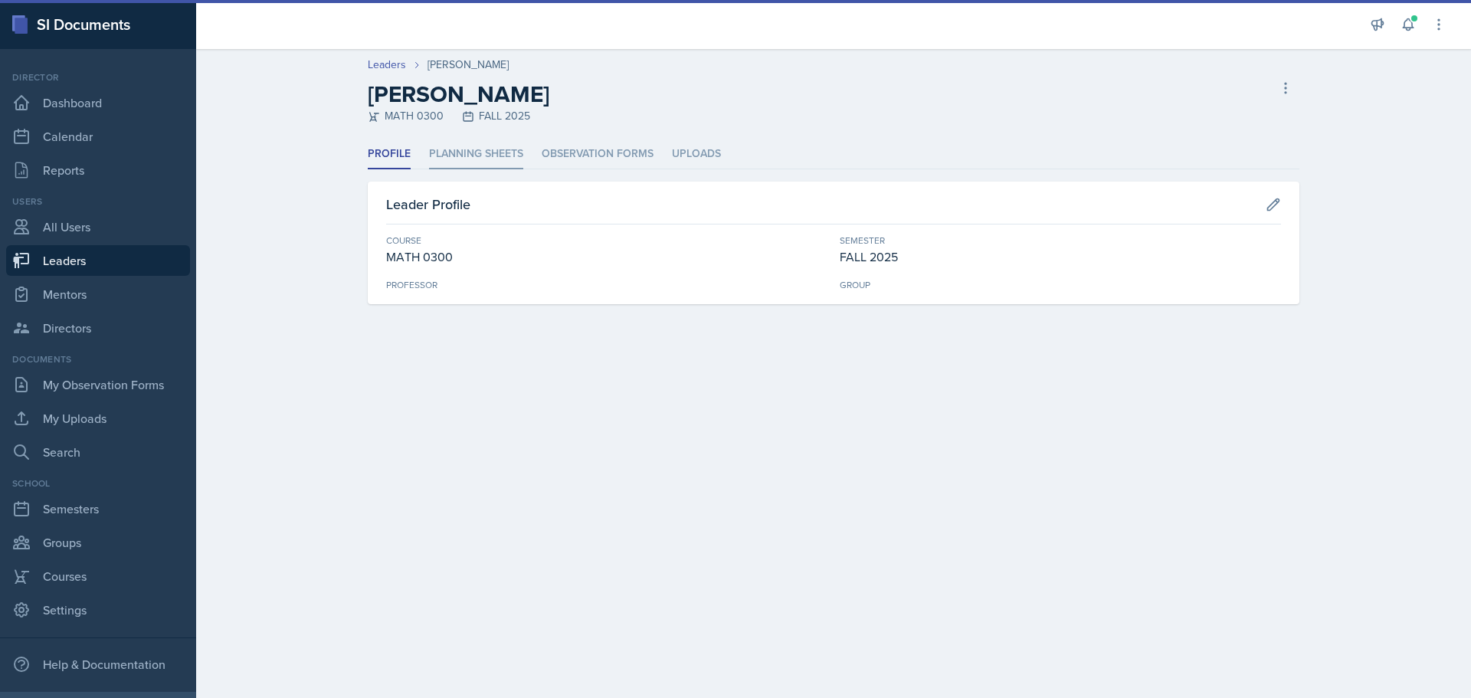
click at [500, 152] on li "Planning Sheets" at bounding box center [476, 154] width 94 height 30
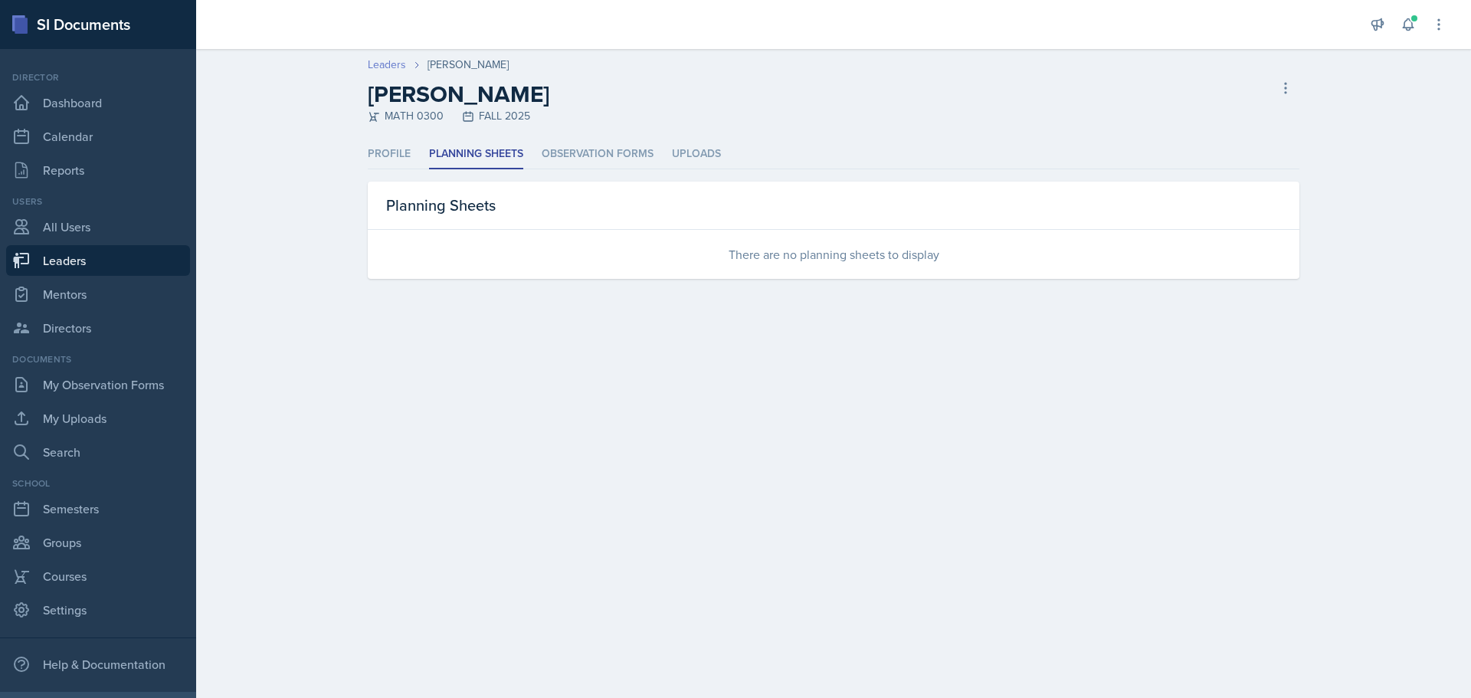
click at [384, 68] on link "Leaders" at bounding box center [387, 65] width 38 height 16
select select "0924c876-6fa7-4296-b593-7db6428ef465"
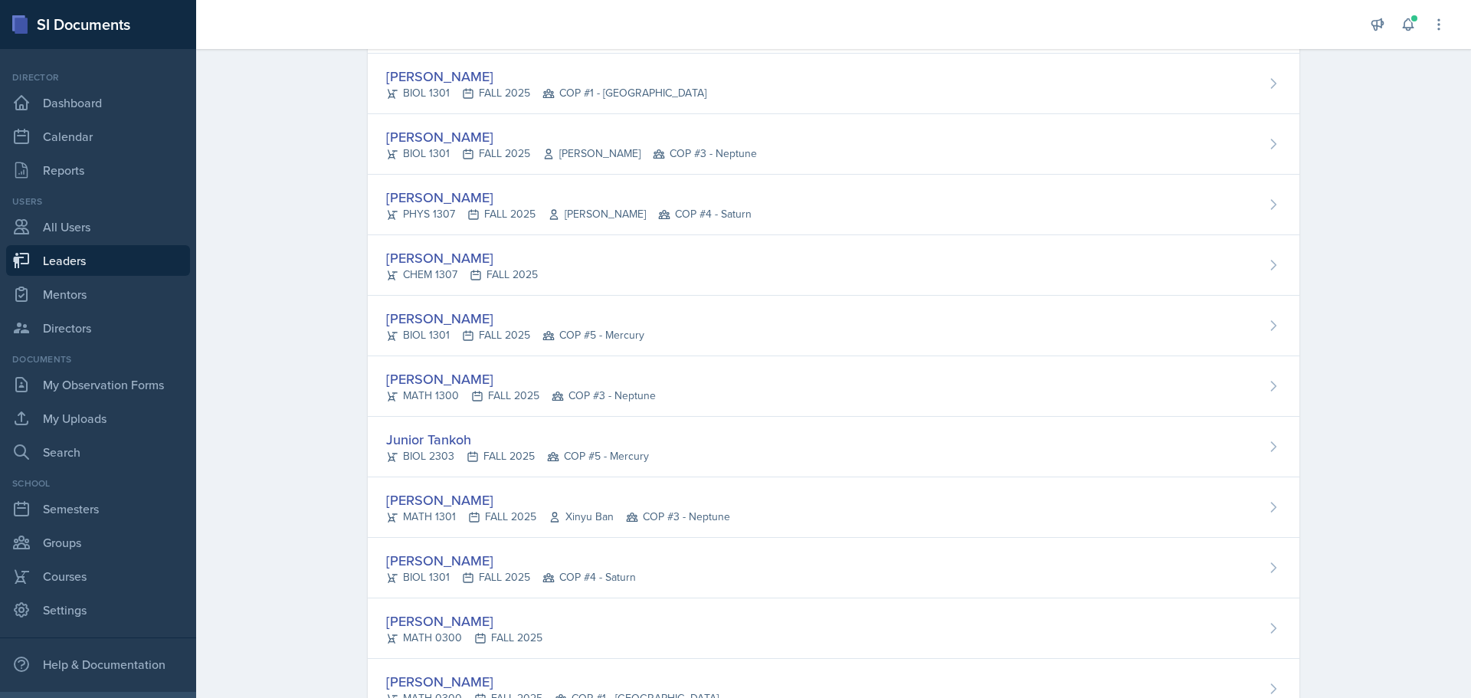
scroll to position [2020, 0]
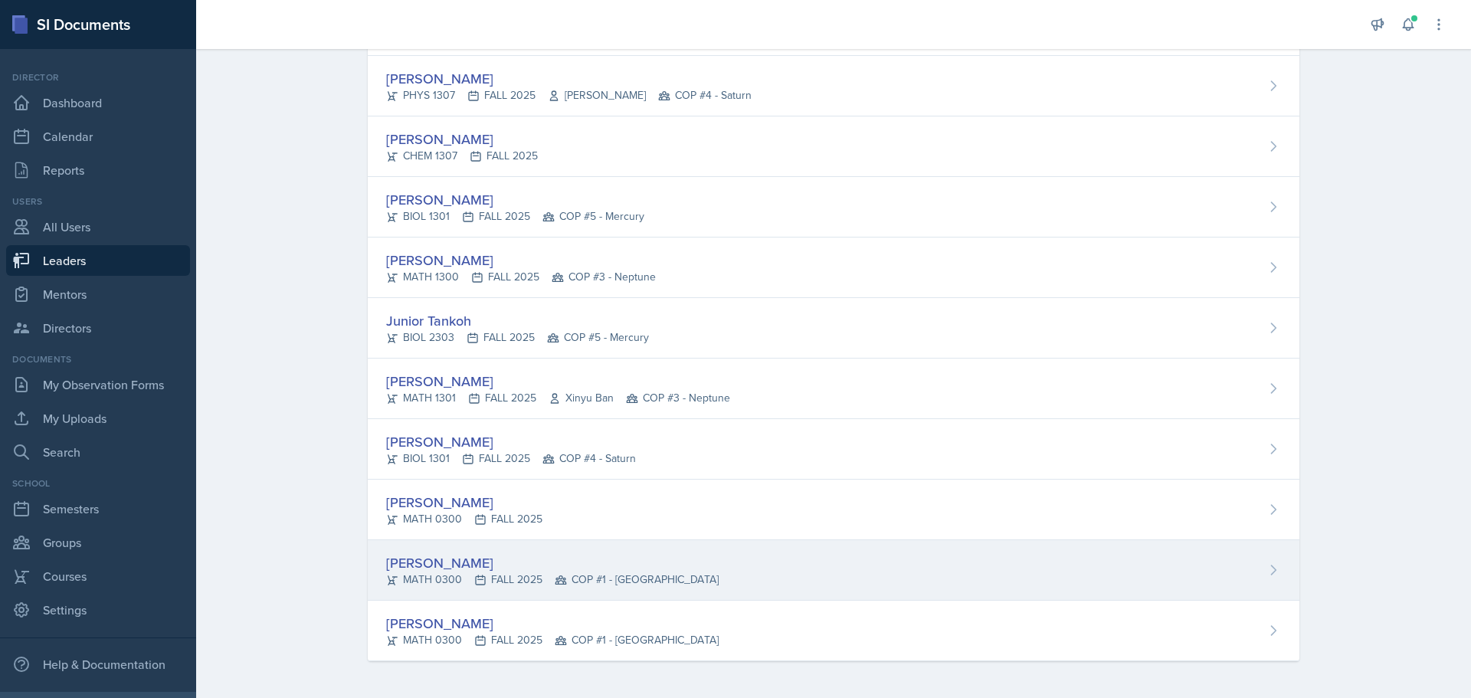
click at [427, 565] on div "[PERSON_NAME]" at bounding box center [552, 563] width 333 height 21
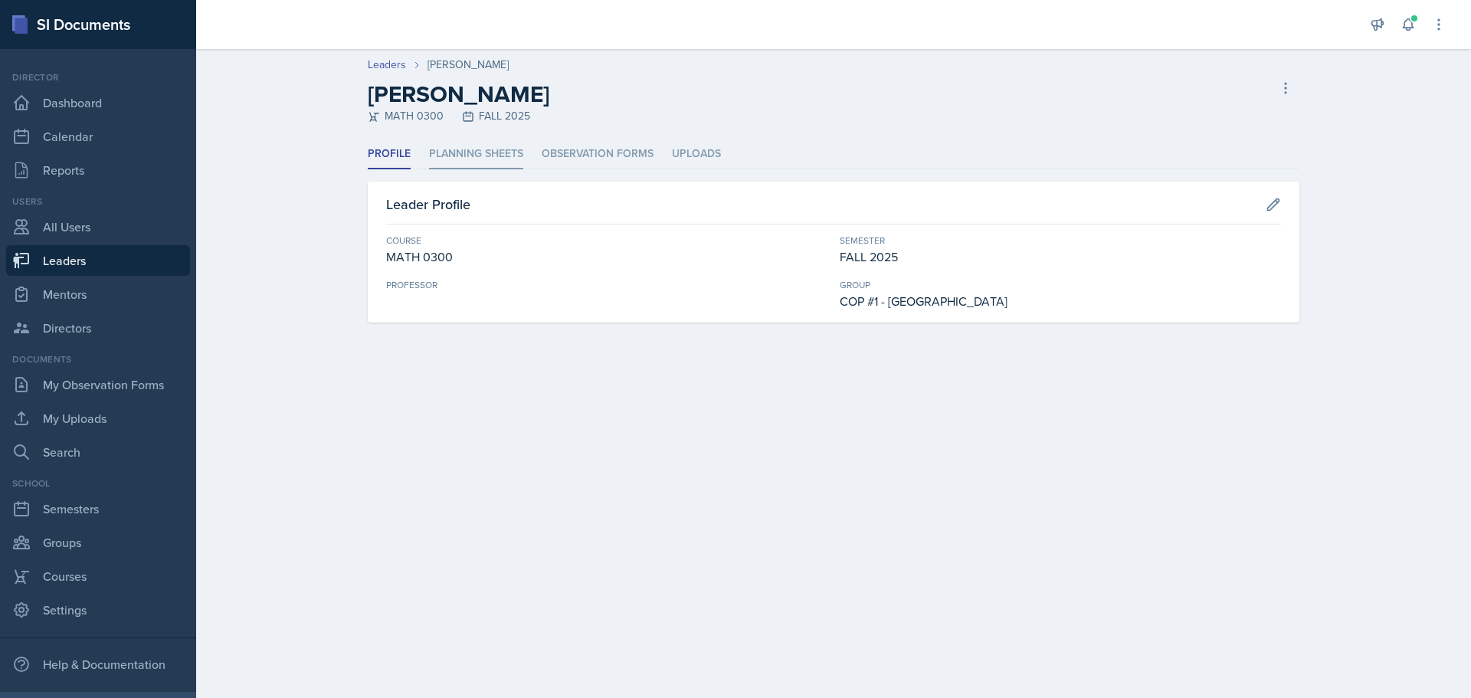
click at [459, 158] on li "Planning Sheets" at bounding box center [476, 154] width 94 height 30
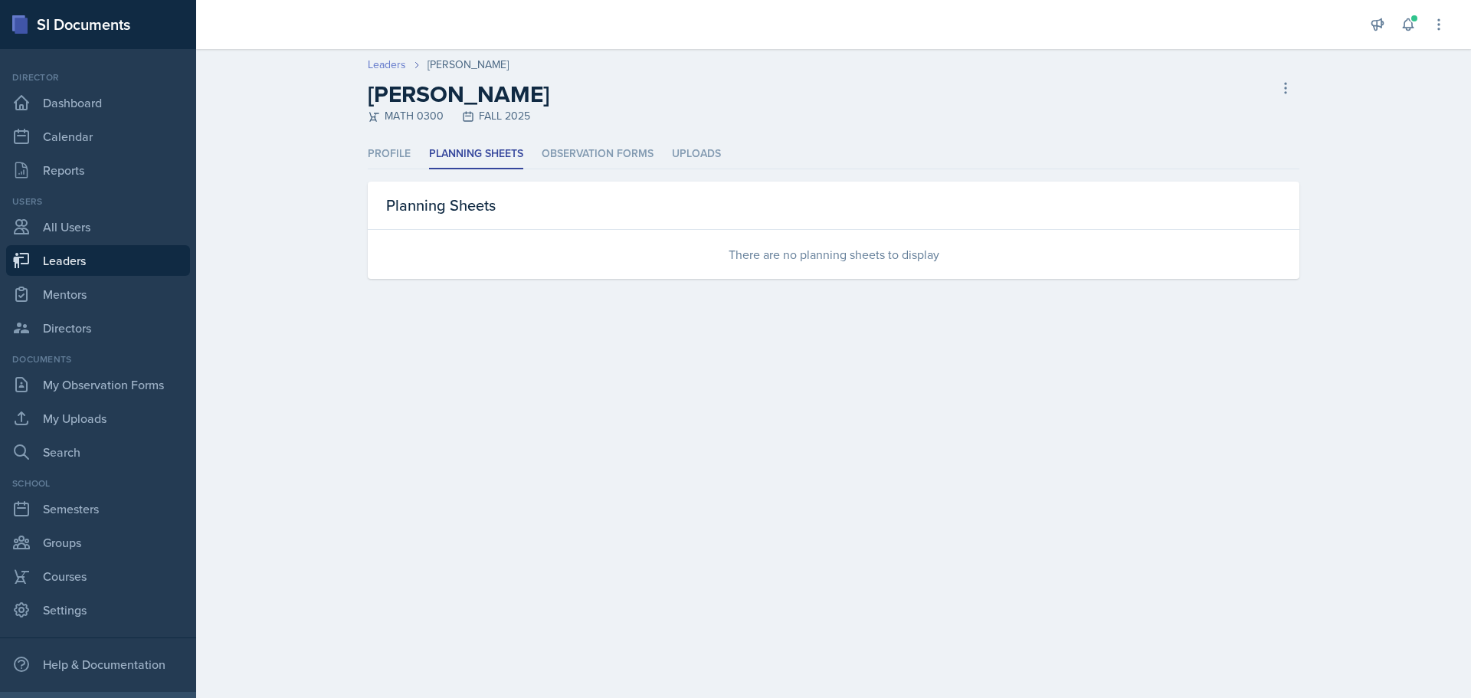
click at [395, 68] on link "Leaders" at bounding box center [387, 65] width 38 height 16
select select "0924c876-6fa7-4296-b593-7db6428ef465"
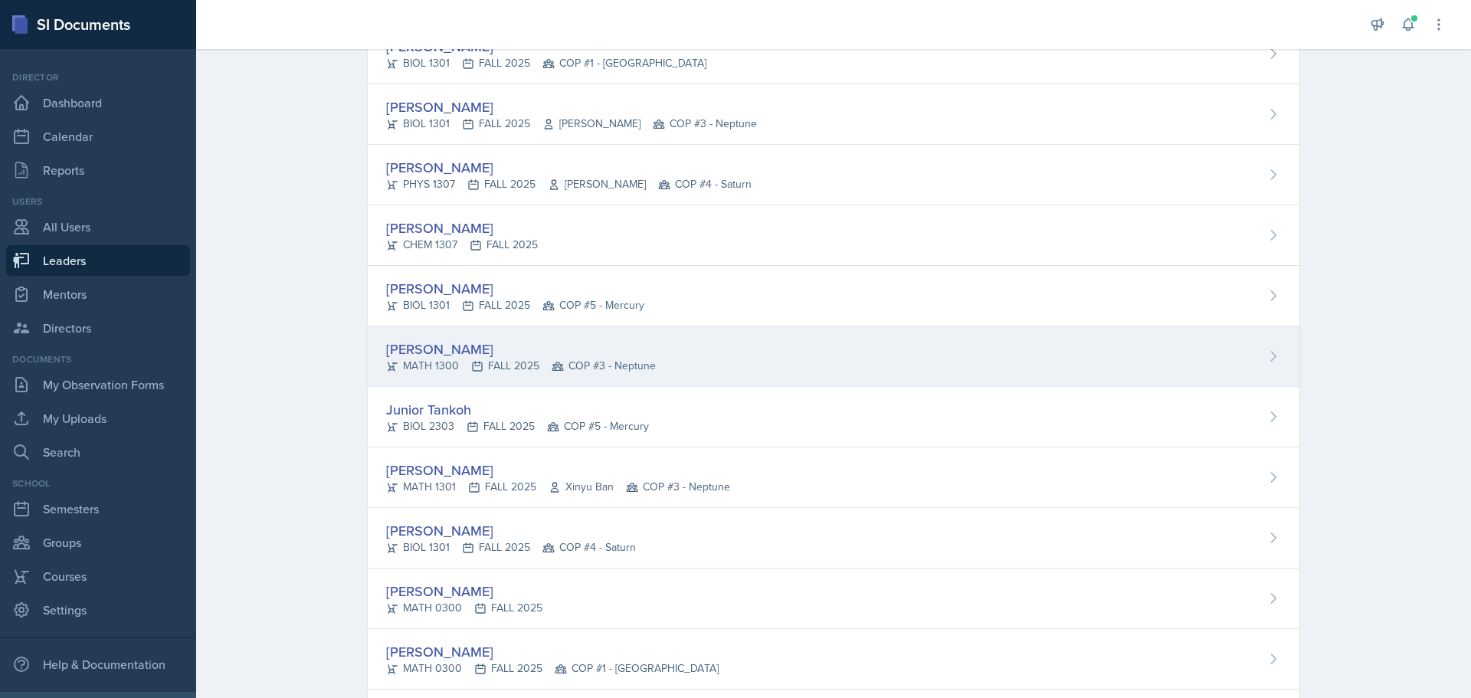
scroll to position [2020, 0]
